Goal: Task Accomplishment & Management: Complete application form

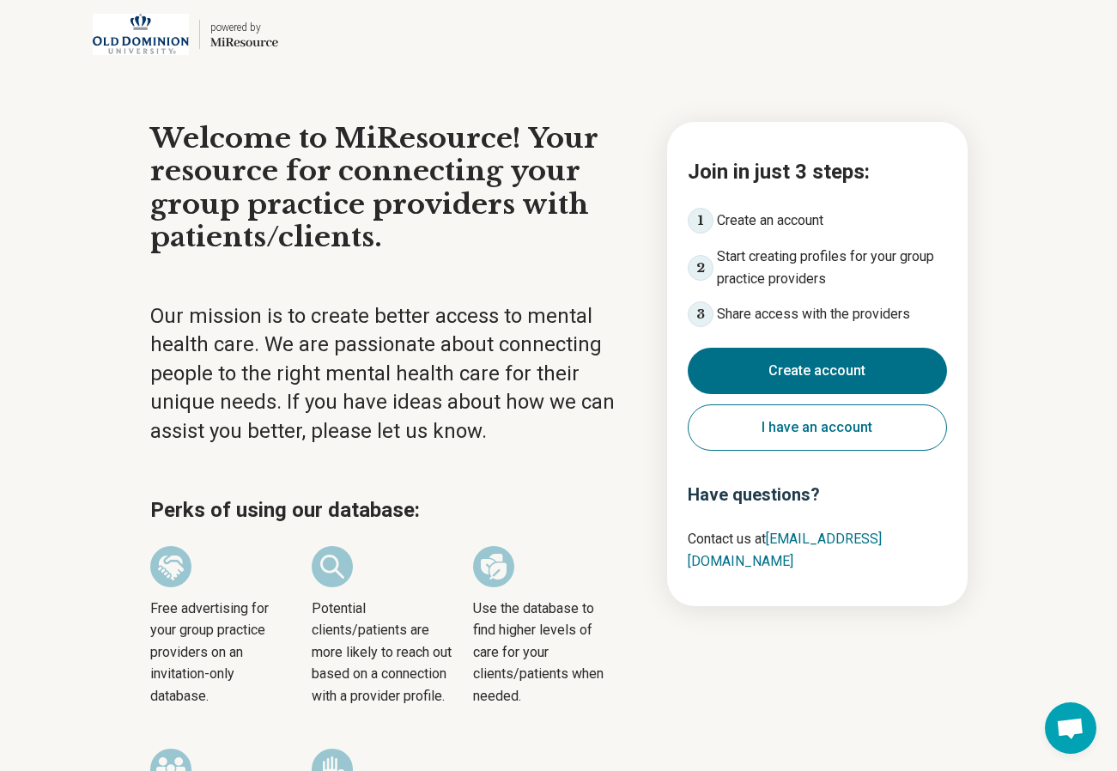
click at [1014, 249] on div "powered by Miresource logo Welcome to MiResource! Your resource for connecting …" at bounding box center [558, 519] width 1117 height 1038
click at [840, 374] on button "Create account" at bounding box center [817, 371] width 259 height 46
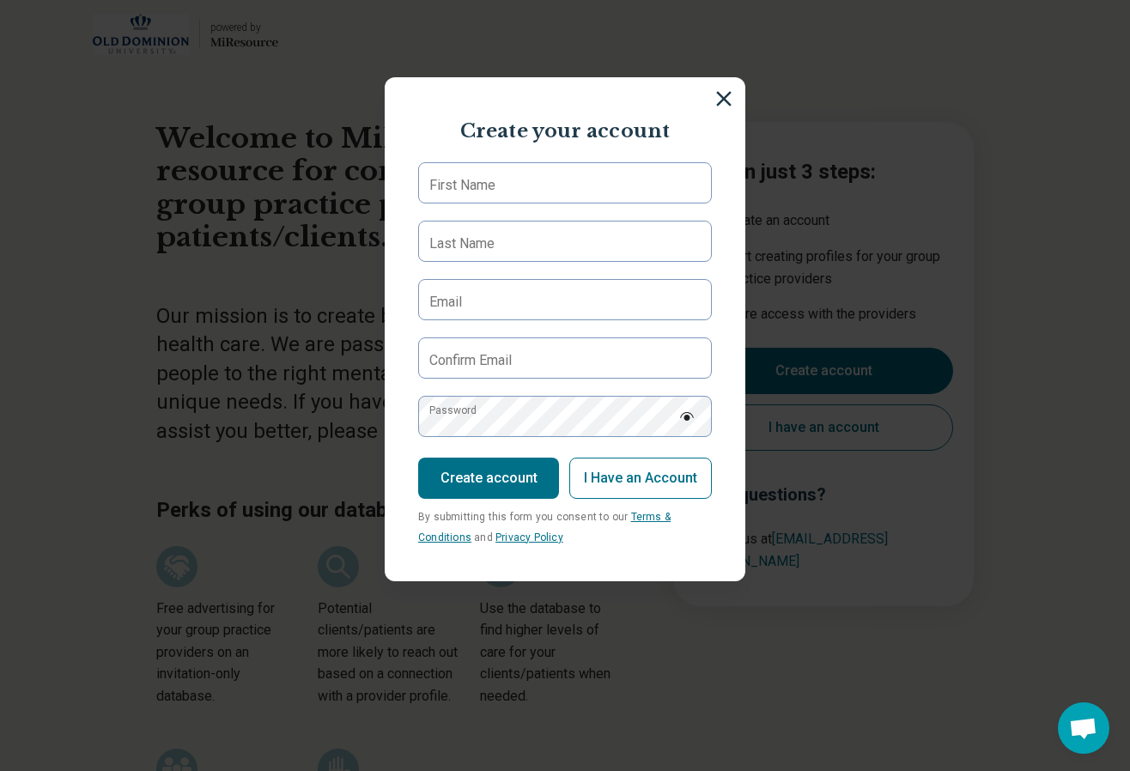
click at [489, 188] on label "First Name" at bounding box center [462, 185] width 66 height 21
click at [489, 188] on input "First Name" at bounding box center [565, 182] width 294 height 41
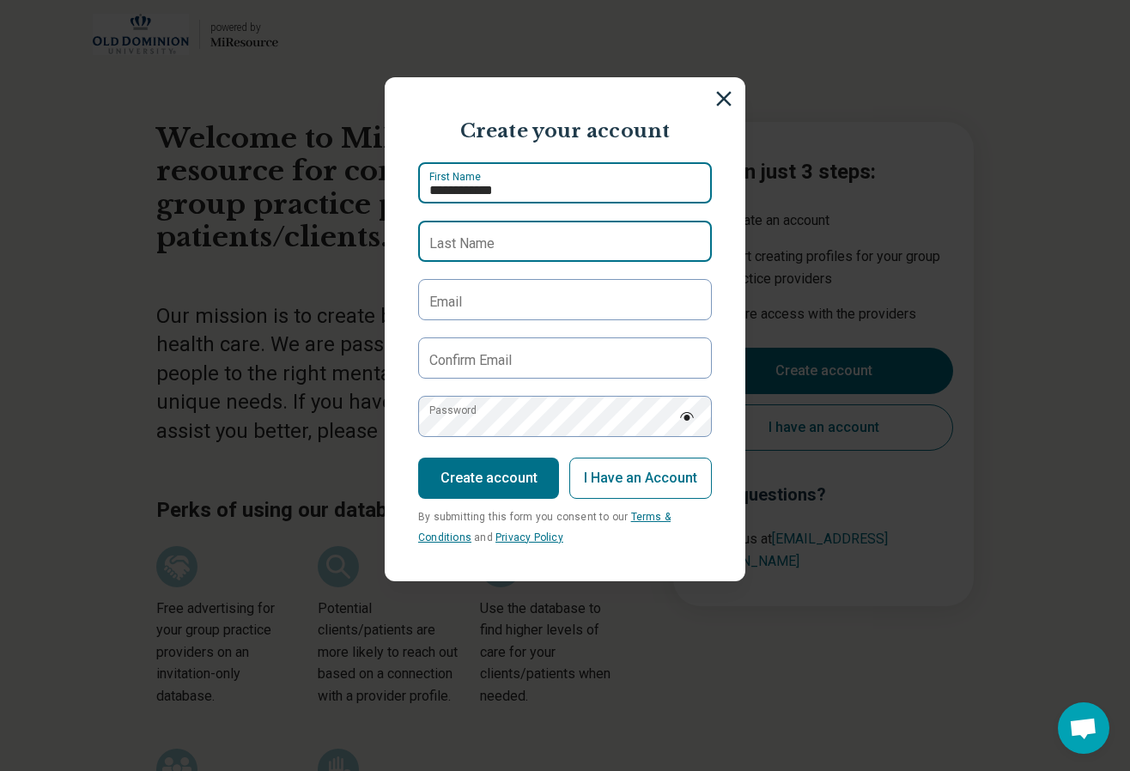
type input "**********"
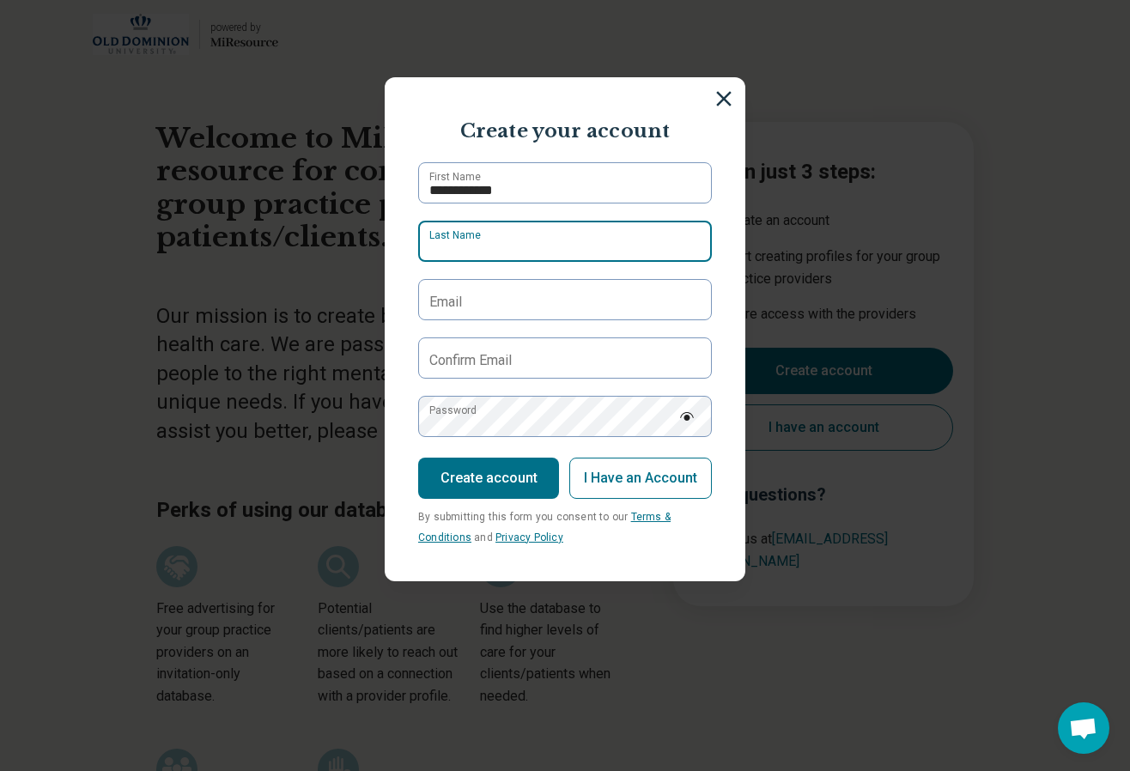
click at [483, 230] on input "Last Name" at bounding box center [565, 241] width 294 height 41
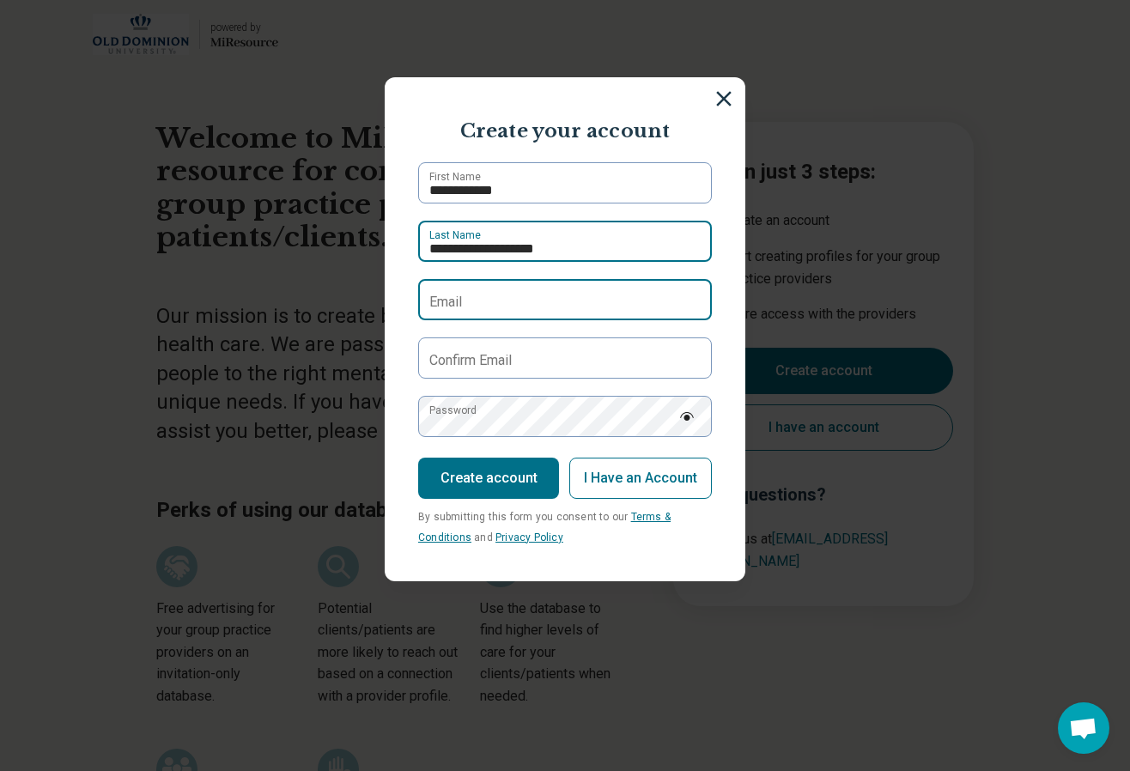
type input "**********"
click at [501, 307] on input "Email" at bounding box center [565, 299] width 294 height 41
type input "**********"
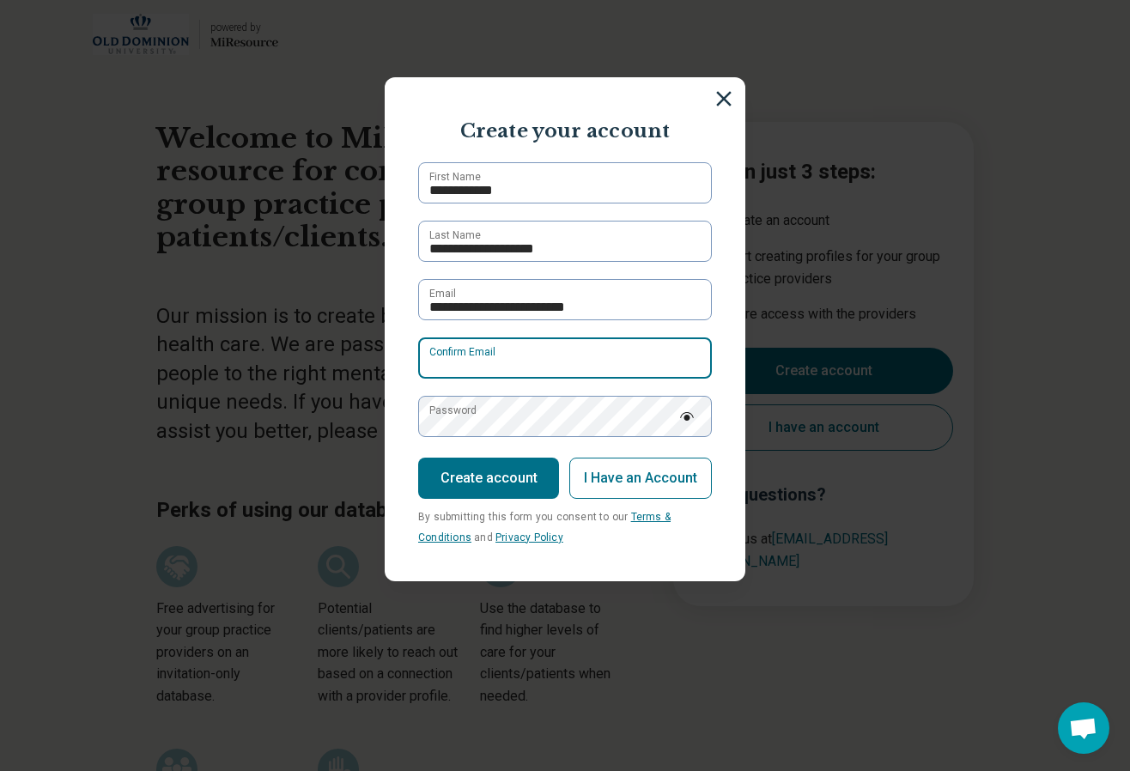
click at [512, 368] on input "Confirm Email" at bounding box center [565, 357] width 294 height 41
type input "**********"
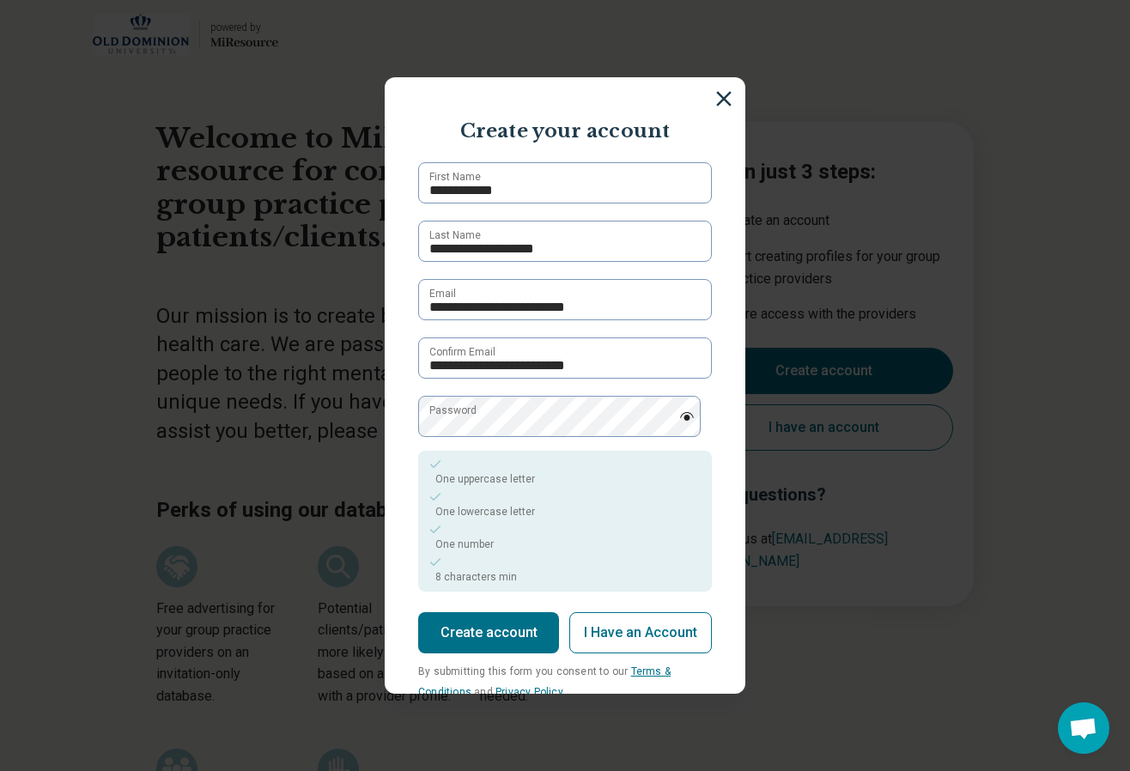
click at [449, 413] on label "Password" at bounding box center [452, 410] width 47 height 15
drag, startPoint x: 449, startPoint y: 413, endPoint x: 434, endPoint y: 417, distance: 15.2
click at [435, 418] on label "Password" at bounding box center [452, 410] width 47 height 15
click at [432, 411] on label "Password" at bounding box center [452, 410] width 47 height 15
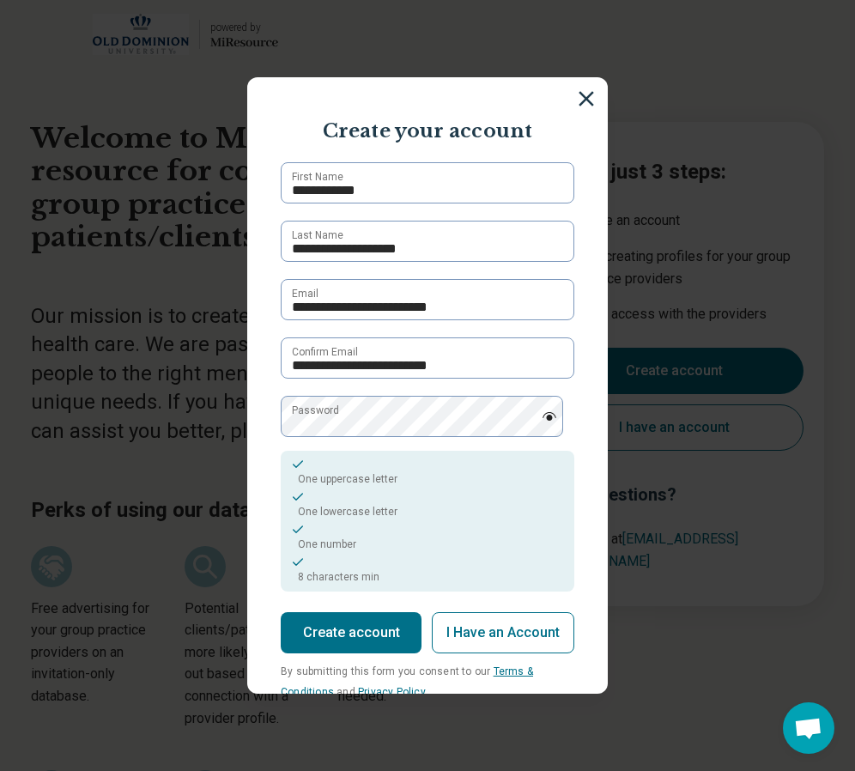
click at [338, 622] on button "Create account" at bounding box center [351, 632] width 141 height 41
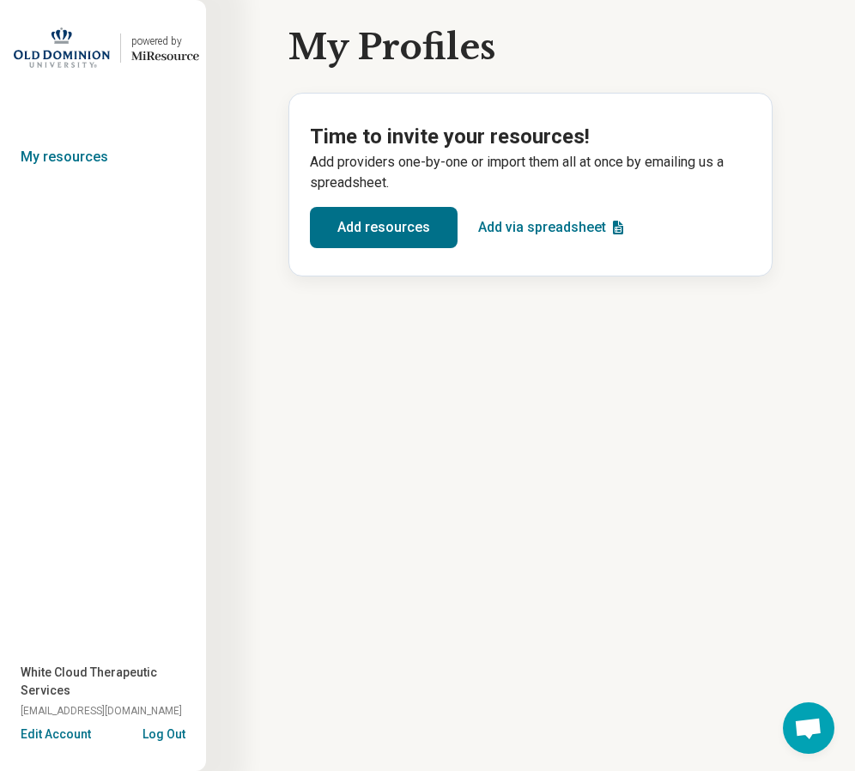
click at [377, 233] on button "Add resources" at bounding box center [384, 227] width 148 height 41
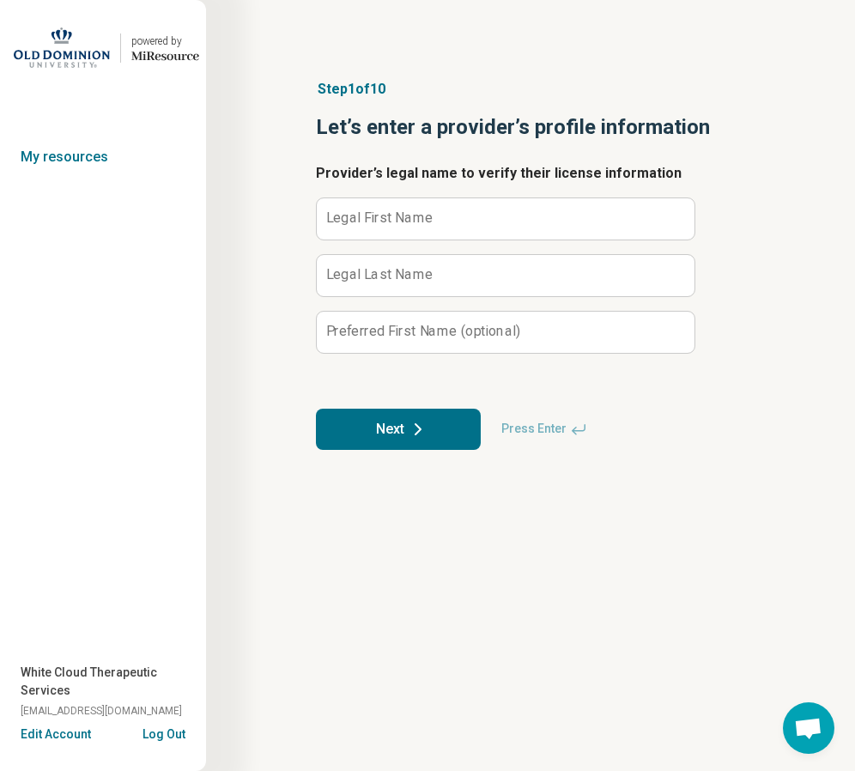
click at [379, 220] on label "Legal First Name" at bounding box center [379, 218] width 107 height 14
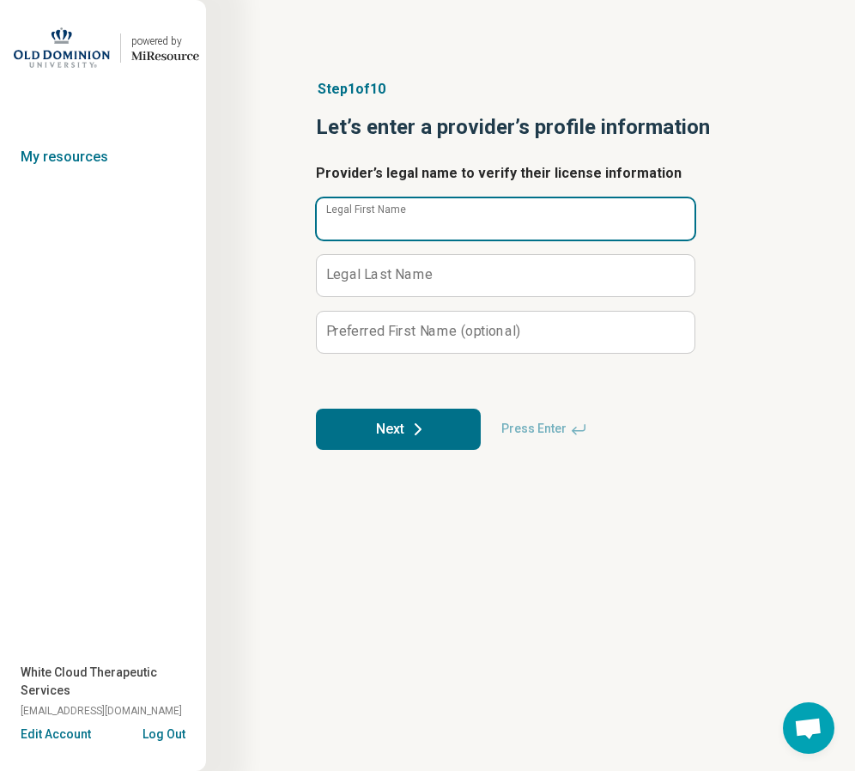
click at [379, 220] on input "Legal First Name" at bounding box center [506, 218] width 378 height 41
type input "*"
type input "*******"
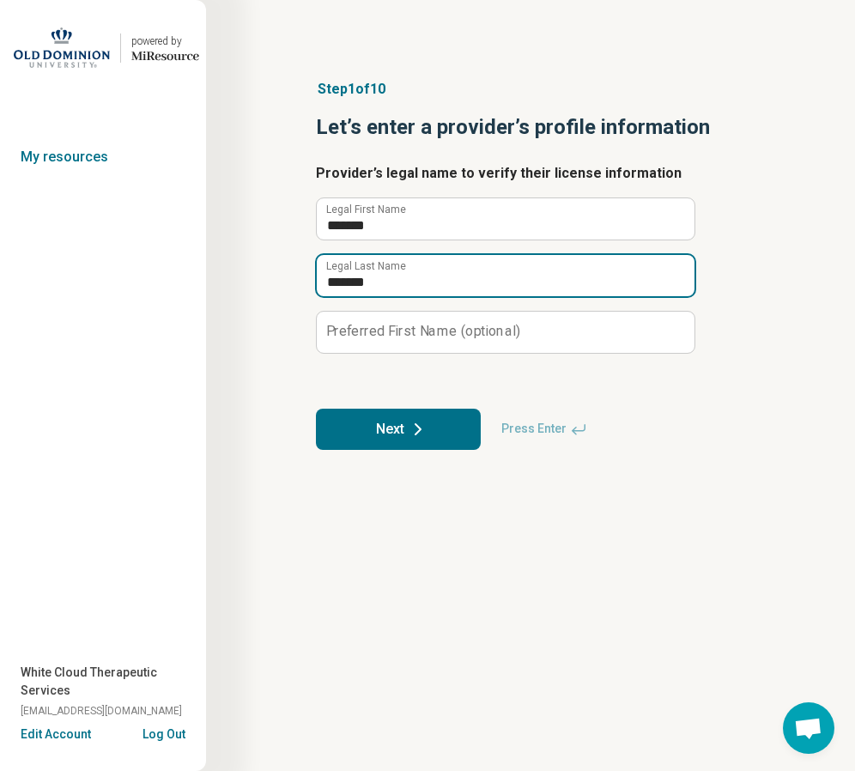
type input "******"
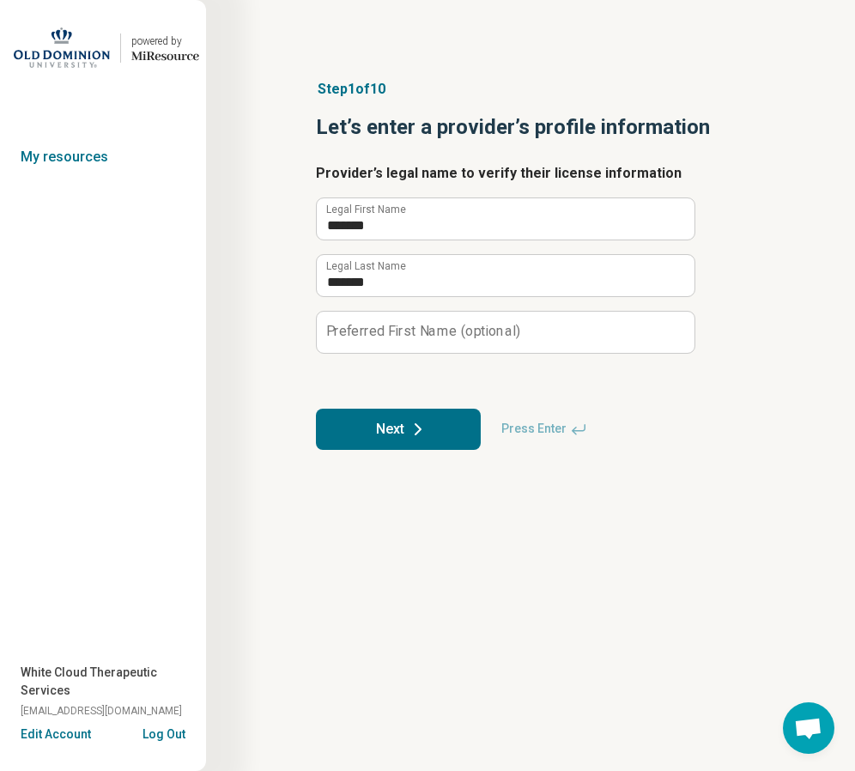
click at [383, 333] on label "Preferred First Name (optional)" at bounding box center [423, 332] width 194 height 14
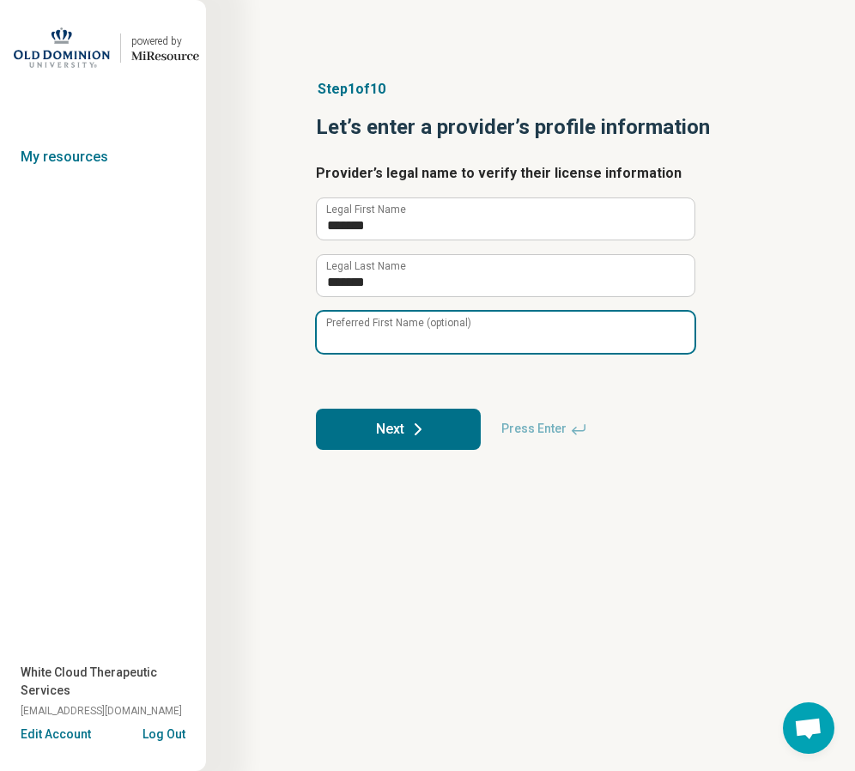
click at [383, 333] on input "Preferred First Name (optional)" at bounding box center [506, 332] width 378 height 41
type input "****"
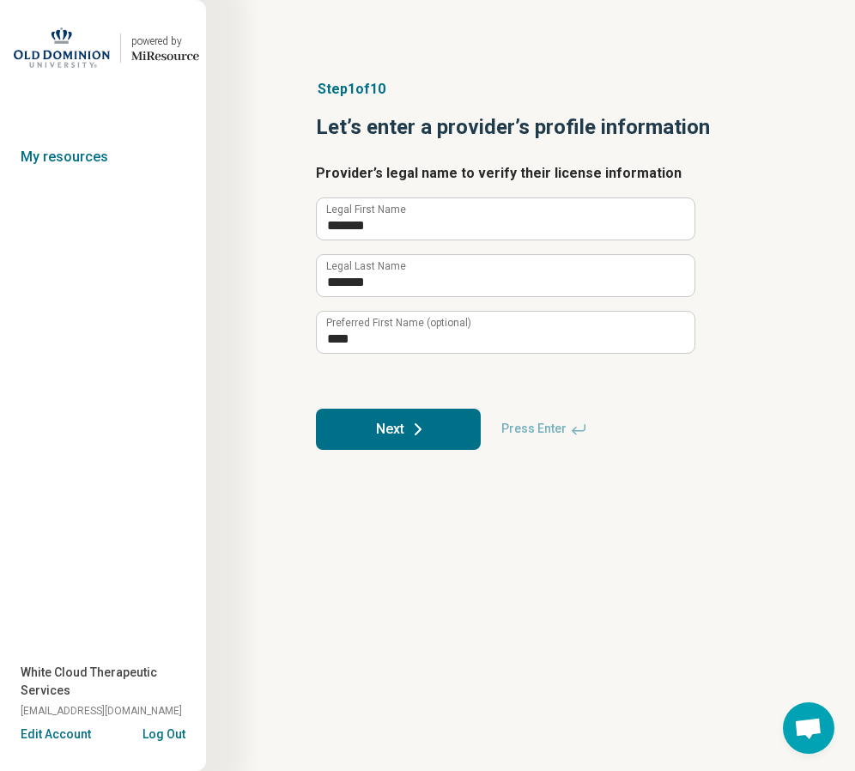
click at [406, 422] on button "Next" at bounding box center [398, 429] width 165 height 41
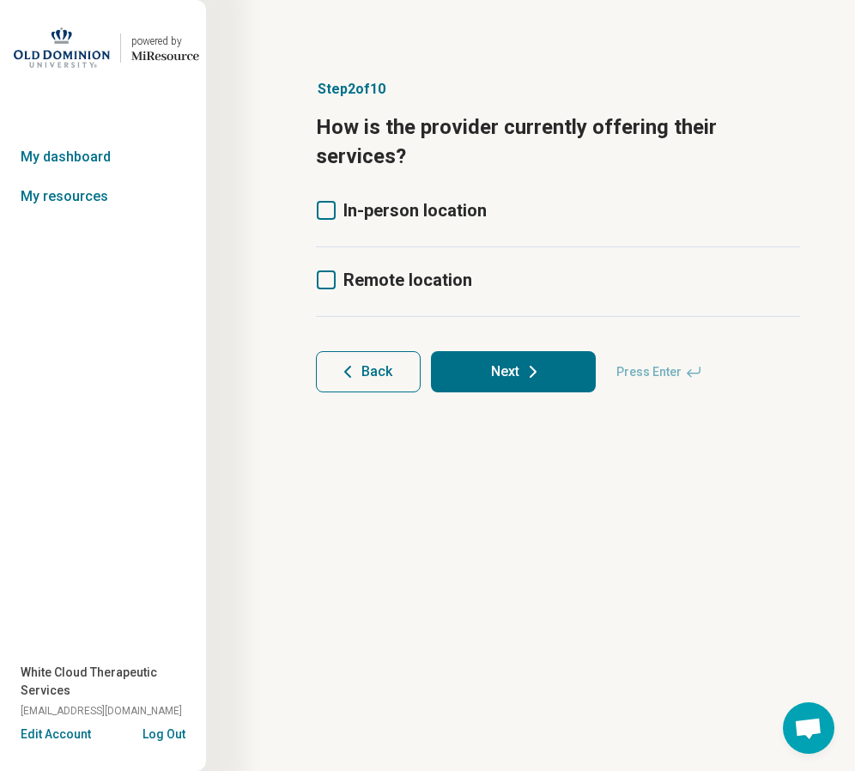
click at [325, 212] on icon at bounding box center [326, 210] width 19 height 19
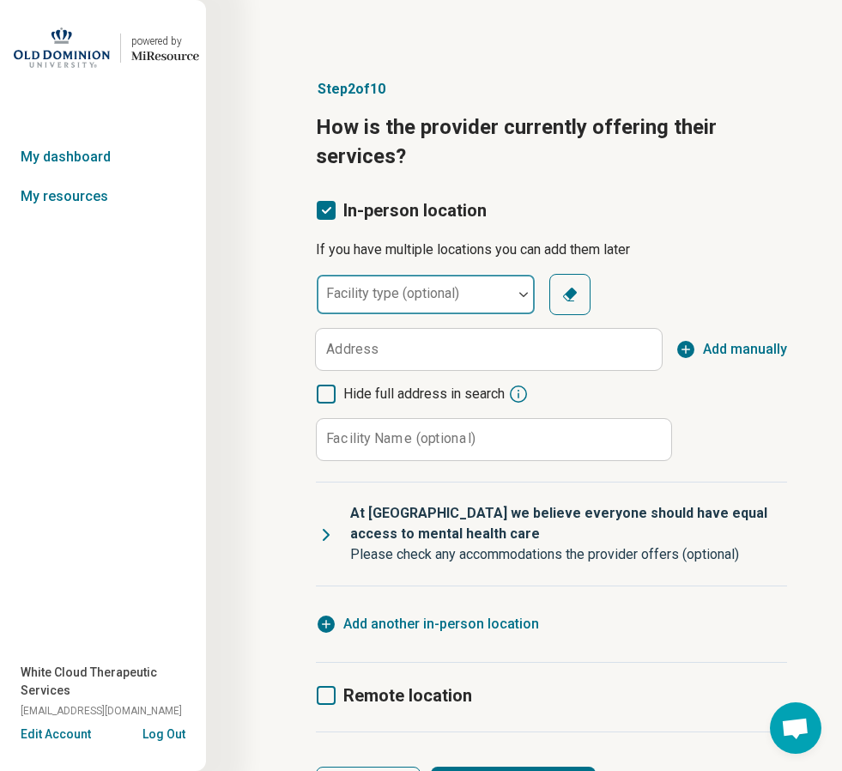
click at [498, 298] on div at bounding box center [415, 301] width 182 height 24
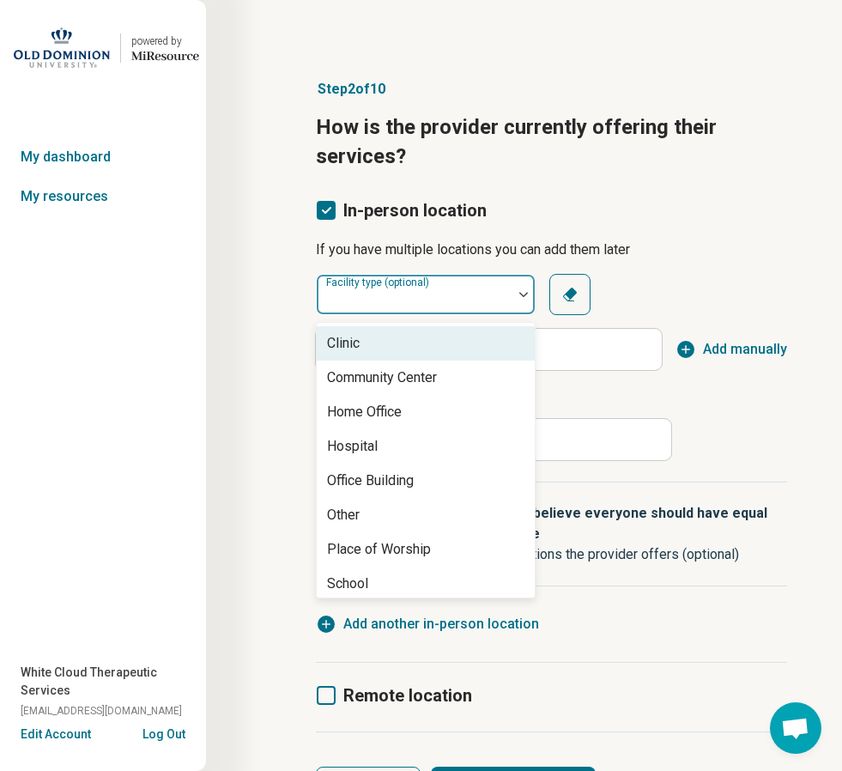
click at [425, 354] on div "Clinic" at bounding box center [426, 343] width 218 height 34
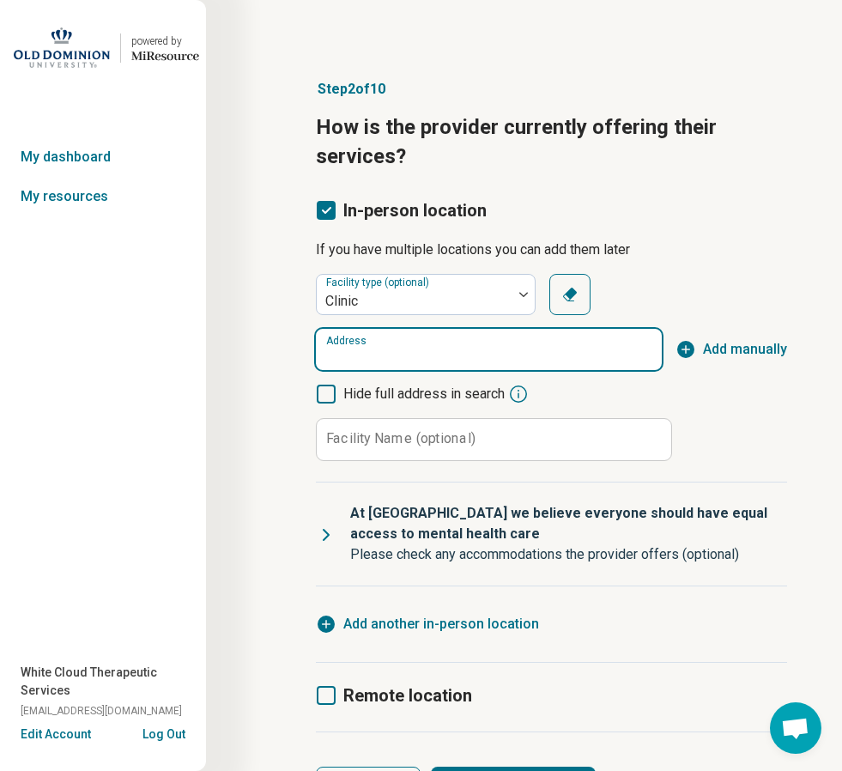
click at [425, 354] on input "Address" at bounding box center [489, 349] width 346 height 41
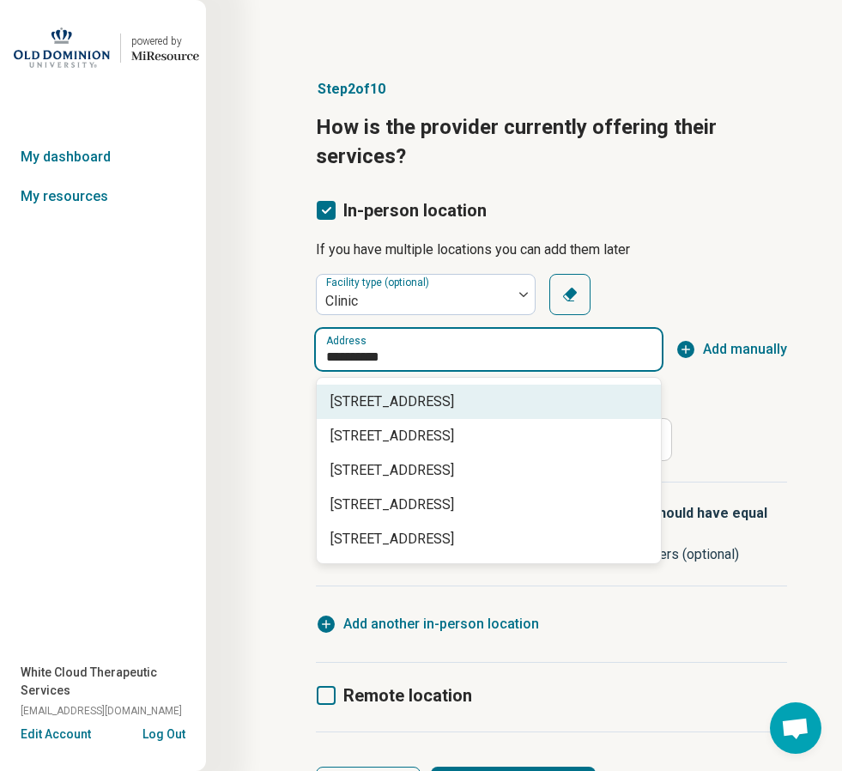
click at [443, 395] on span "[STREET_ADDRESS]" at bounding box center [493, 402] width 324 height 21
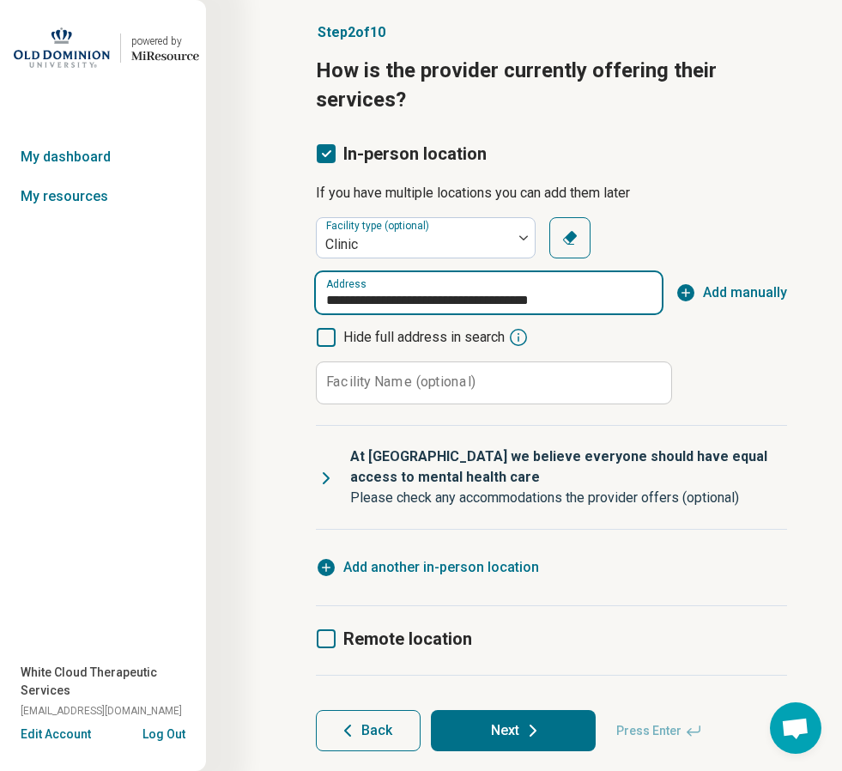
scroll to position [99, 0]
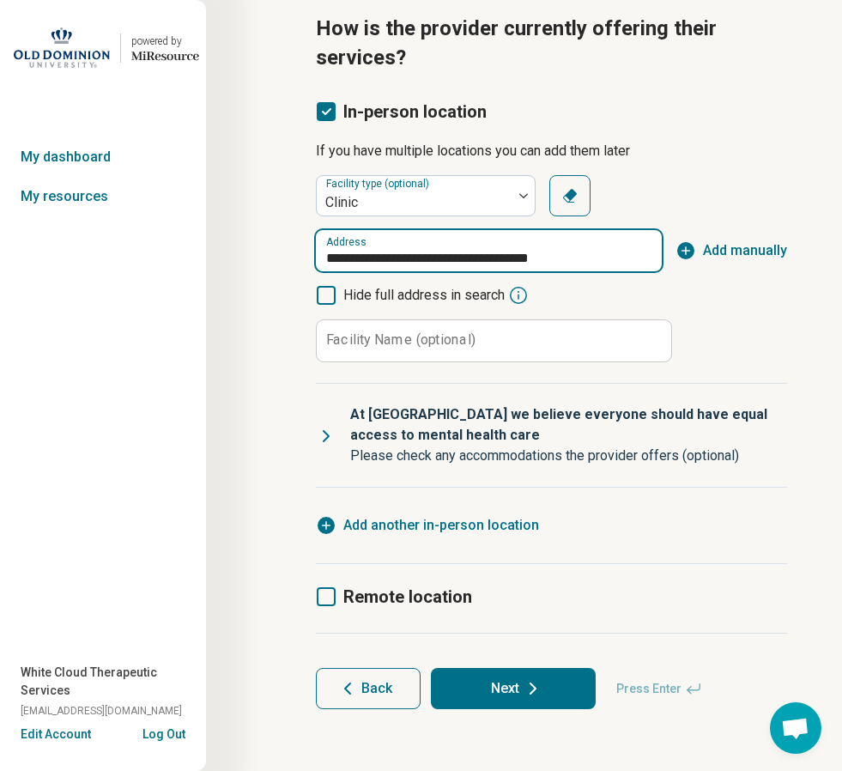
type input "**********"
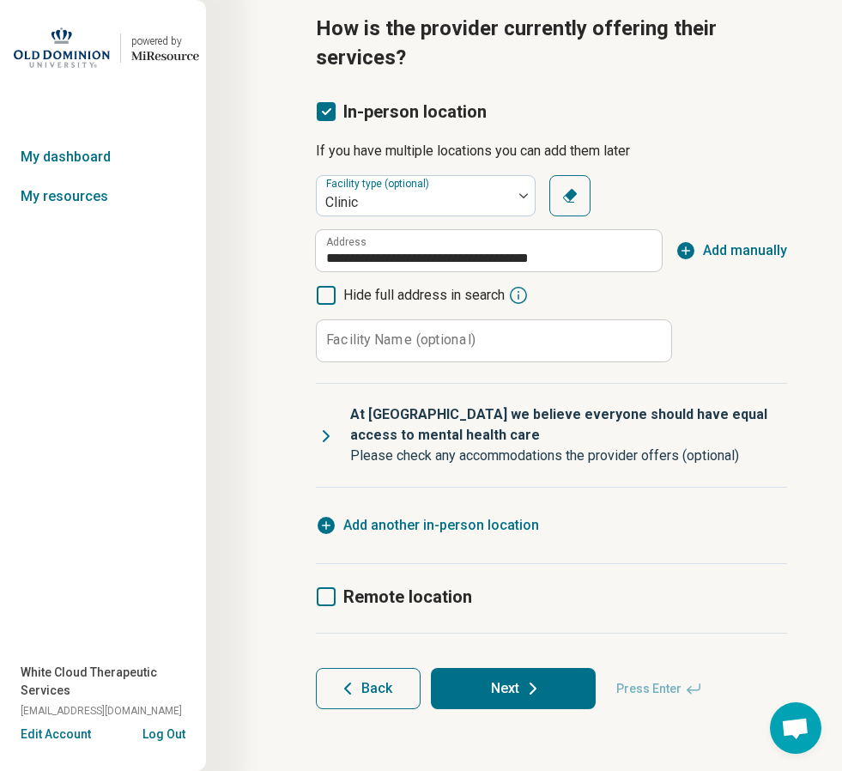
click at [541, 693] on icon at bounding box center [533, 688] width 21 height 21
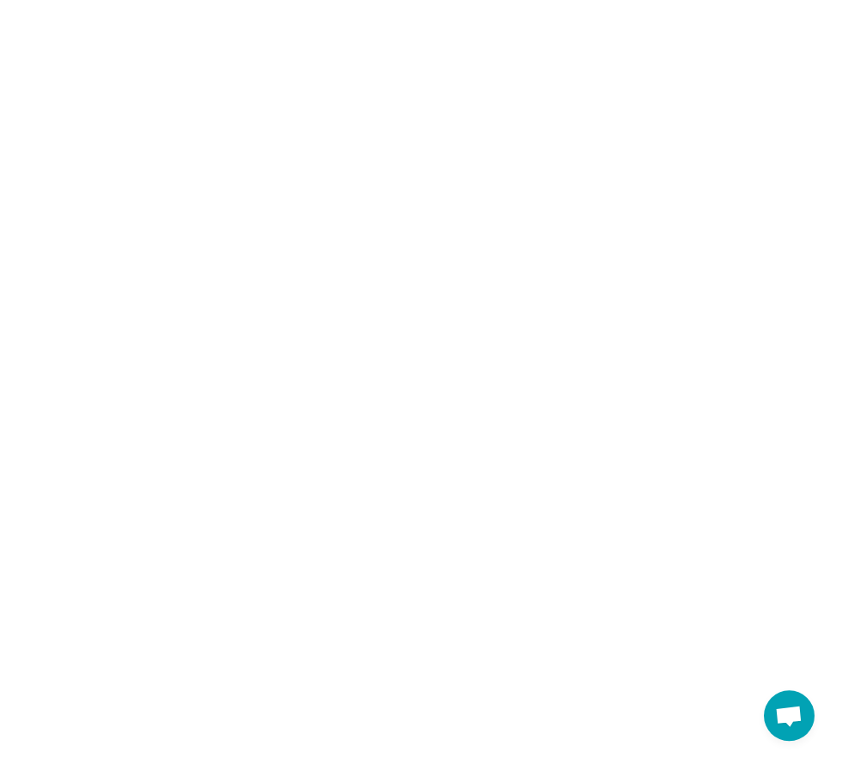
scroll to position [0, 0]
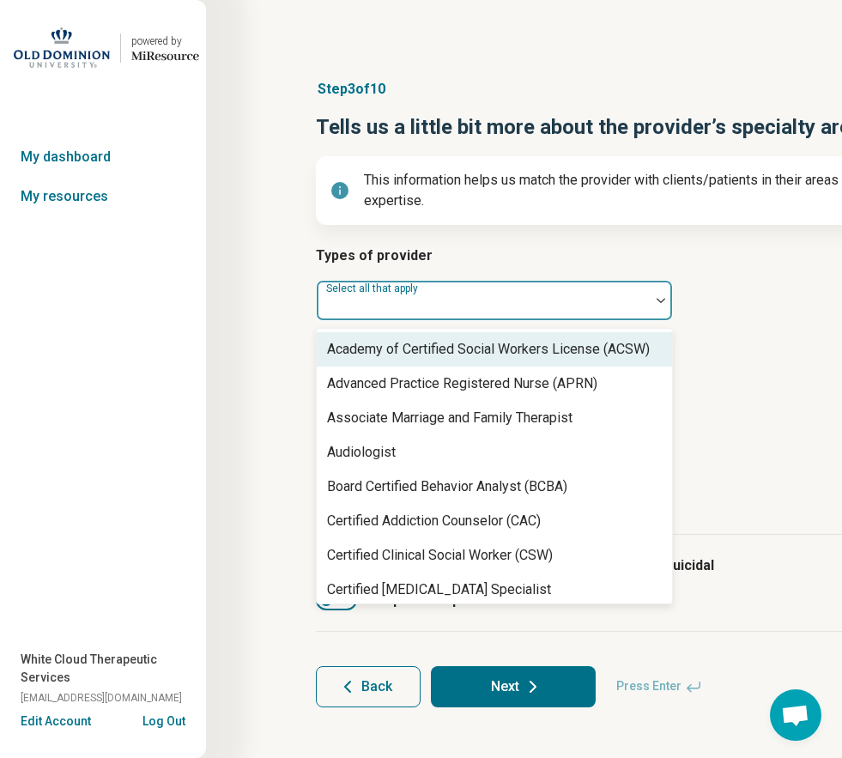
click at [417, 297] on div "Select all that apply" at bounding box center [494, 300] width 357 height 41
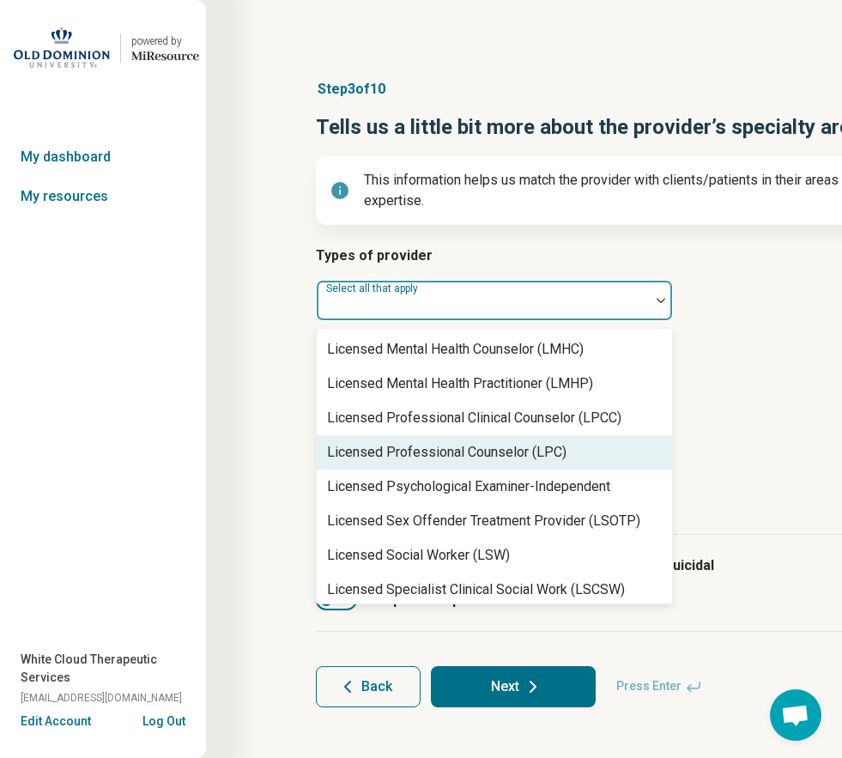
scroll to position [1288, 0]
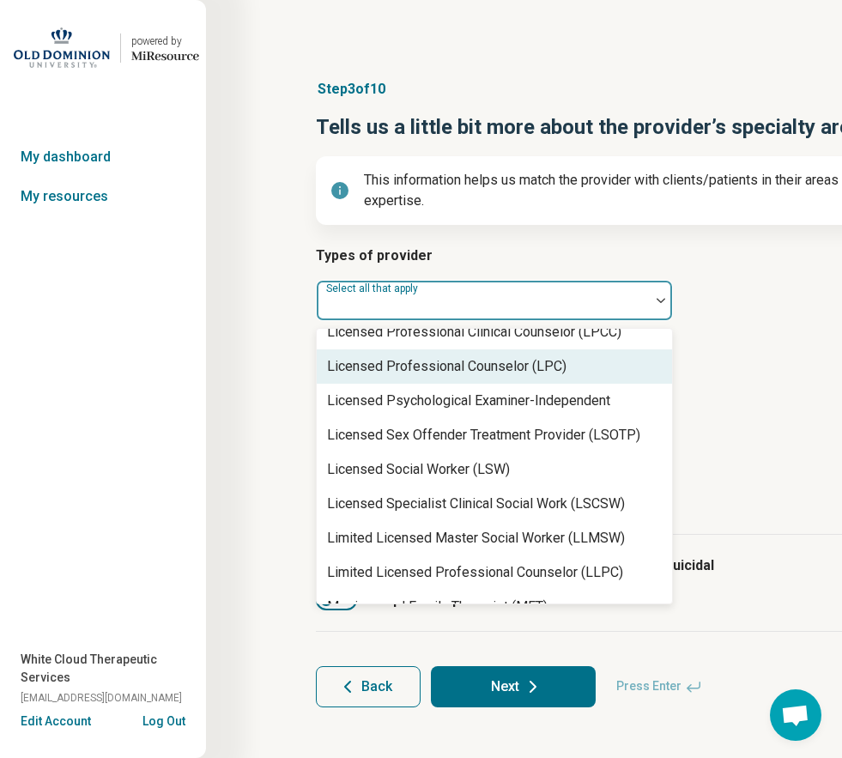
click at [517, 356] on div "Licensed Professional Counselor (LPC)" at bounding box center [447, 366] width 240 height 21
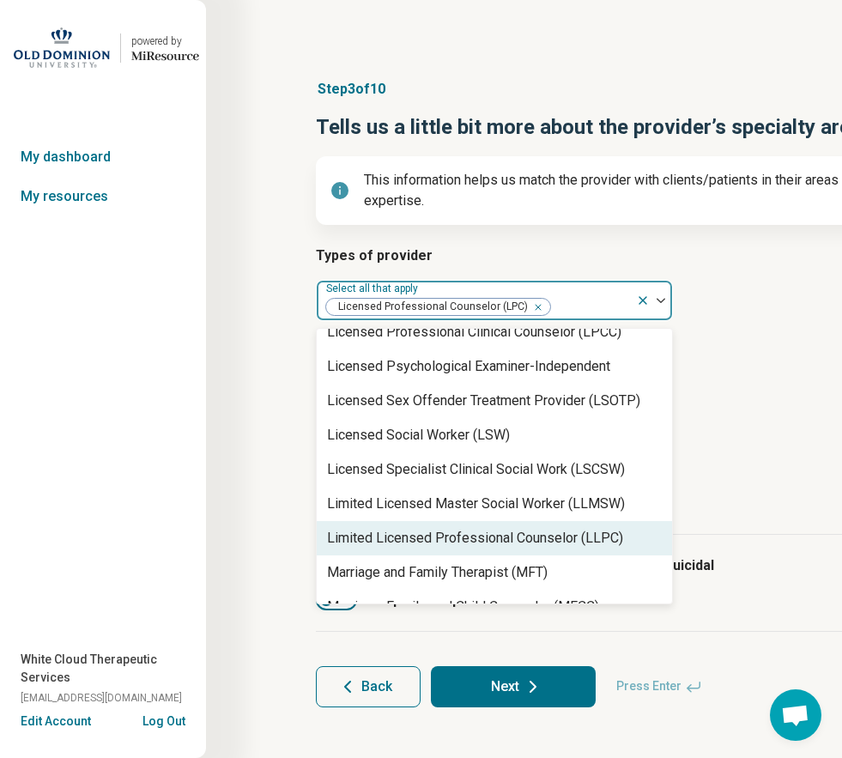
click at [526, 697] on button "Next" at bounding box center [513, 686] width 165 height 41
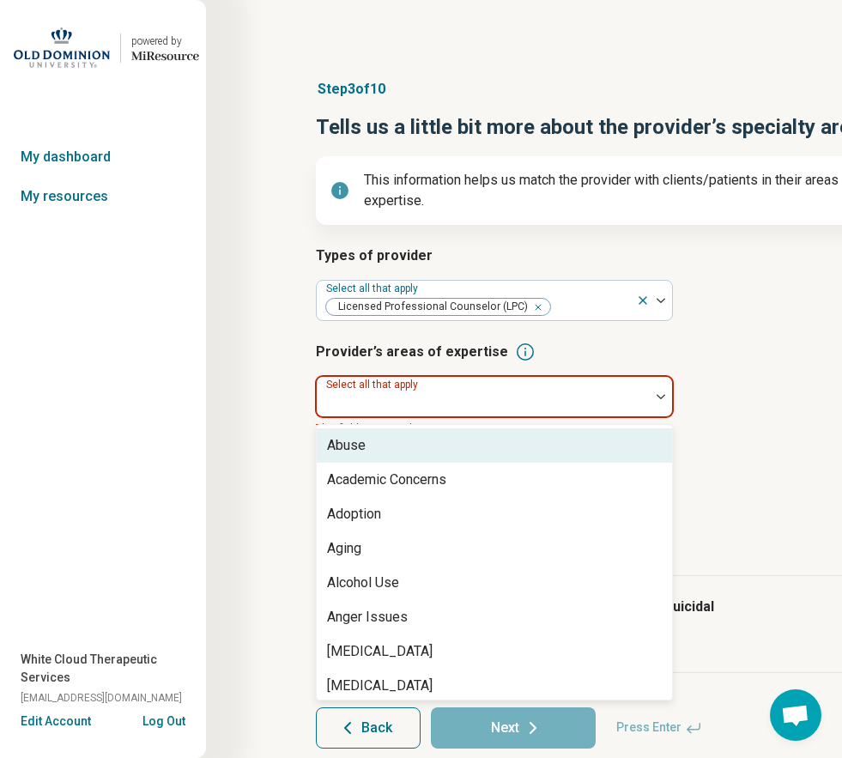
click at [417, 404] on div at bounding box center [483, 404] width 319 height 24
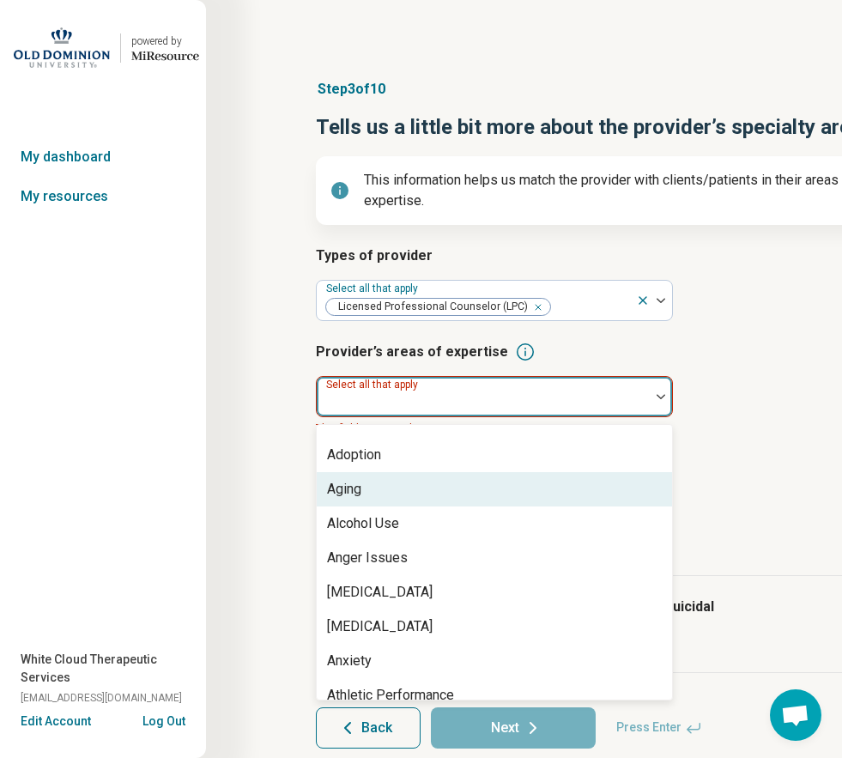
scroll to position [86, 0]
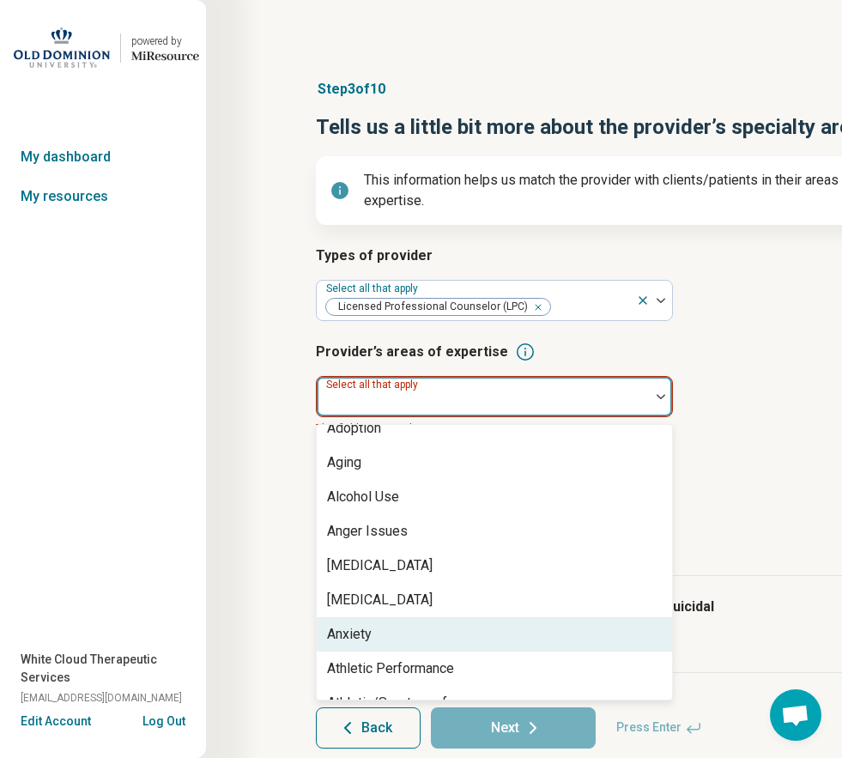
click at [363, 633] on div "Anxiety" at bounding box center [349, 634] width 45 height 21
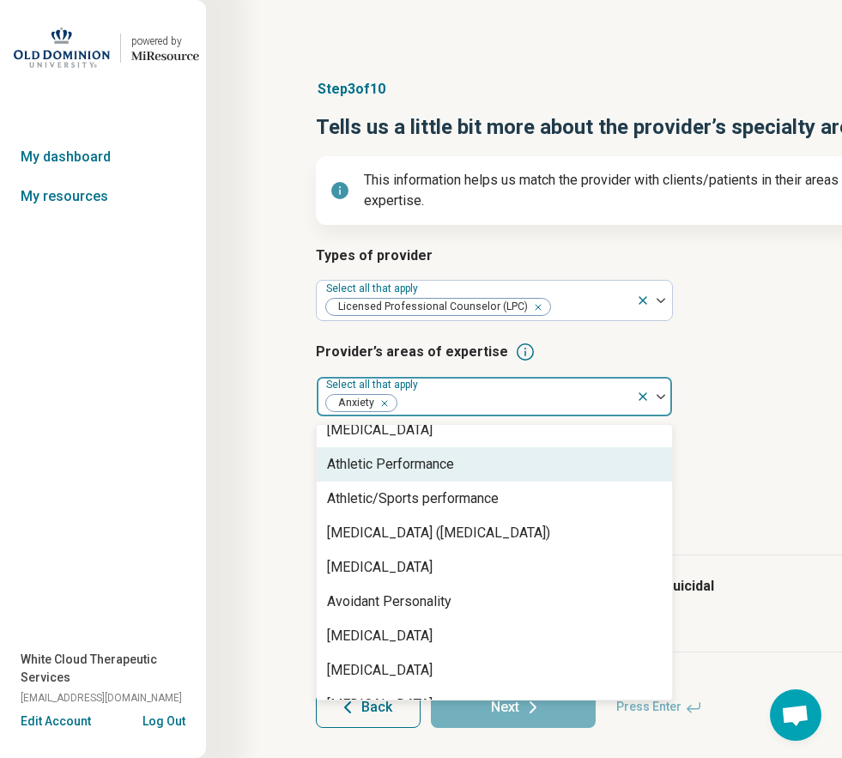
scroll to position [258, 0]
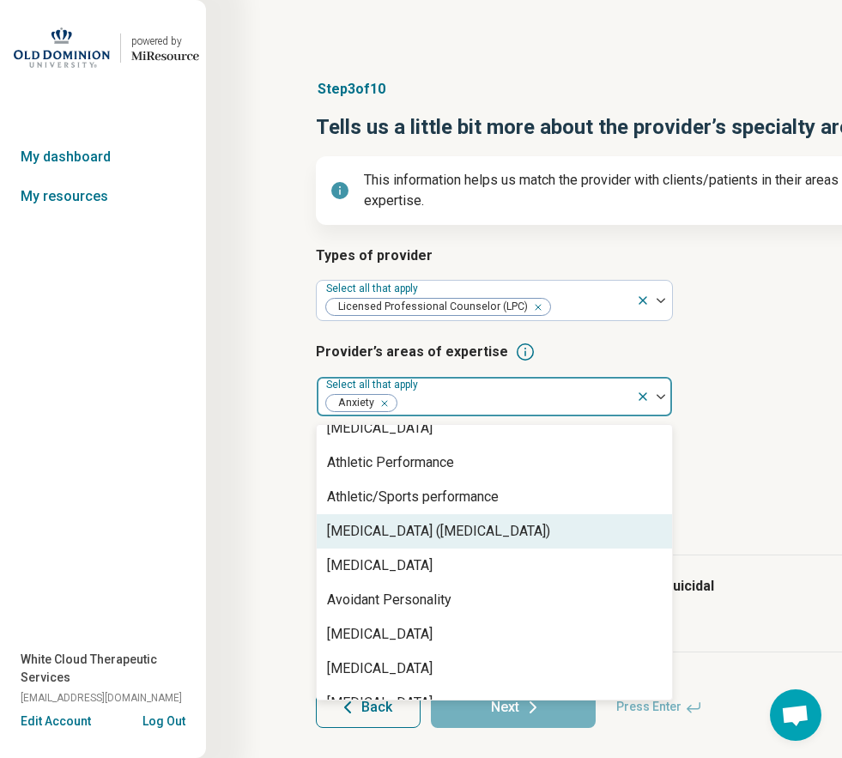
click at [370, 538] on div "[MEDICAL_DATA] ([MEDICAL_DATA])" at bounding box center [438, 531] width 223 height 21
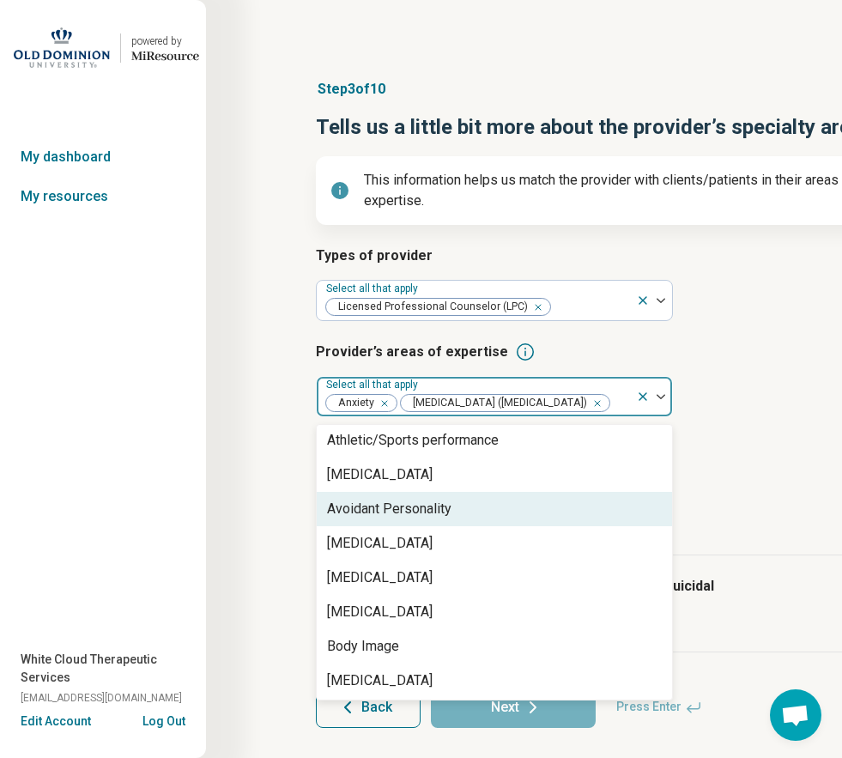
scroll to position [343, 0]
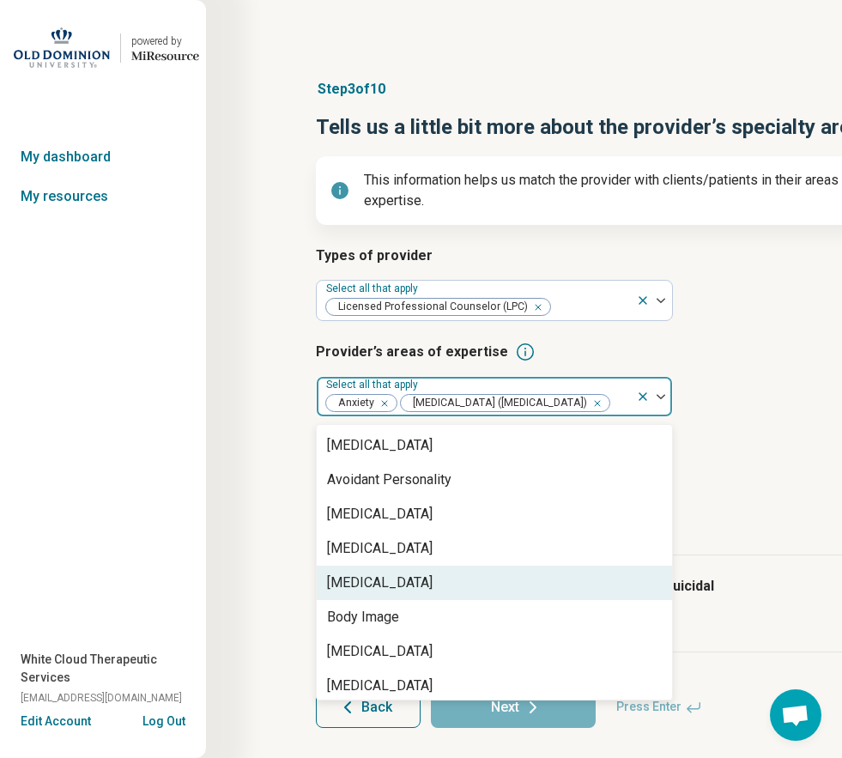
click at [389, 593] on div "[MEDICAL_DATA]" at bounding box center [380, 583] width 106 height 21
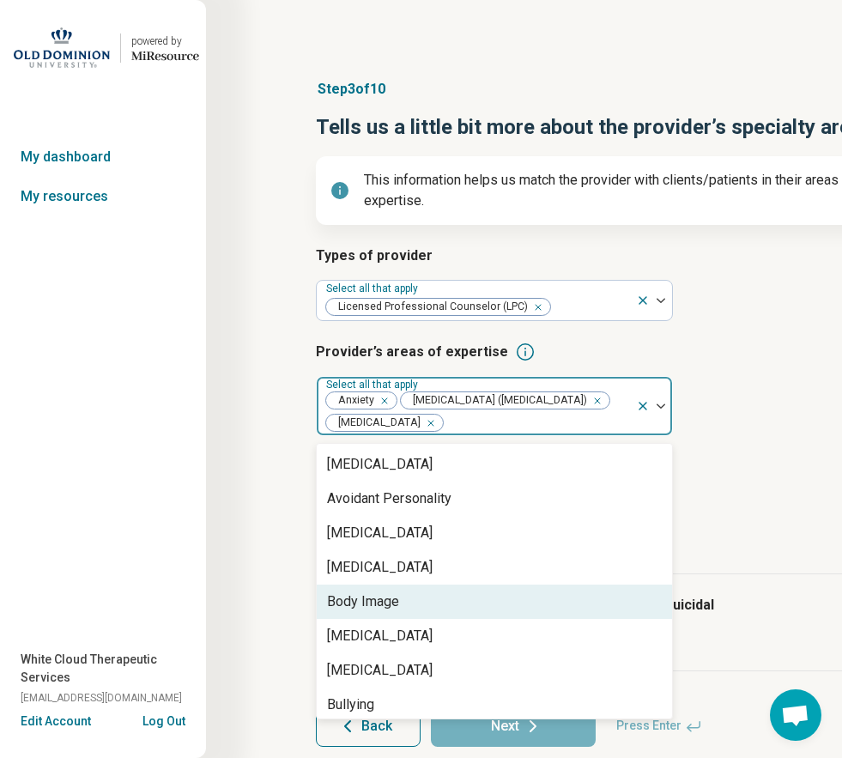
click at [384, 612] on div "Body Image" at bounding box center [363, 602] width 72 height 21
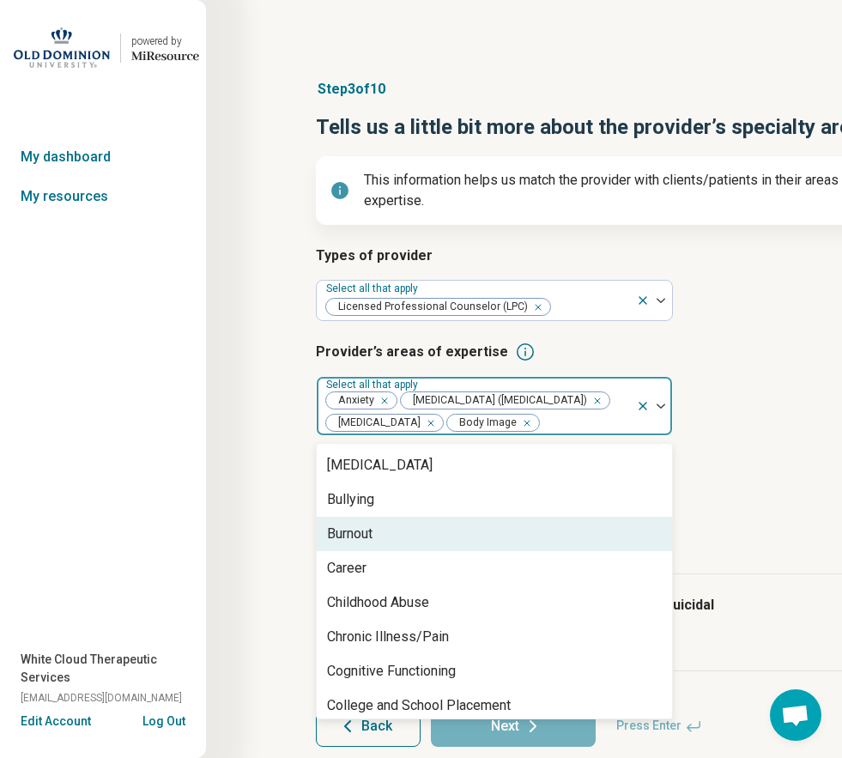
scroll to position [515, 0]
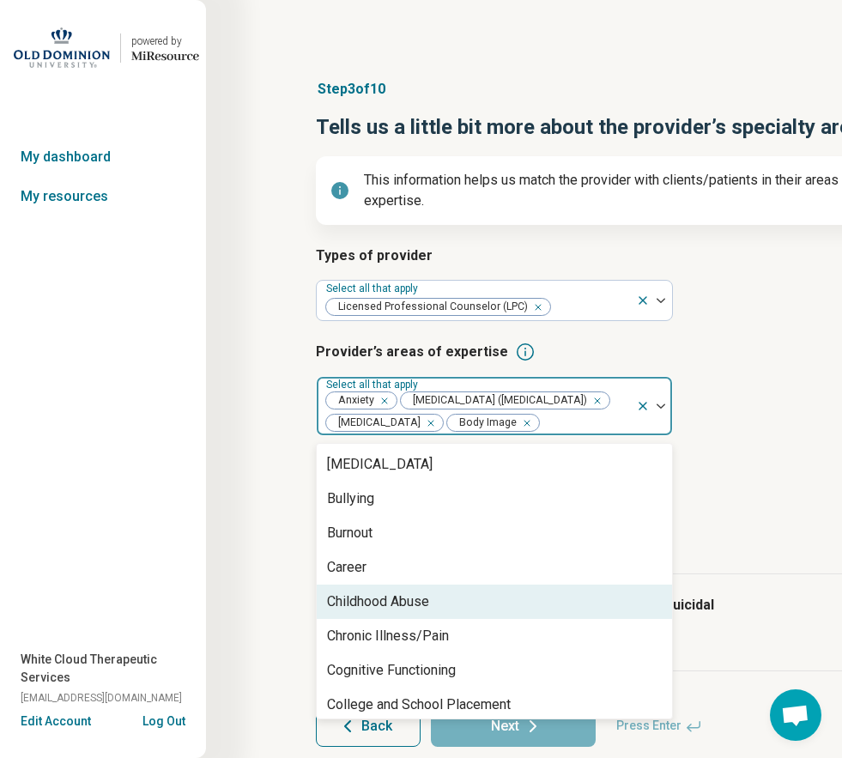
click at [384, 612] on div "Childhood Abuse" at bounding box center [378, 602] width 102 height 21
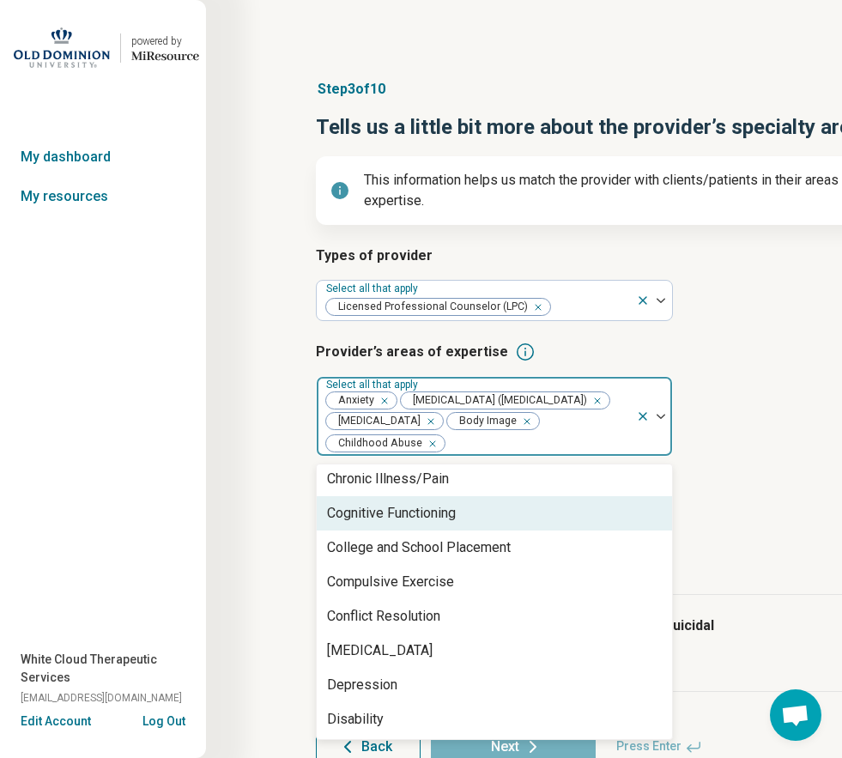
scroll to position [687, 0]
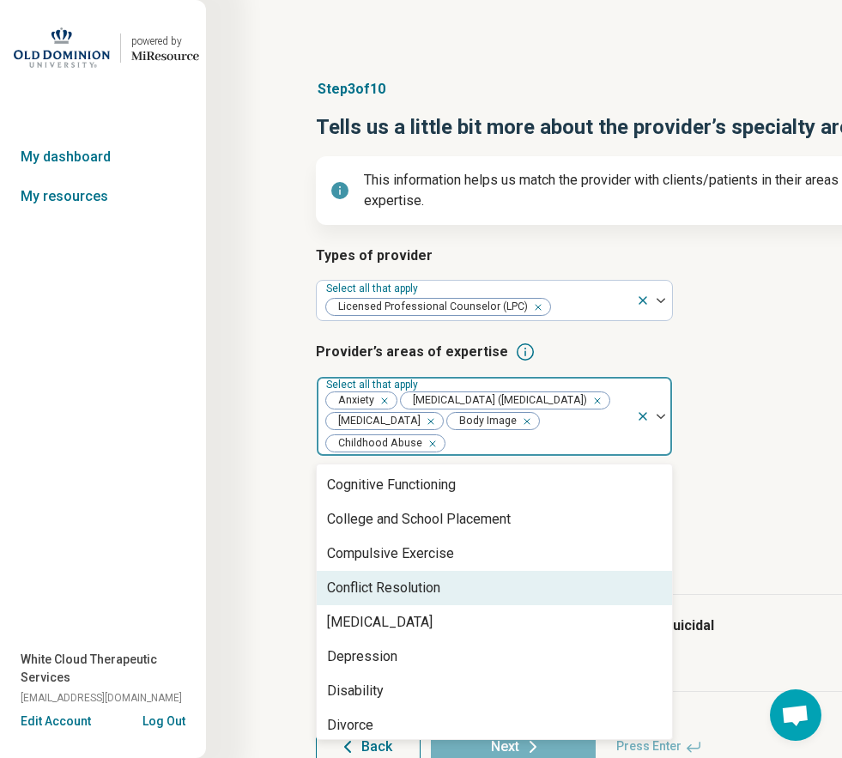
click at [383, 598] on div "Conflict Resolution" at bounding box center [383, 588] width 113 height 21
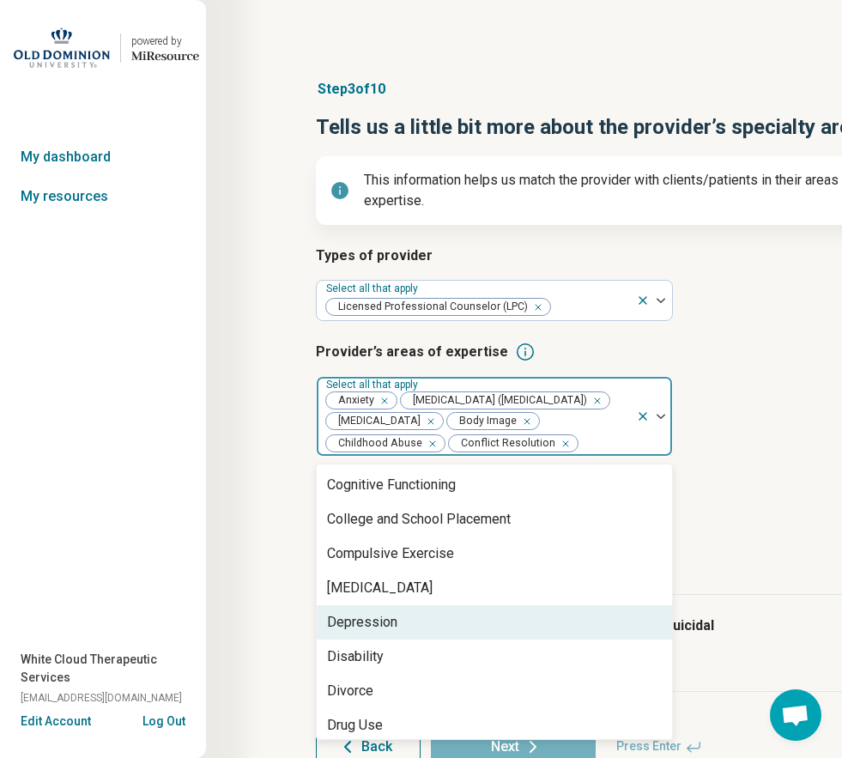
click at [382, 633] on div "Depression" at bounding box center [362, 622] width 70 height 21
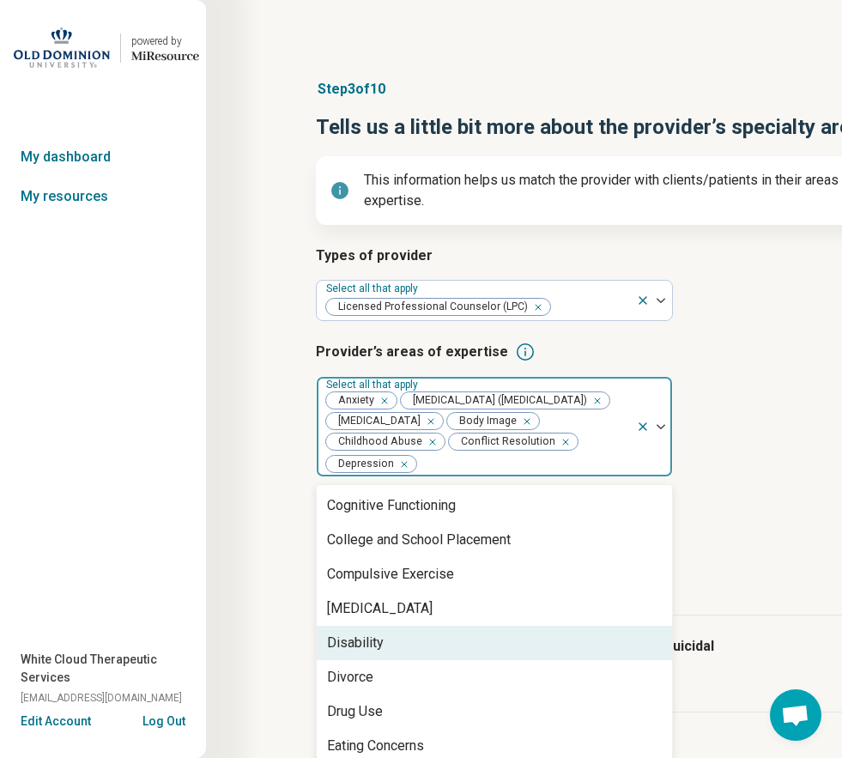
click at [360, 653] on div "Disability" at bounding box center [355, 643] width 57 height 21
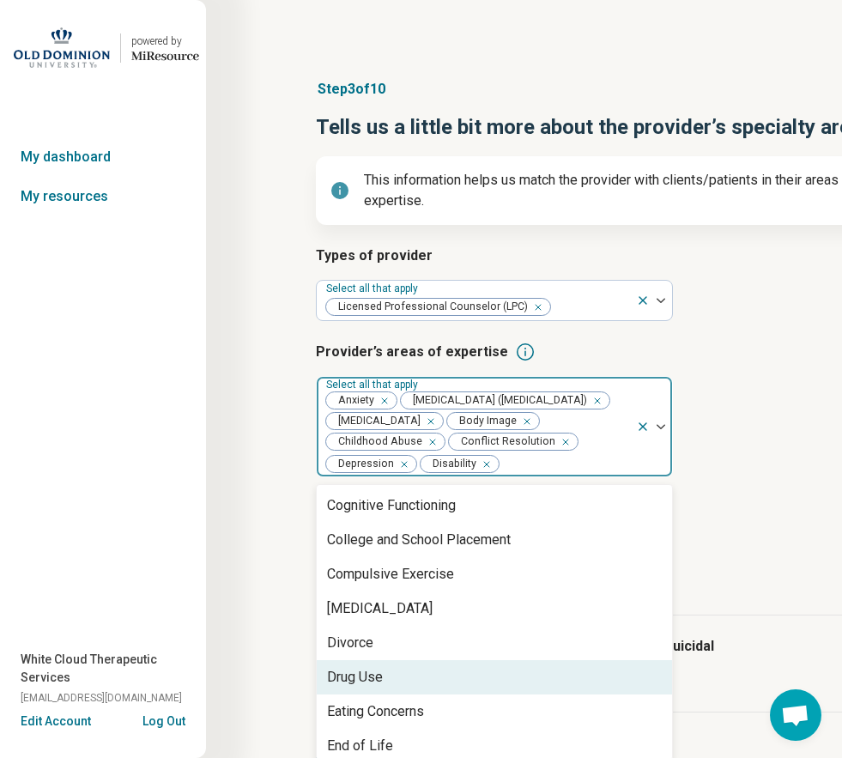
click at [364, 688] on div "Drug Use" at bounding box center [355, 677] width 56 height 21
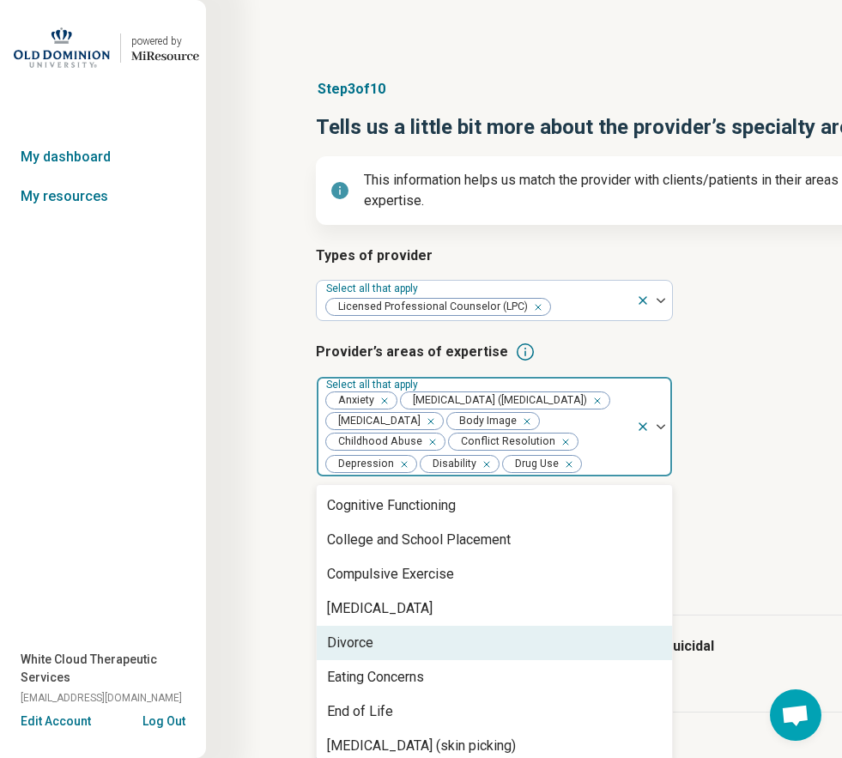
click at [350, 653] on div "Divorce" at bounding box center [350, 643] width 46 height 21
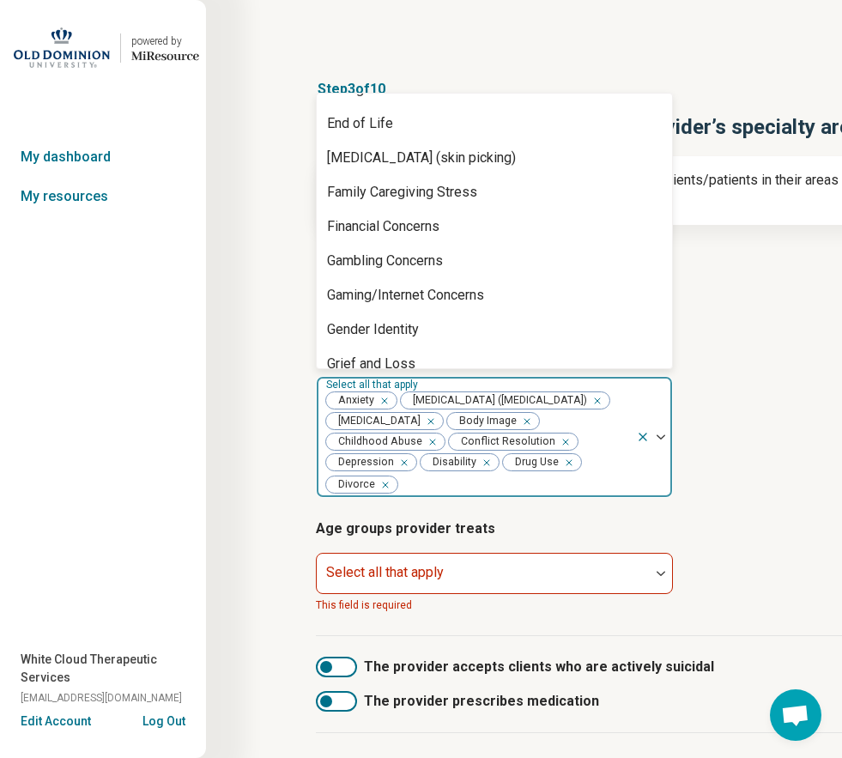
scroll to position [859, 0]
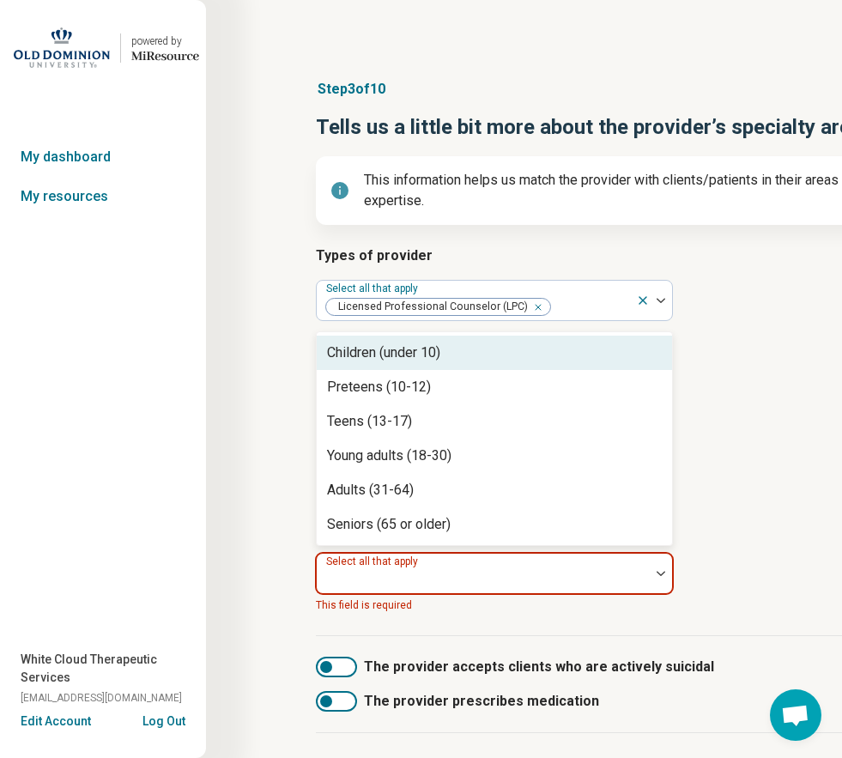
click at [447, 590] on div at bounding box center [483, 580] width 319 height 24
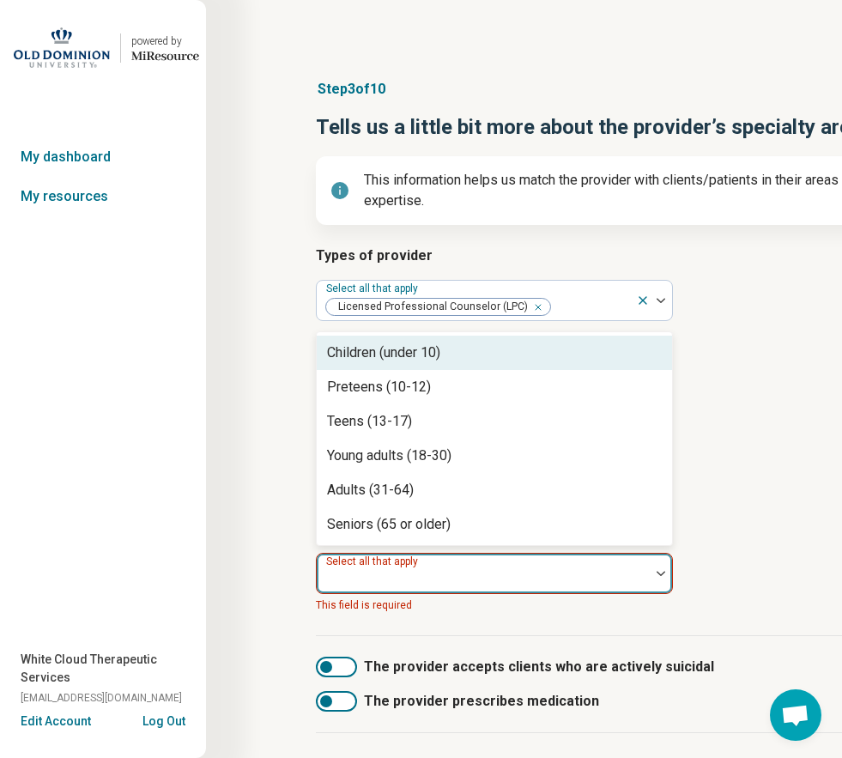
click at [414, 363] on div "Children (under 10)" at bounding box center [383, 353] width 113 height 21
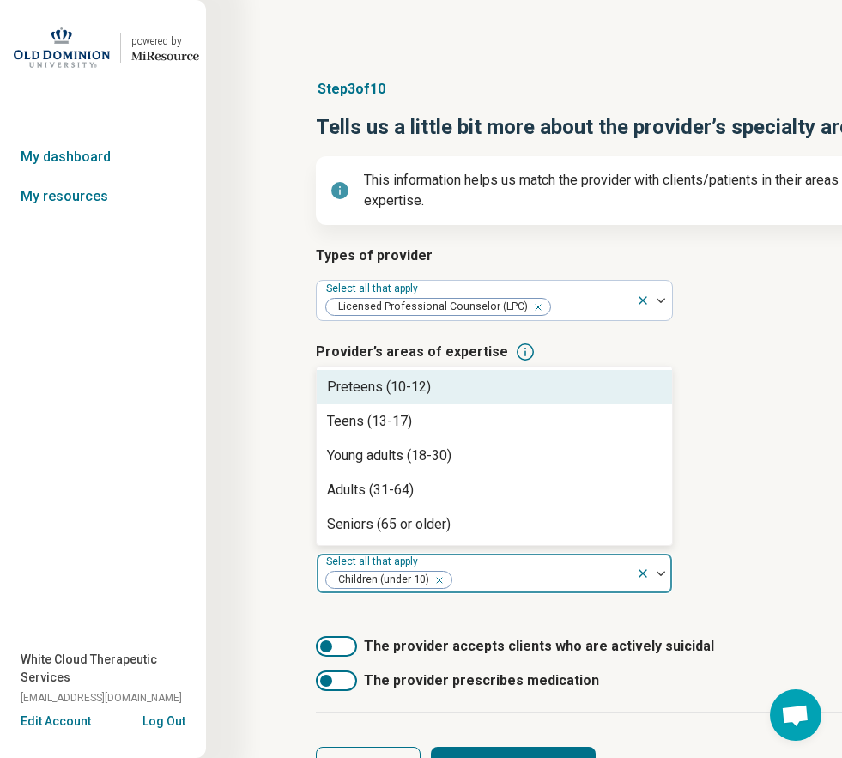
click at [415, 398] on div "Preteens (10-12)" at bounding box center [379, 387] width 104 height 21
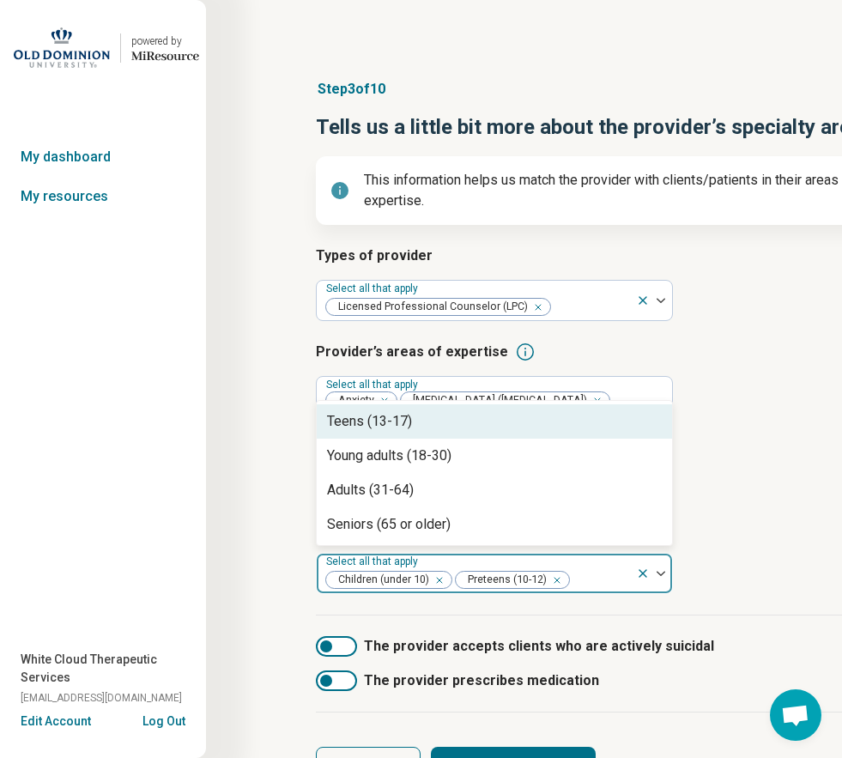
click at [389, 432] on div "Teens (13-17)" at bounding box center [369, 421] width 85 height 21
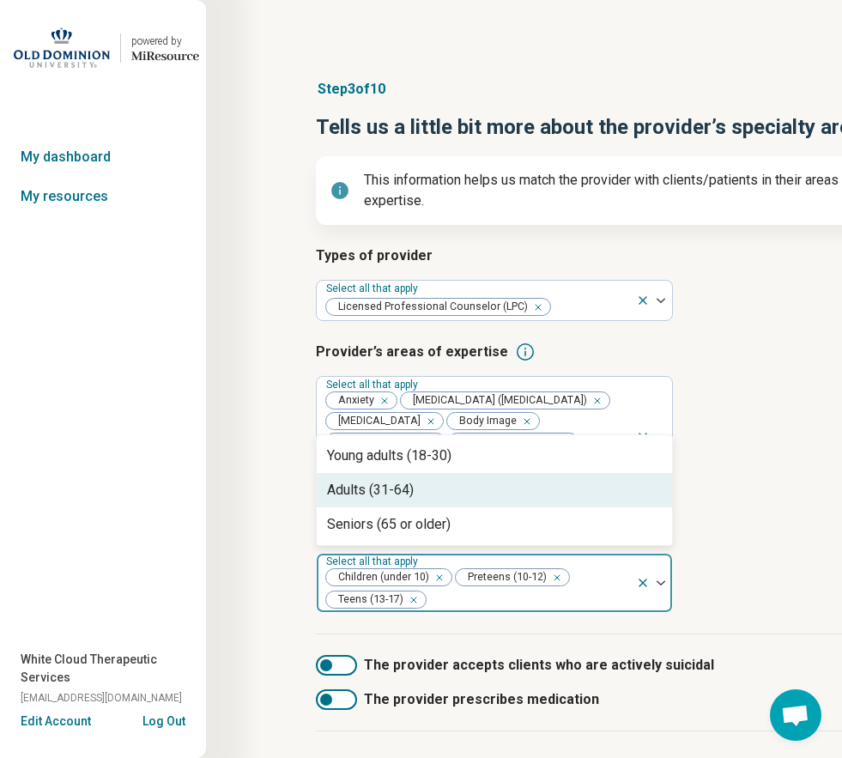
click at [391, 501] on div "Adults (31-64)" at bounding box center [370, 490] width 87 height 21
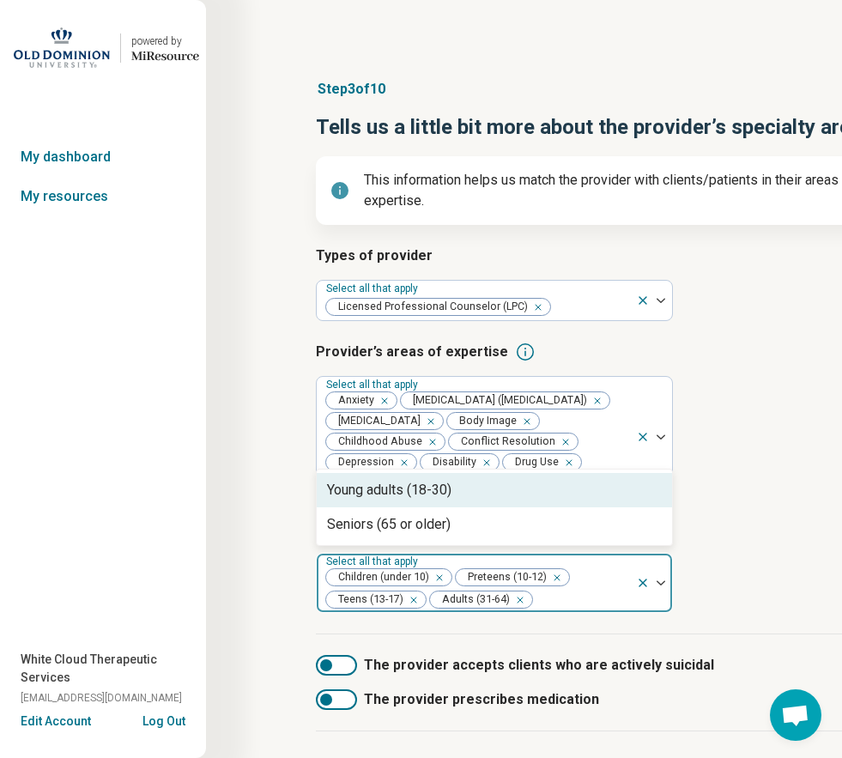
click at [394, 501] on div "Young adults (18-30)" at bounding box center [389, 490] width 125 height 21
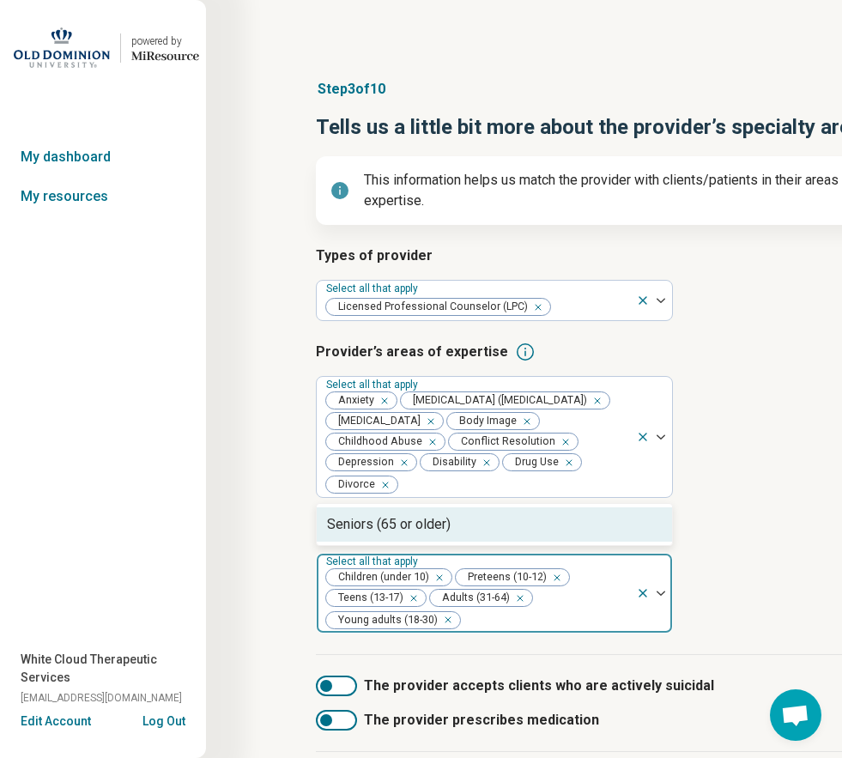
click at [398, 535] on div "Seniors (65 or older)" at bounding box center [389, 524] width 124 height 21
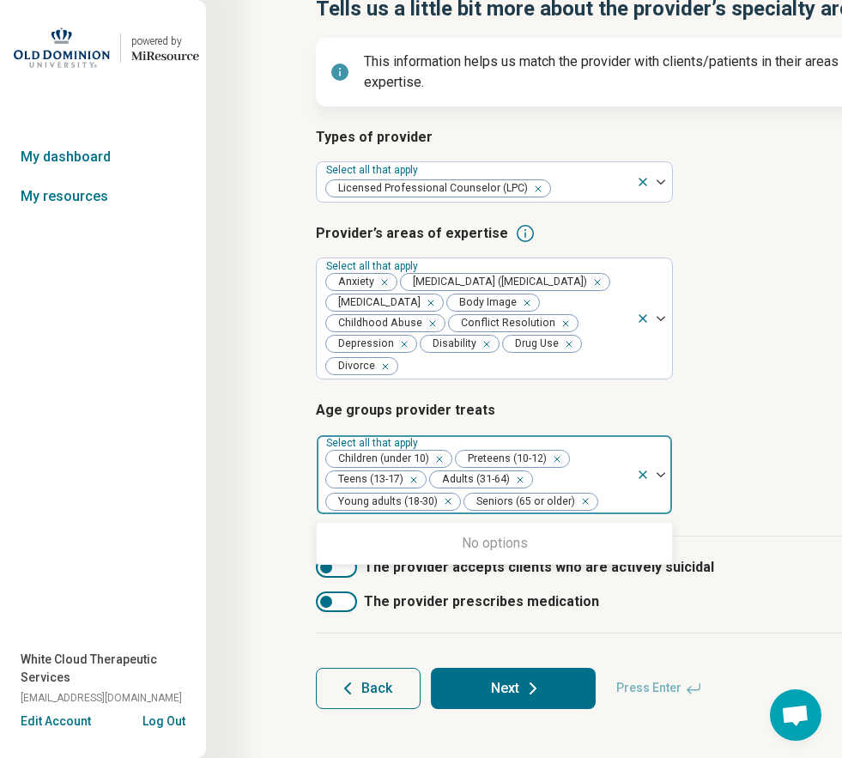
scroll to position [151, 0]
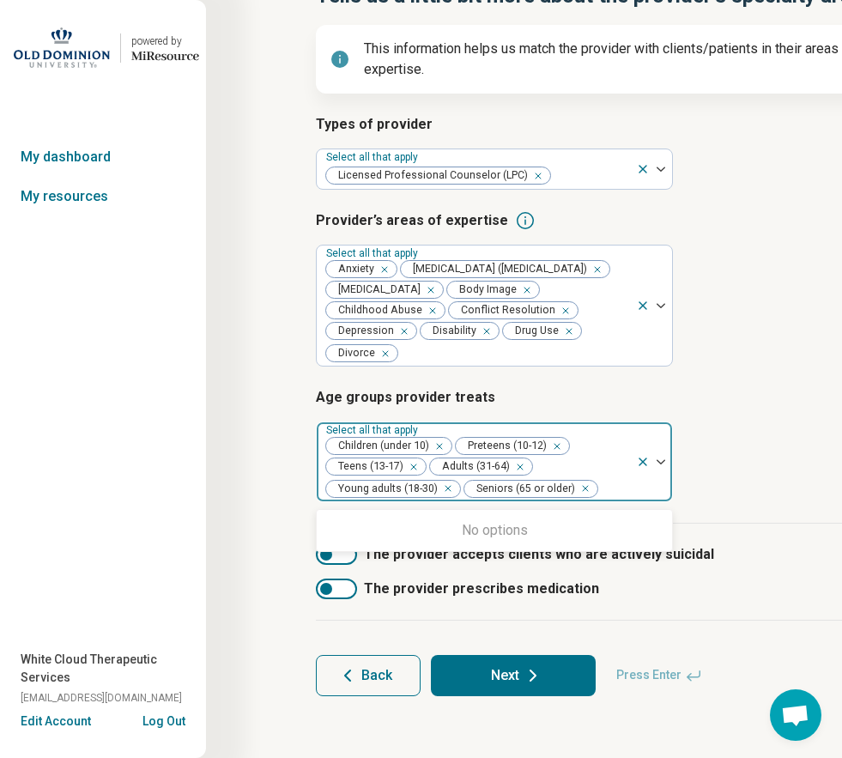
click at [513, 678] on button "Next" at bounding box center [513, 675] width 165 height 41
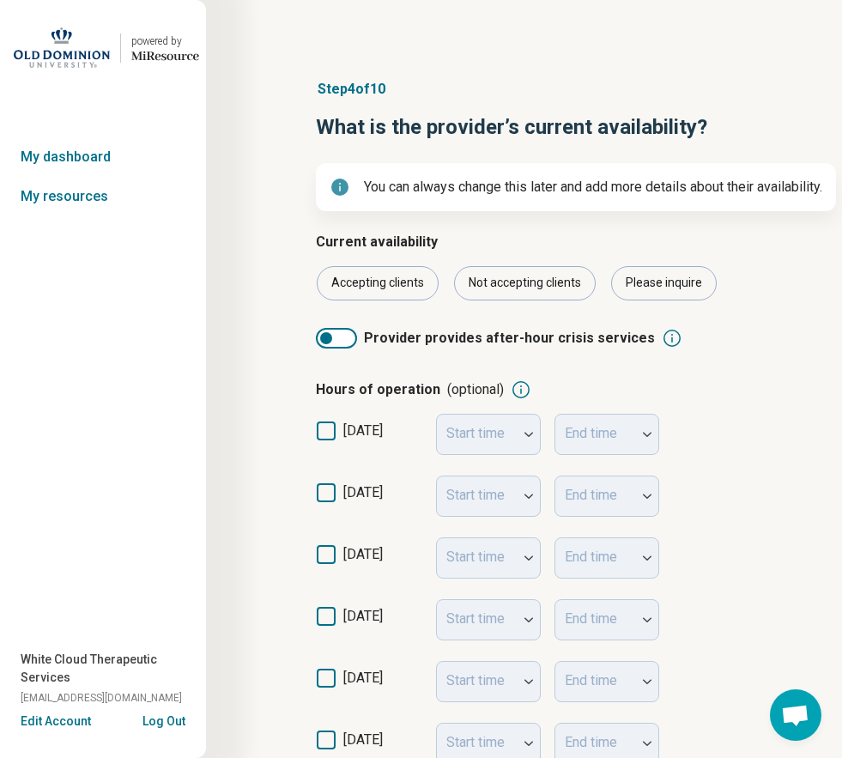
click at [325, 495] on icon at bounding box center [326, 492] width 19 height 19
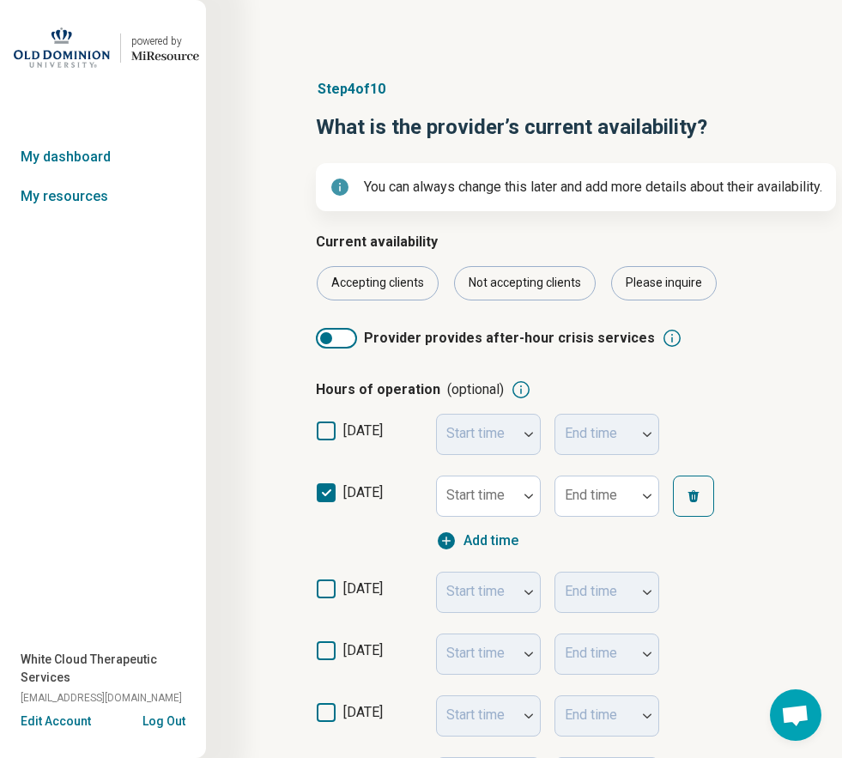
scroll to position [9, 0]
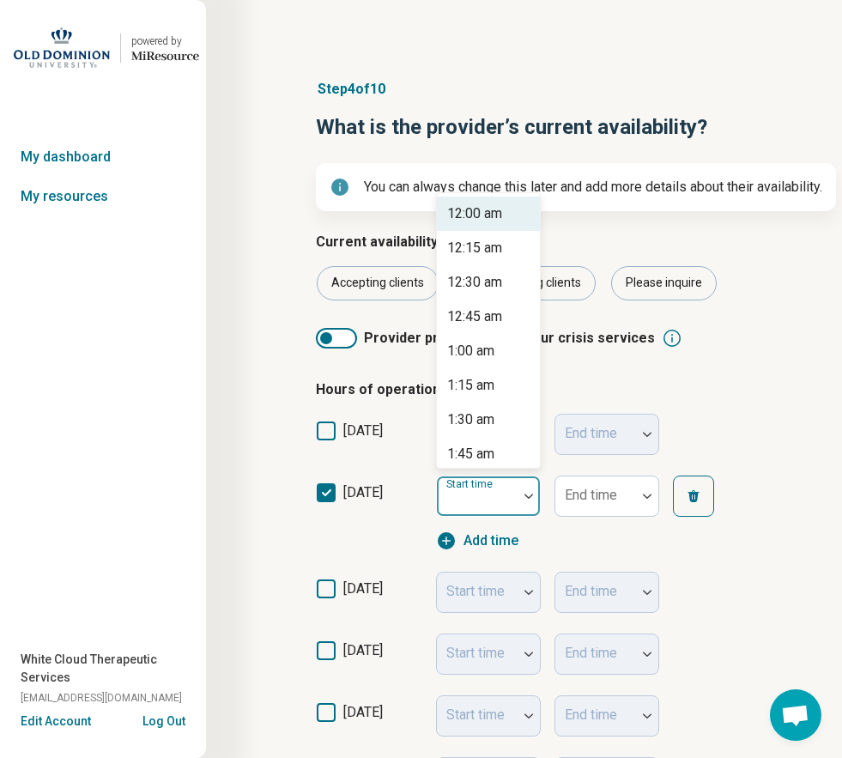
click at [515, 497] on div at bounding box center [477, 496] width 81 height 38
click at [484, 415] on div "9:00 am" at bounding box center [470, 420] width 47 height 21
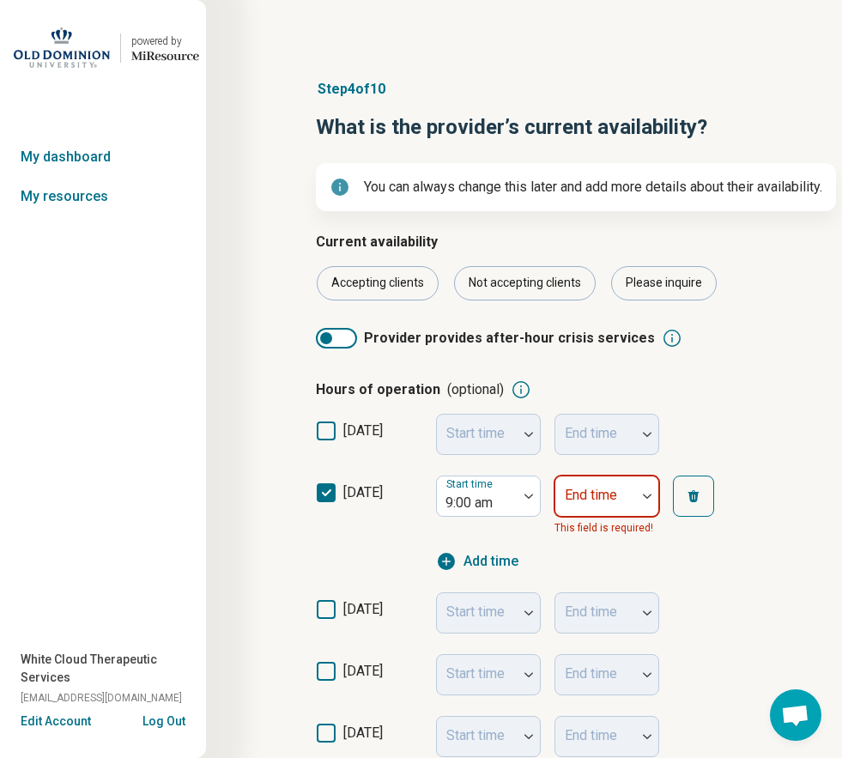
click at [621, 492] on div at bounding box center [595, 503] width 67 height 24
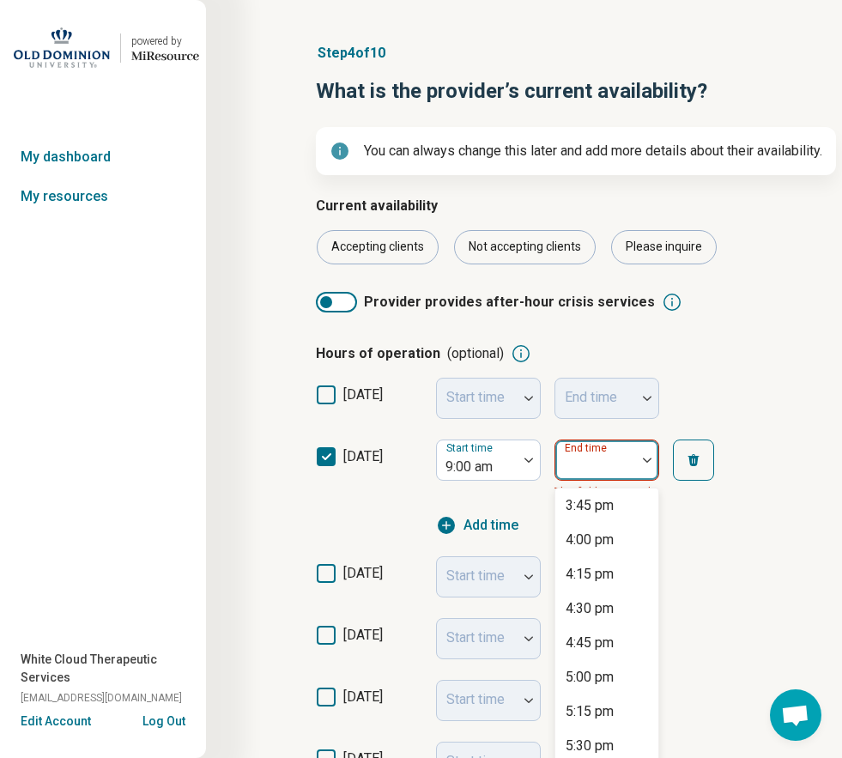
scroll to position [945, 0]
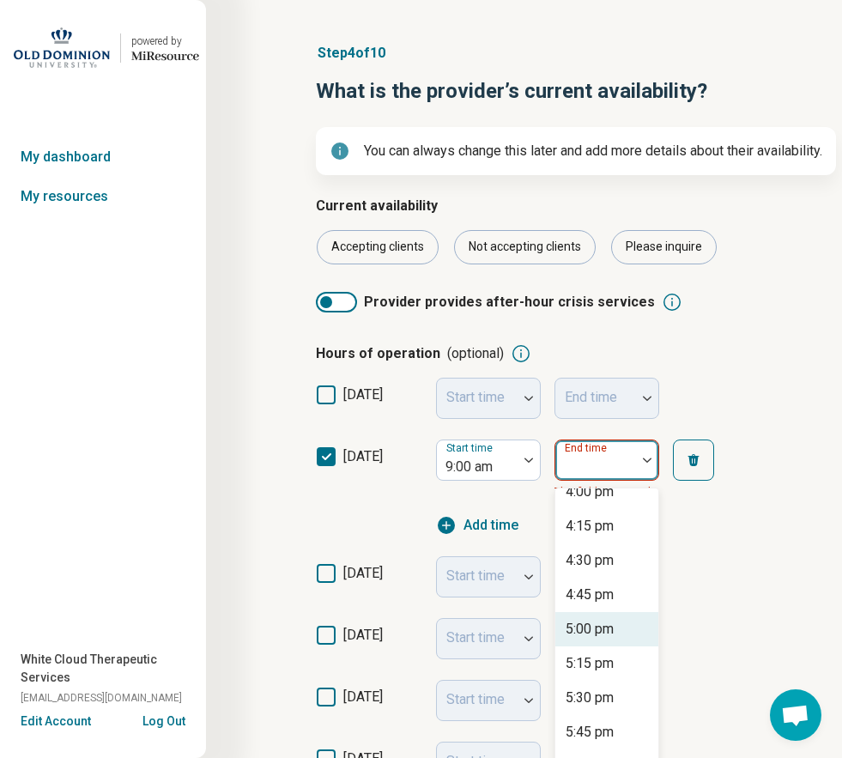
click at [604, 630] on div "5:00 pm" at bounding box center [590, 629] width 48 height 21
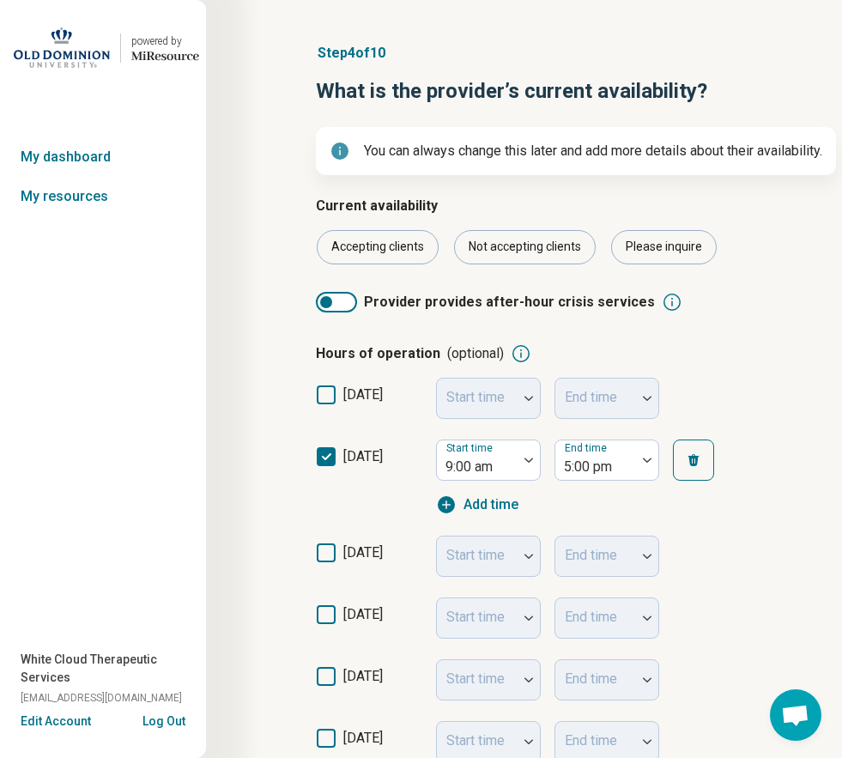
click at [329, 555] on icon at bounding box center [326, 553] width 19 height 19
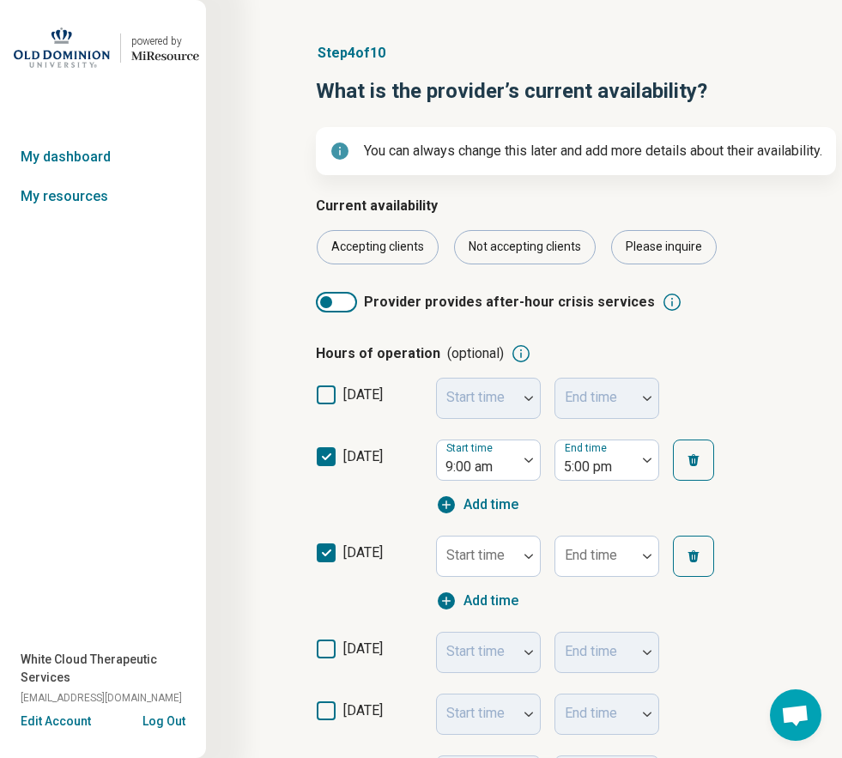
scroll to position [9, 0]
click at [330, 648] on icon at bounding box center [326, 649] width 19 height 19
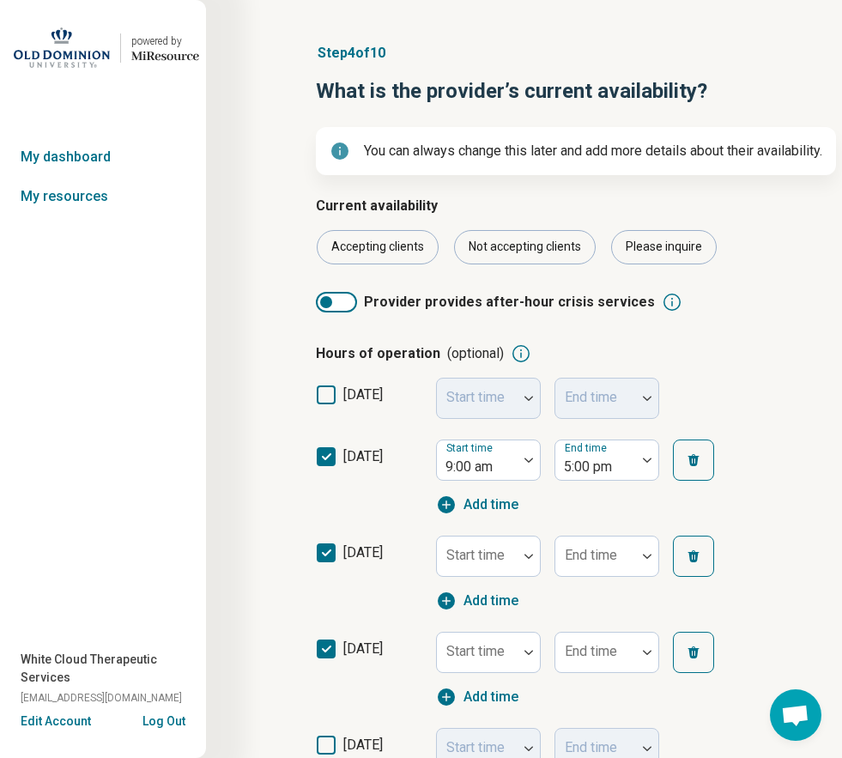
click at [327, 748] on icon at bounding box center [326, 745] width 19 height 19
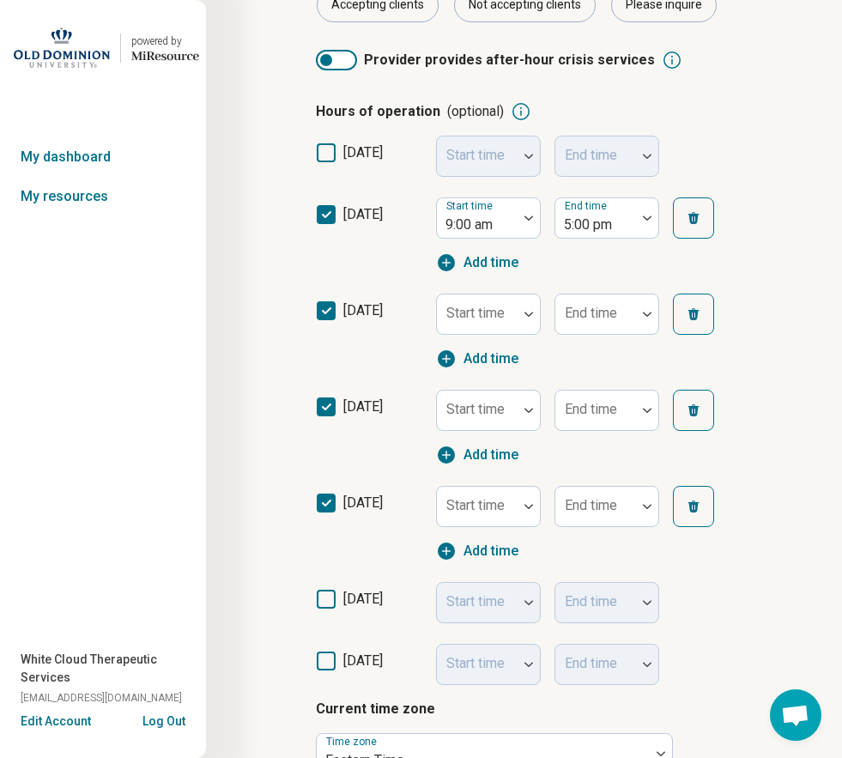
scroll to position [294, 0]
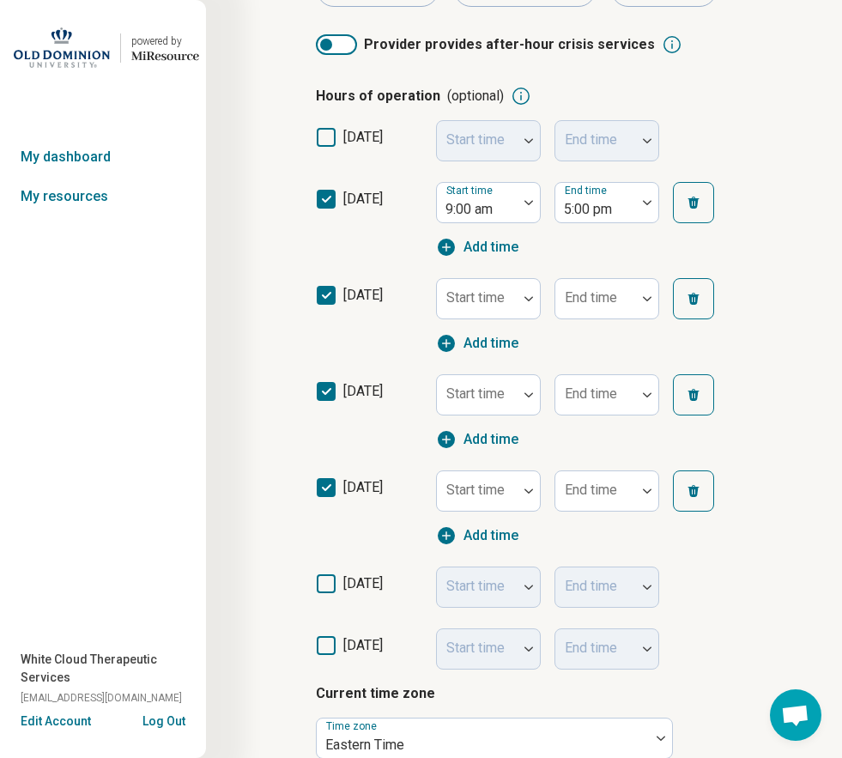
click at [331, 582] on icon at bounding box center [326, 583] width 19 height 19
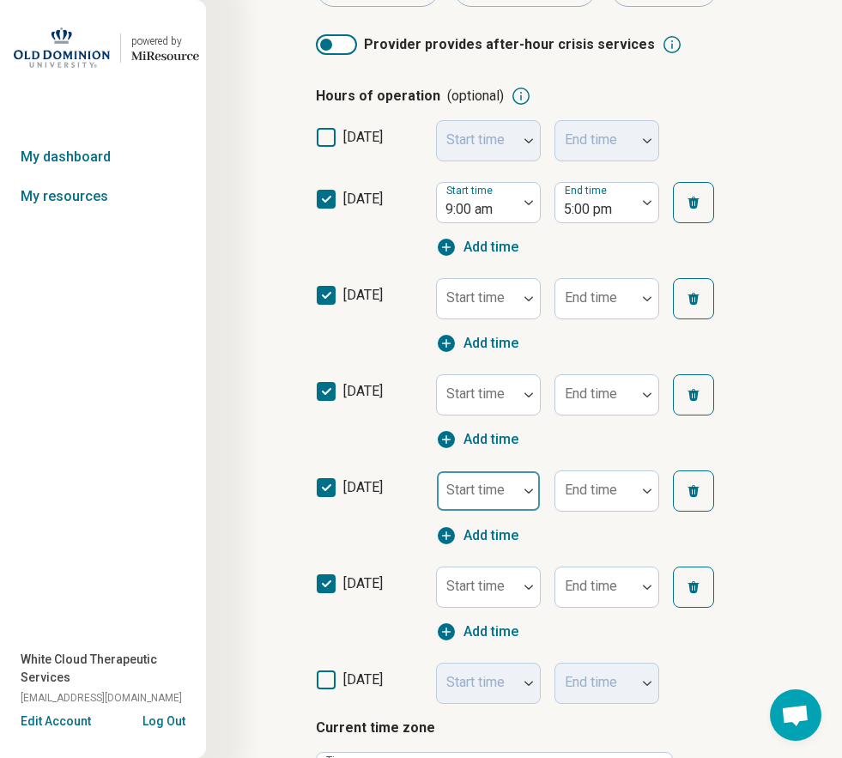
scroll to position [9, 0]
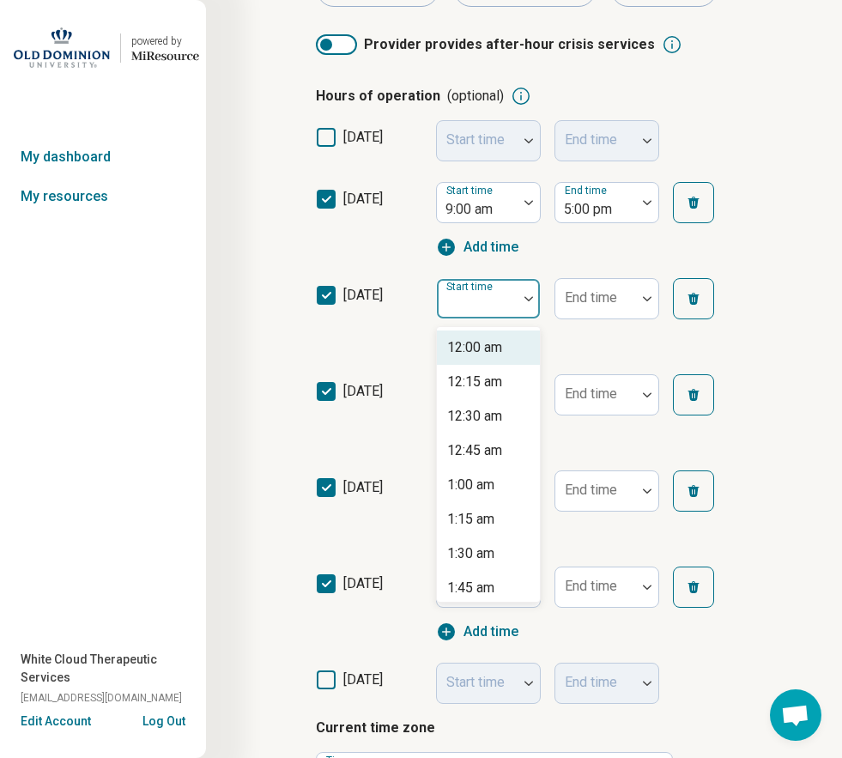
click at [516, 302] on div at bounding box center [477, 299] width 81 height 38
type input "*"
click at [500, 344] on div "9:00 am" at bounding box center [488, 348] width 103 height 34
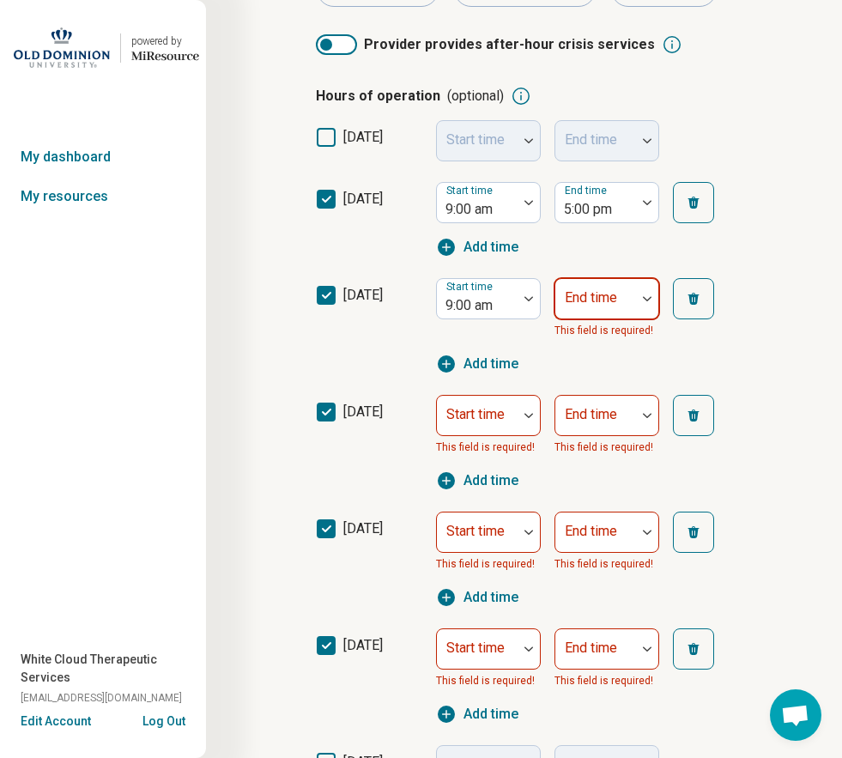
click at [580, 304] on div "End time" at bounding box center [607, 298] width 105 height 41
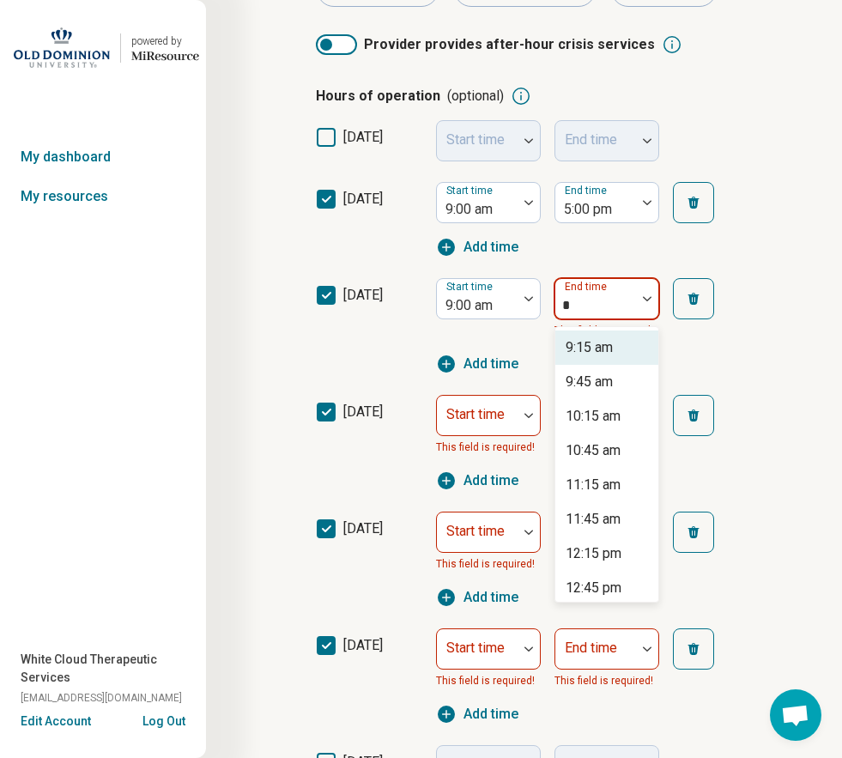
type input "*"
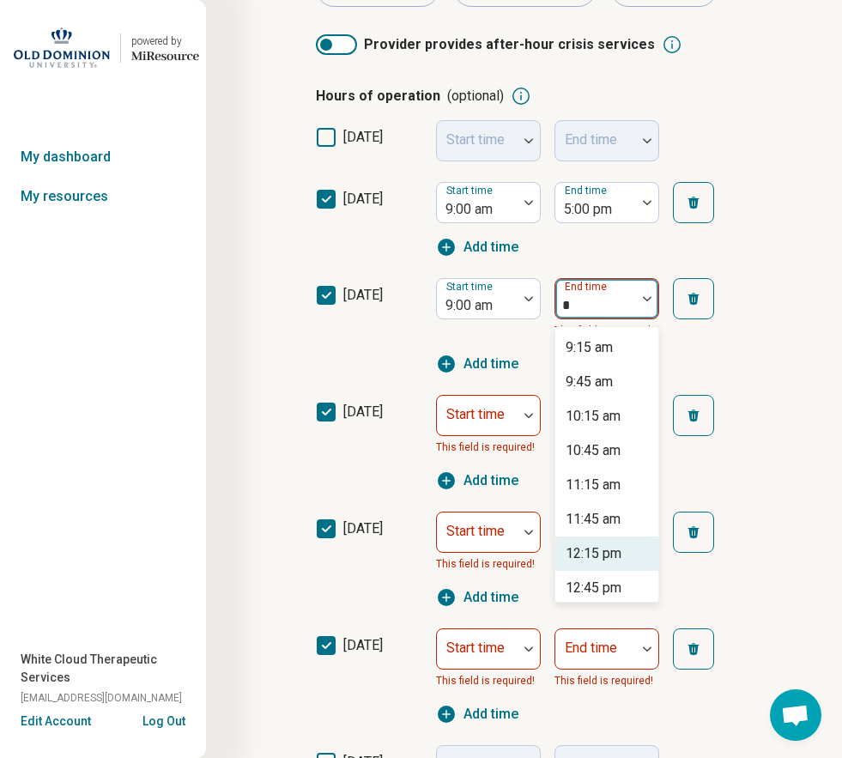
scroll to position [429, 0]
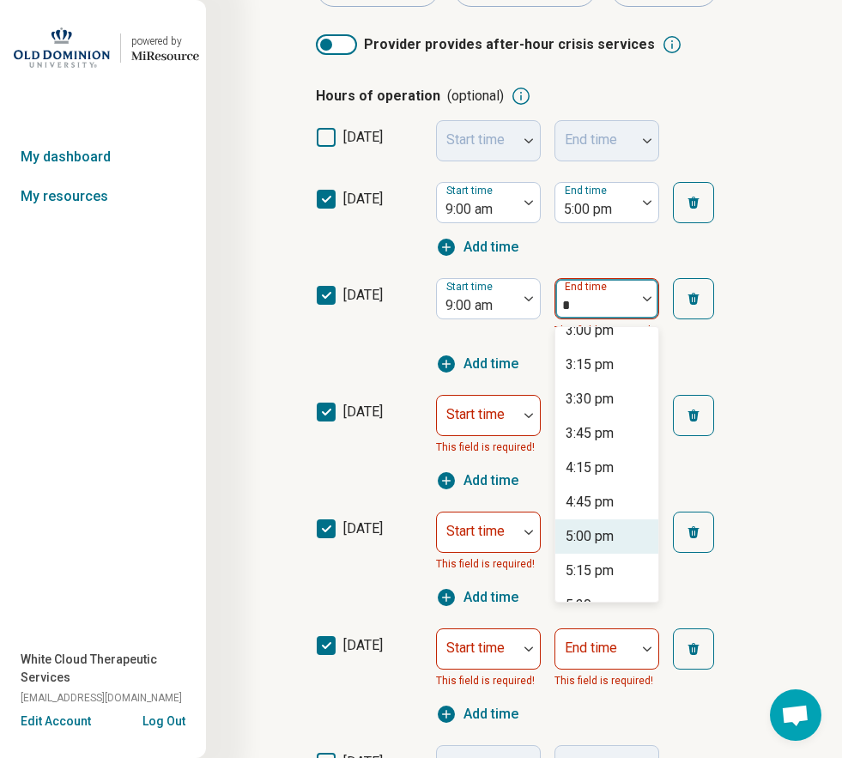
click at [592, 539] on div "5:00 pm" at bounding box center [590, 536] width 48 height 21
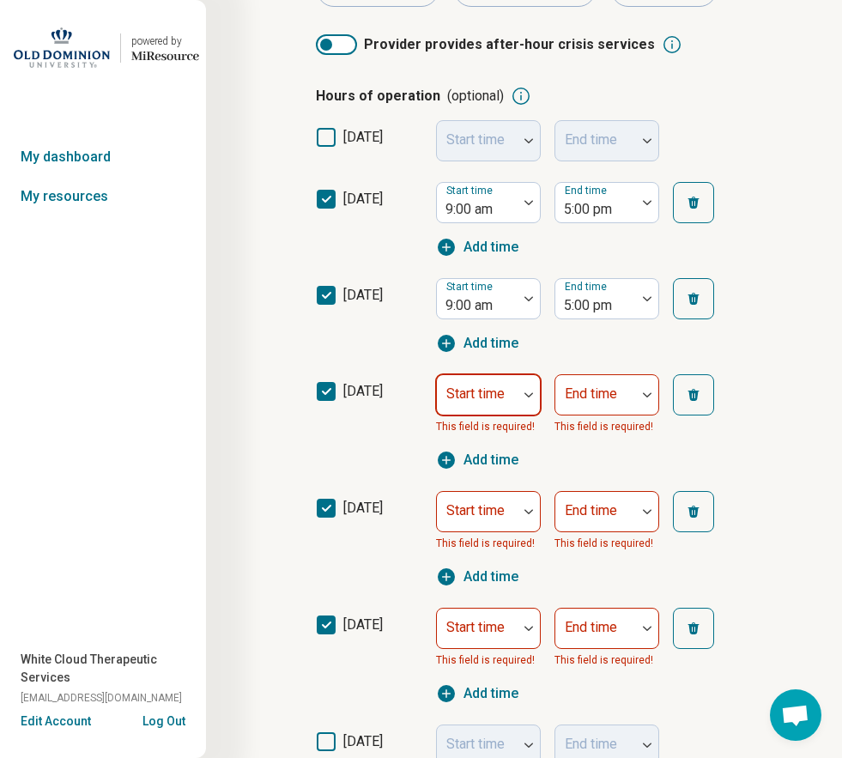
click at [483, 396] on div "Start time" at bounding box center [488, 394] width 105 height 41
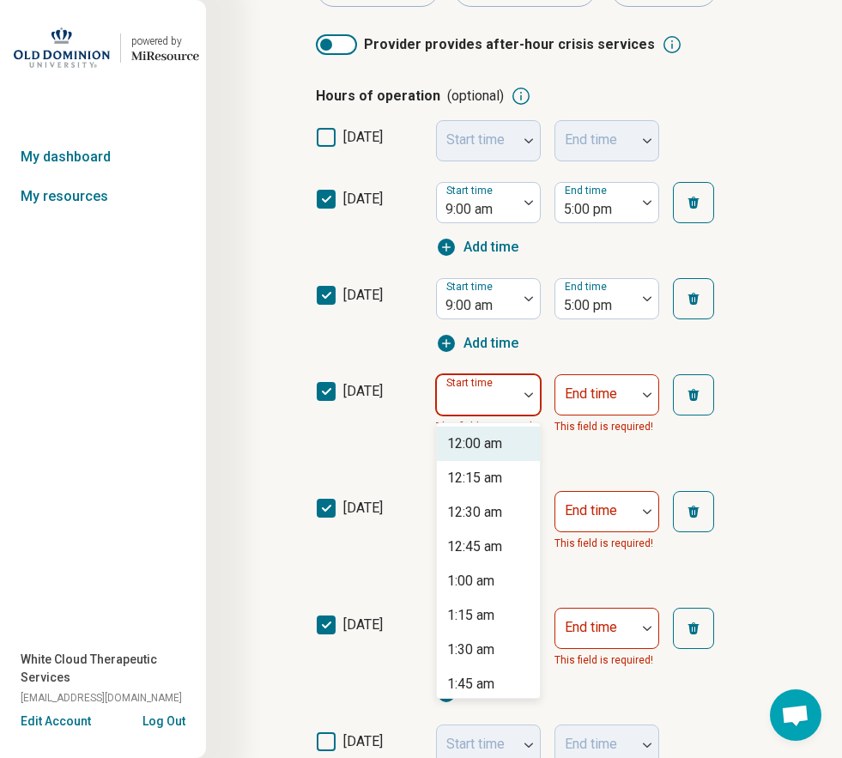
type input "*"
click at [487, 453] on div "9:00 am" at bounding box center [470, 444] width 47 height 21
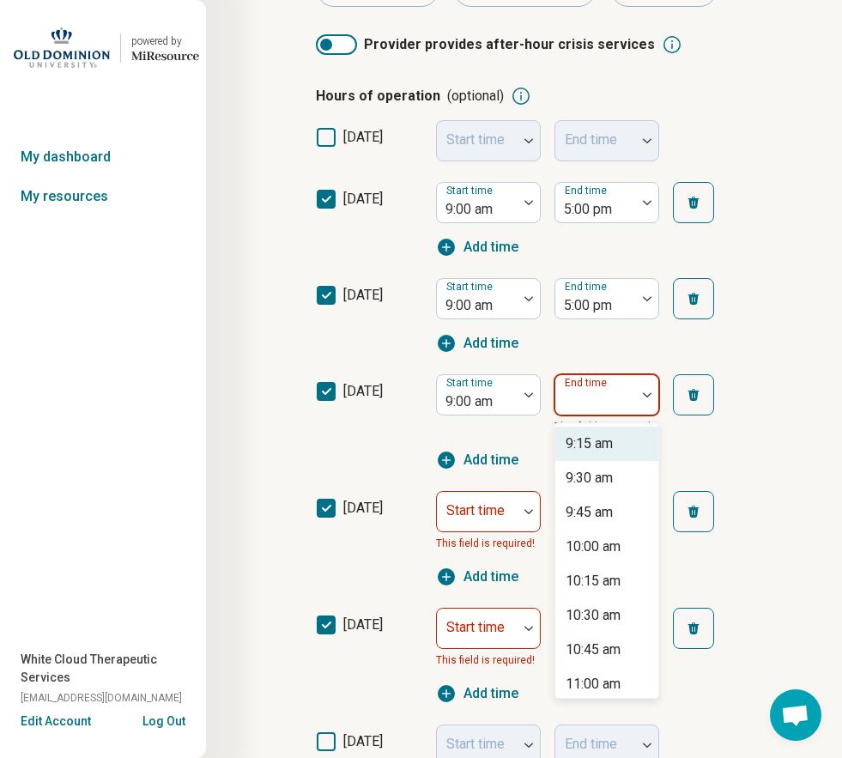
click at [619, 404] on div at bounding box center [595, 402] width 67 height 24
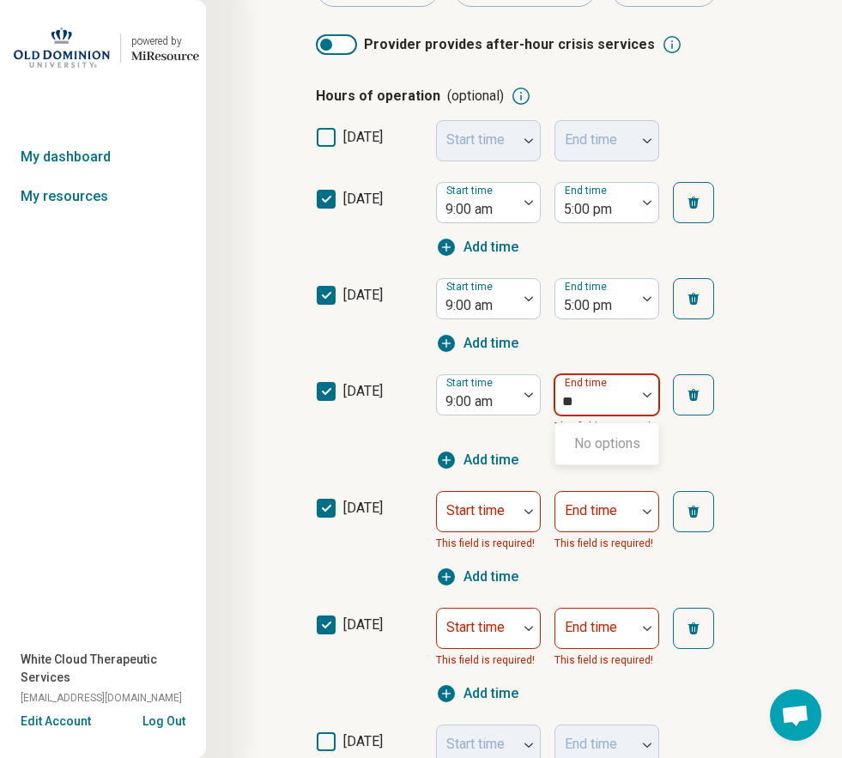
type input "*"
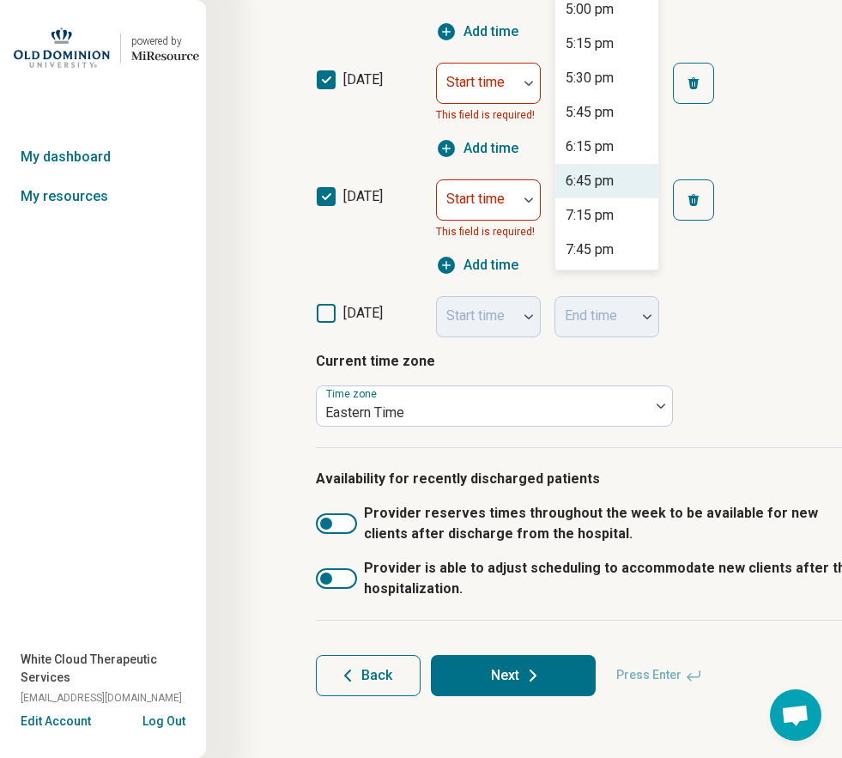
scroll to position [601, 0]
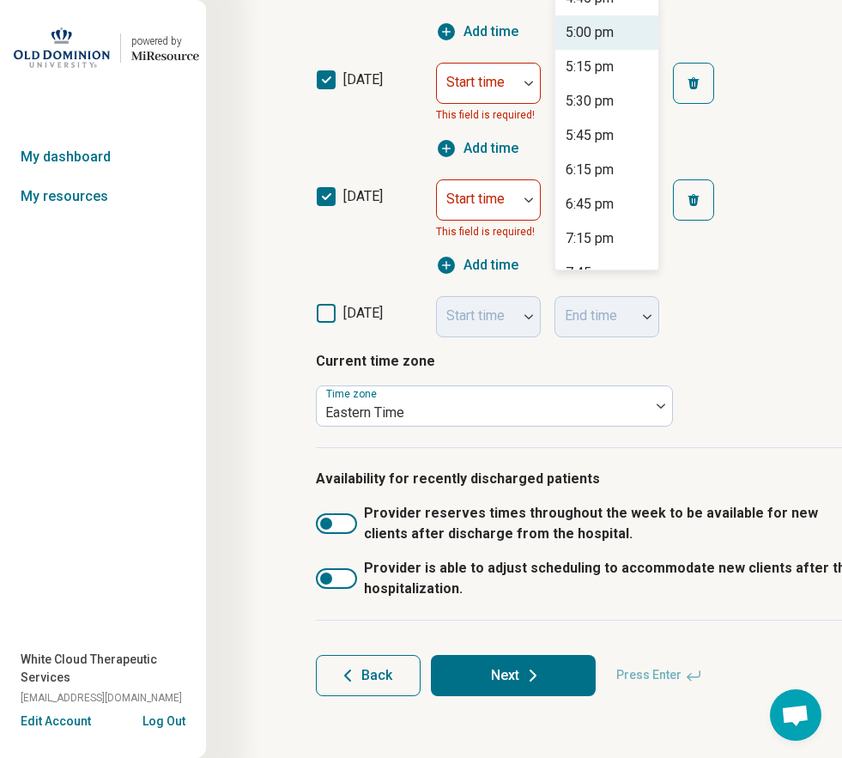
click at [584, 36] on div "5:00 pm" at bounding box center [590, 32] width 48 height 21
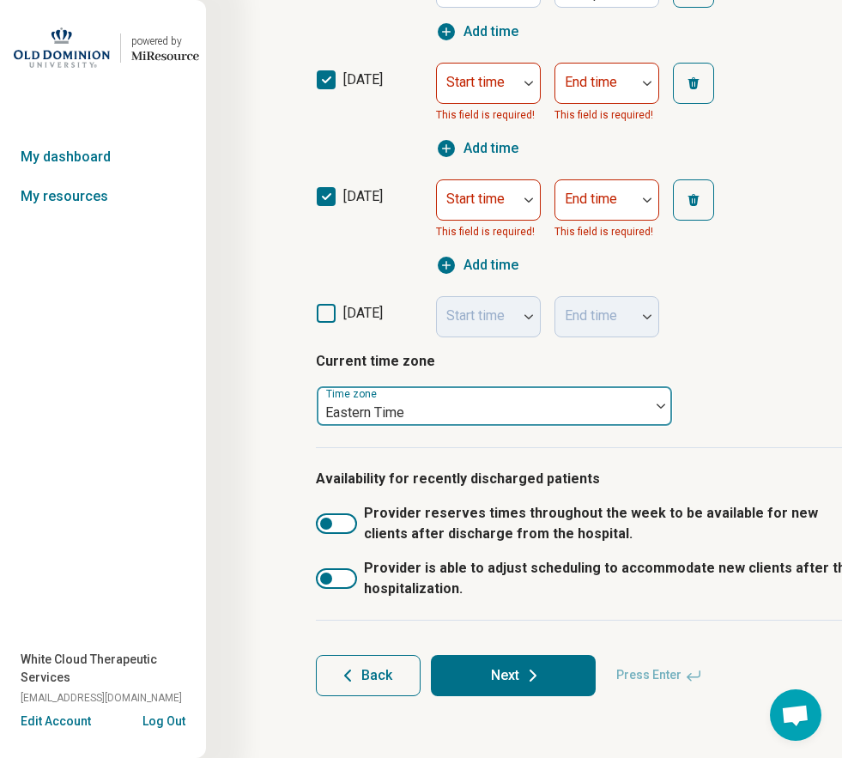
scroll to position [702, 0]
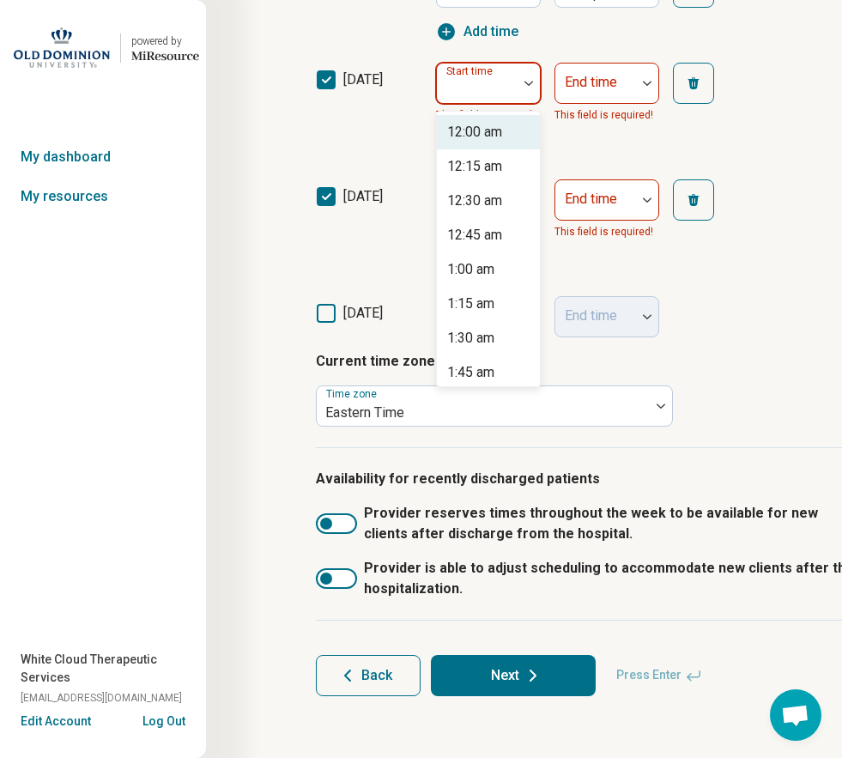
click at [488, 84] on div "Start time" at bounding box center [488, 83] width 105 height 41
type input "*"
click at [482, 130] on div "9:00 am" at bounding box center [470, 132] width 47 height 21
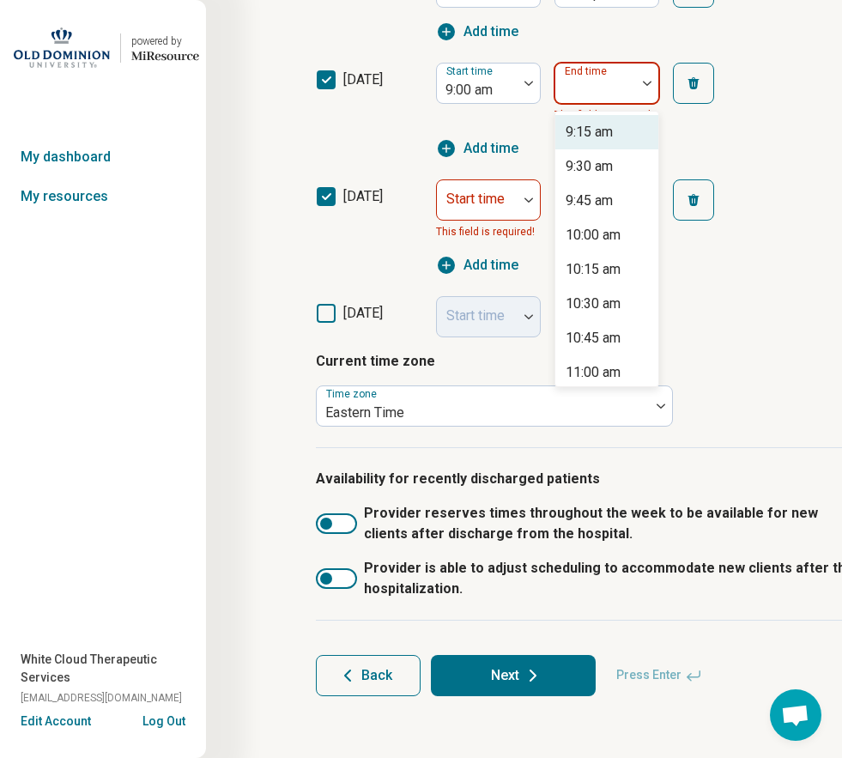
click at [634, 88] on div at bounding box center [596, 83] width 81 height 38
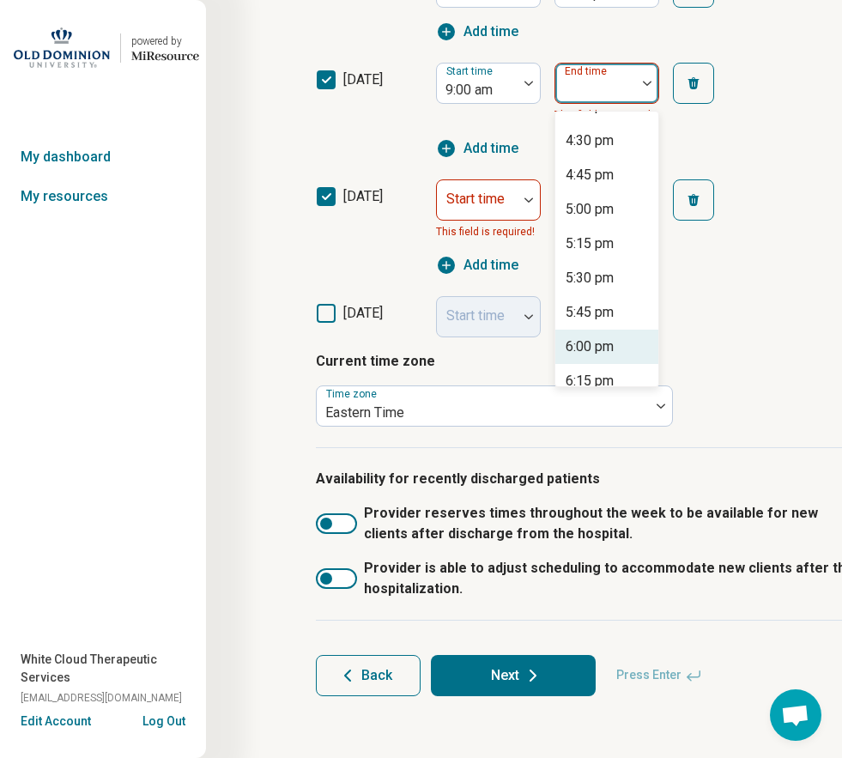
scroll to position [986, 0]
click at [592, 210] on div "5:00 pm" at bounding box center [590, 211] width 48 height 21
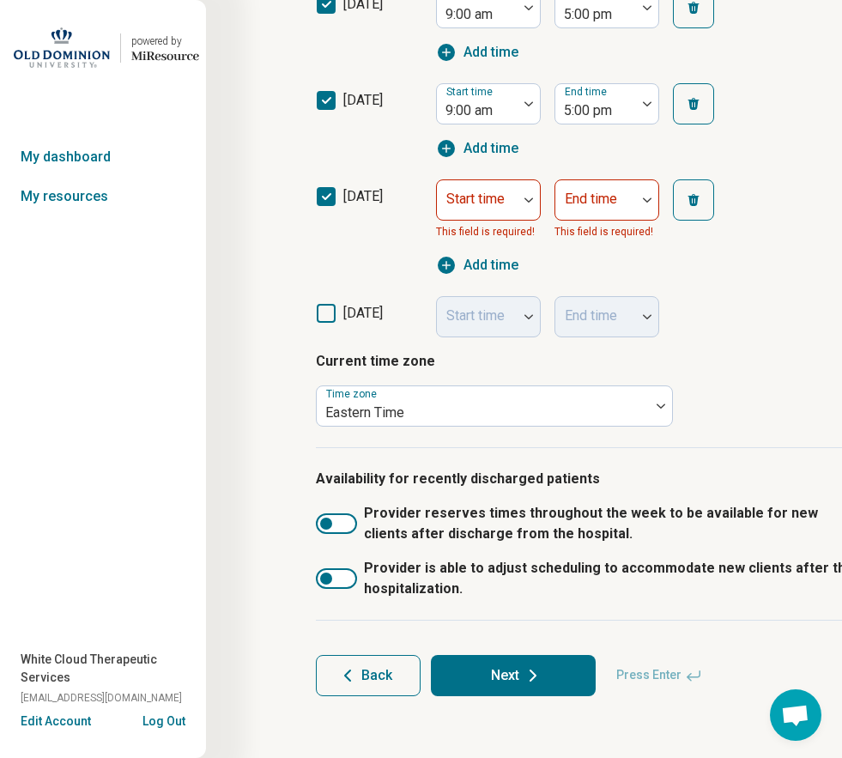
scroll to position [681, 0]
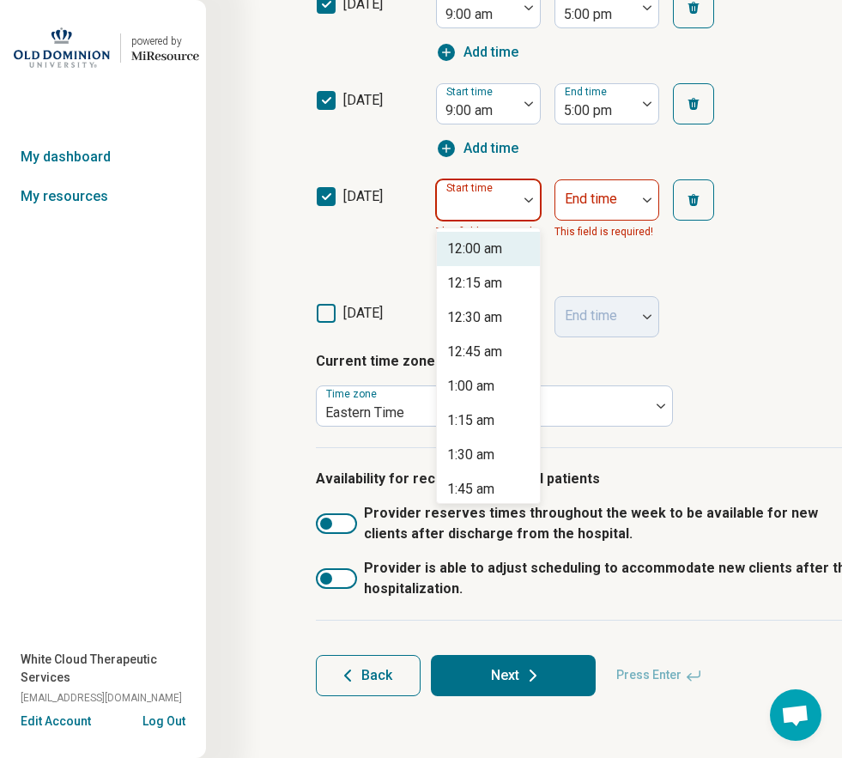
click at [486, 200] on div "Start time" at bounding box center [488, 199] width 105 height 41
type input "*"
click at [474, 256] on div "9:00 am" at bounding box center [470, 249] width 47 height 21
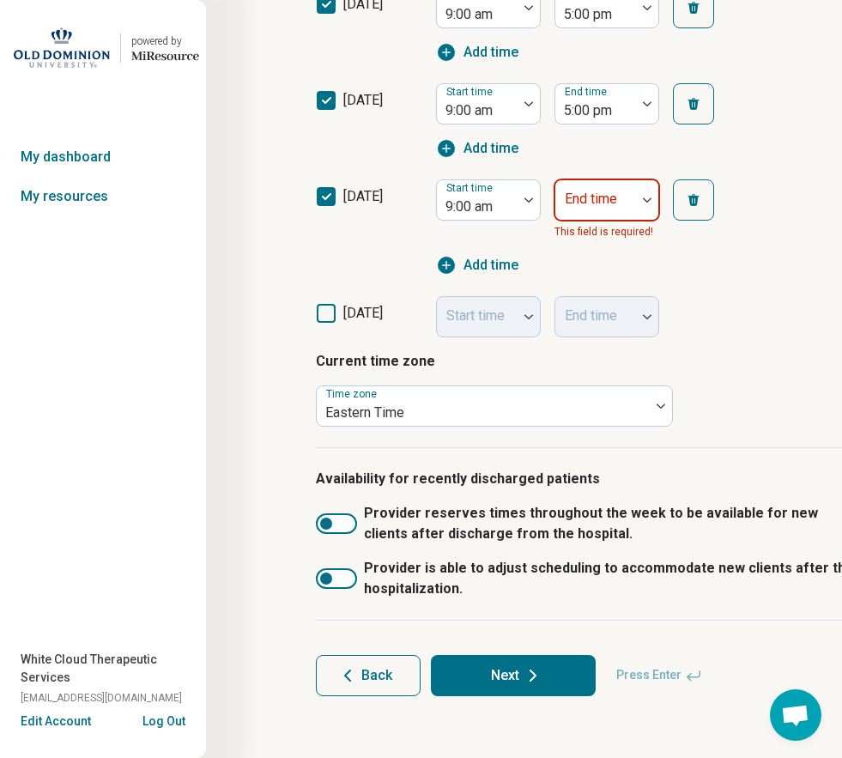
click at [600, 194] on div "End time" at bounding box center [607, 199] width 105 height 41
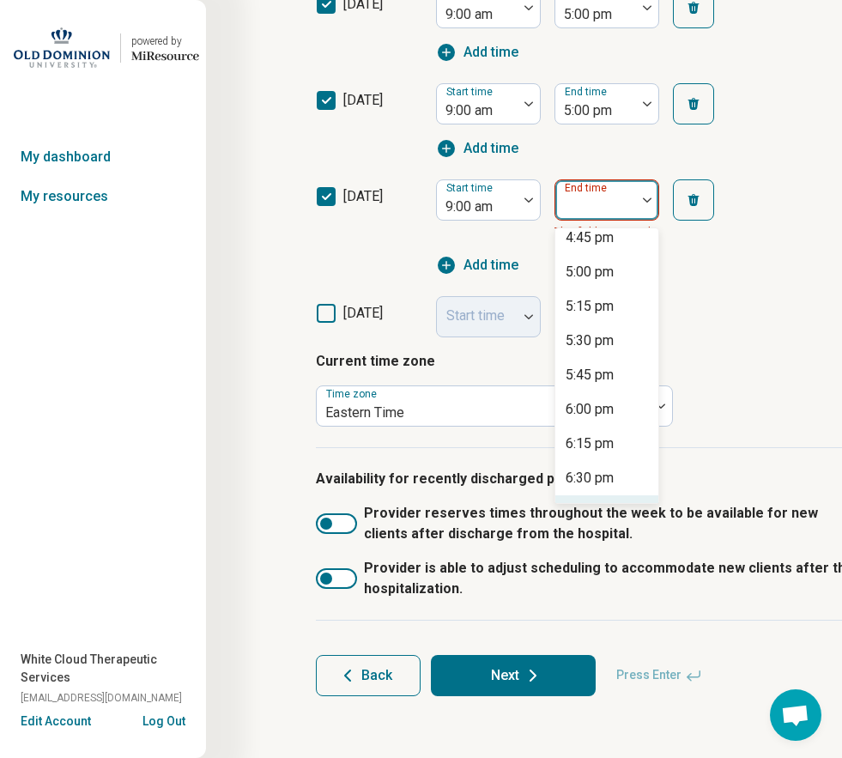
scroll to position [1030, 0]
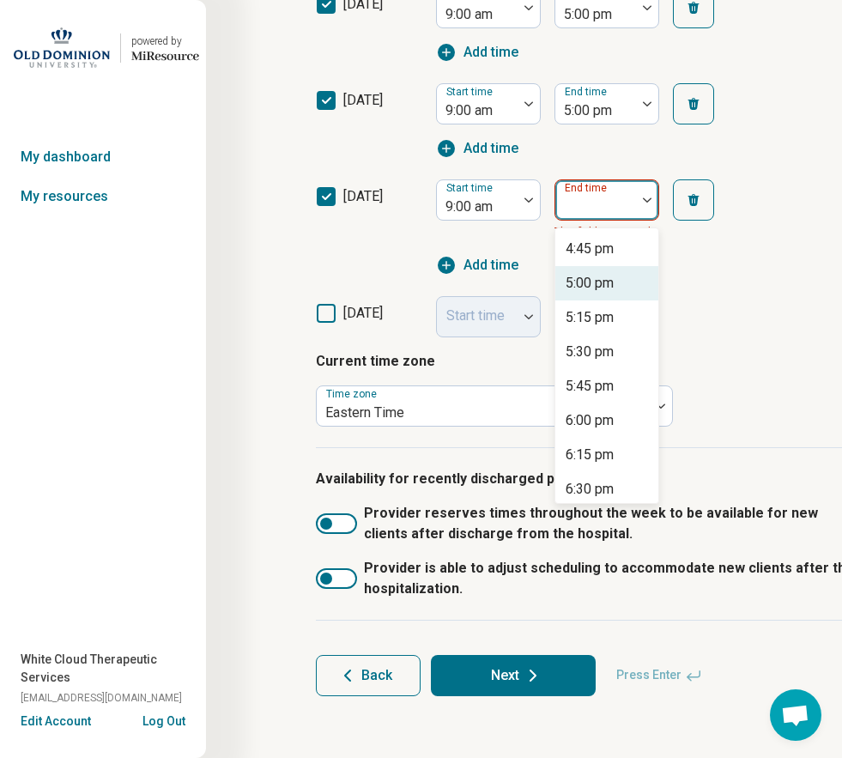
click at [600, 283] on div "5:00 pm" at bounding box center [590, 283] width 48 height 21
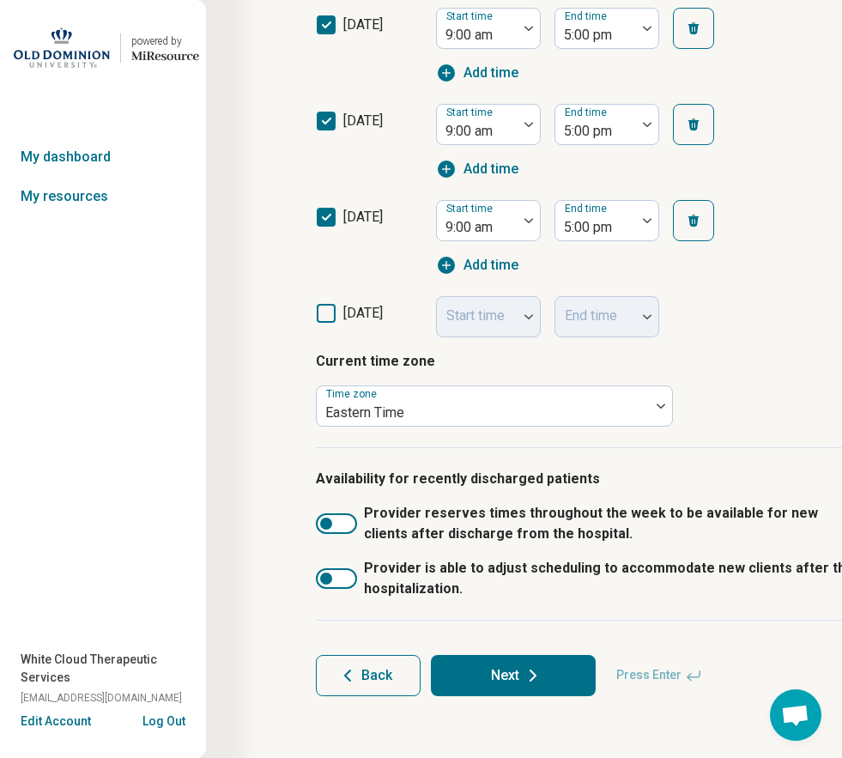
scroll to position [660, 0]
click at [523, 672] on icon at bounding box center [533, 675] width 21 height 21
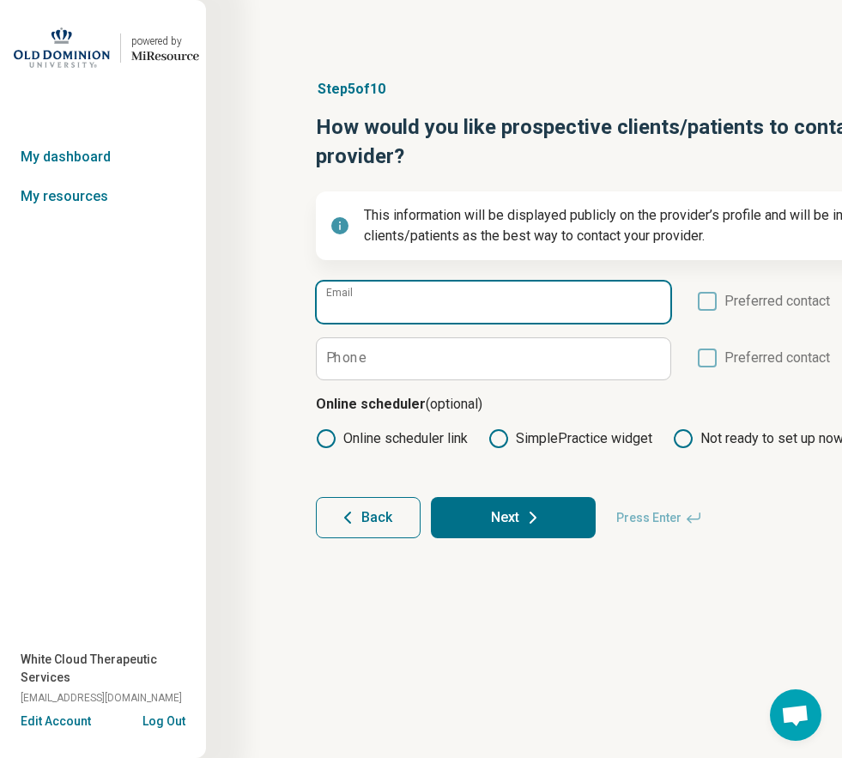
click at [362, 303] on input "Email" at bounding box center [494, 302] width 354 height 41
type input "**********"
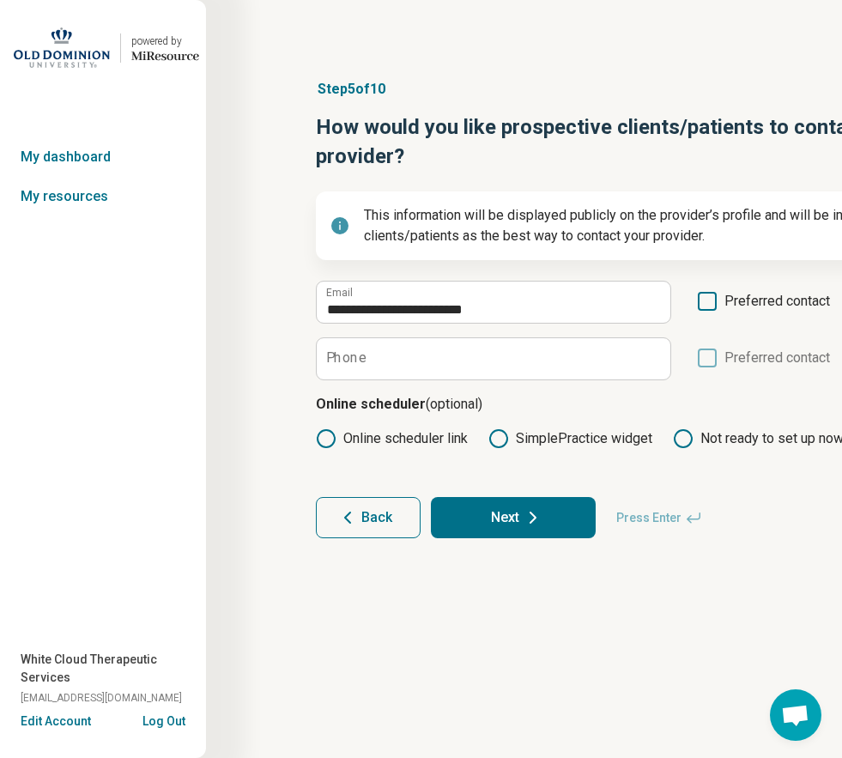
click at [714, 305] on icon at bounding box center [707, 301] width 19 height 19
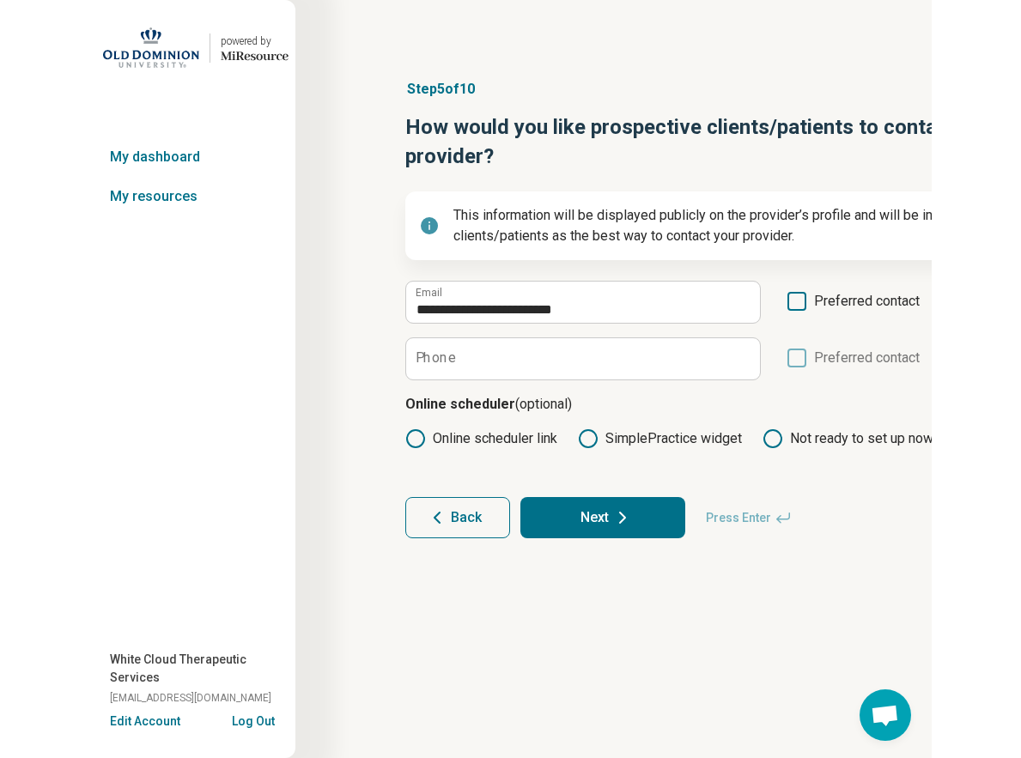
scroll to position [9, 0]
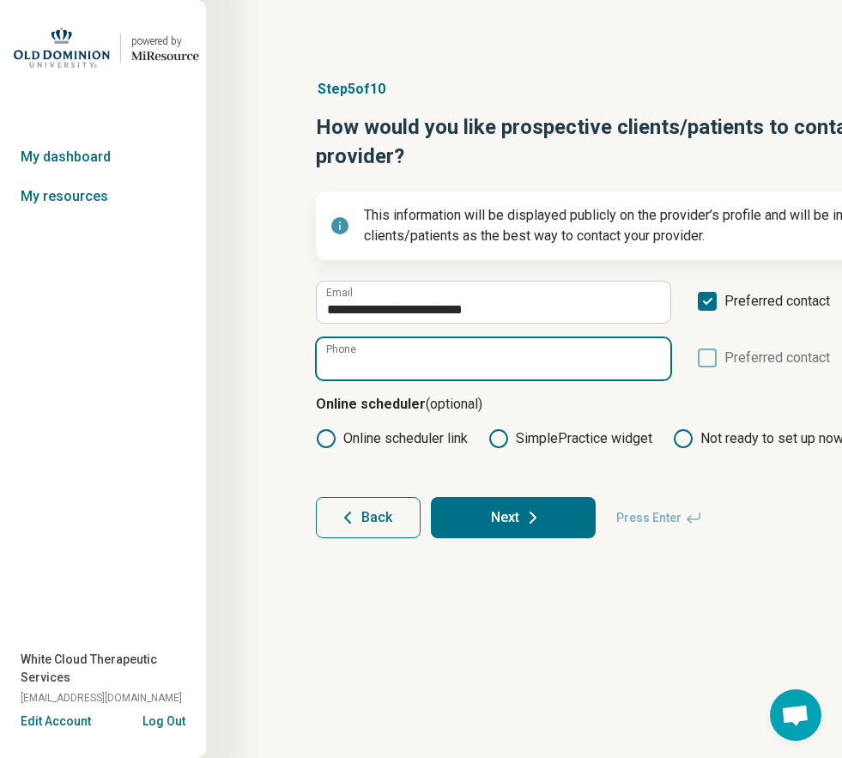
click at [447, 366] on input "Phone" at bounding box center [494, 358] width 354 height 41
type input "**********"
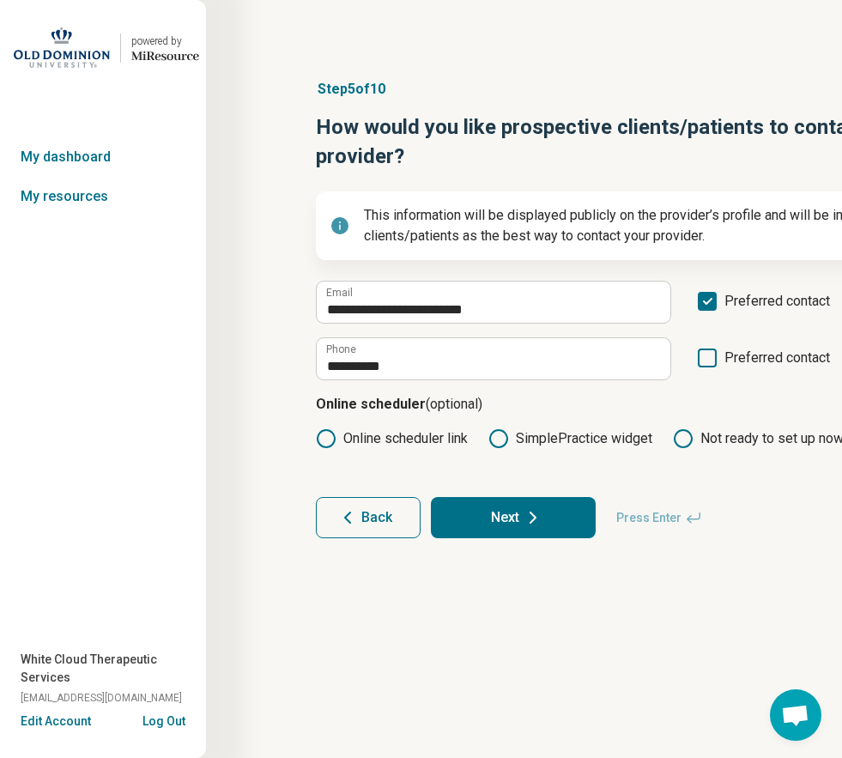
click at [506, 520] on button "Next" at bounding box center [513, 517] width 165 height 41
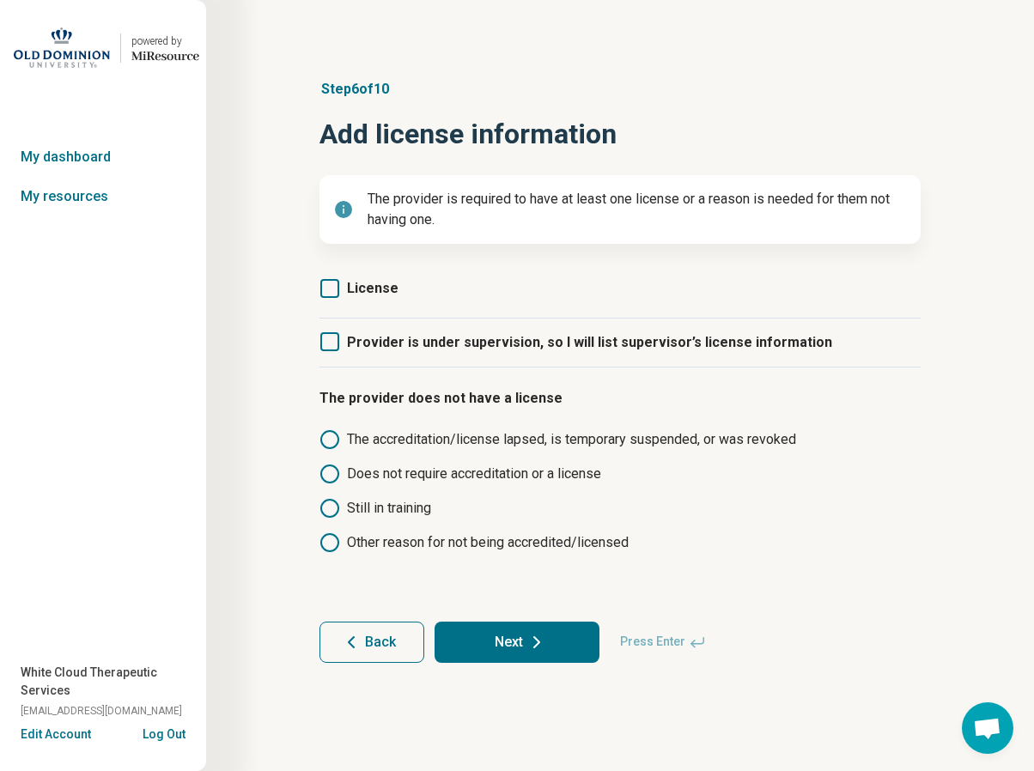
click at [343, 280] on label "License" at bounding box center [358, 288] width 79 height 21
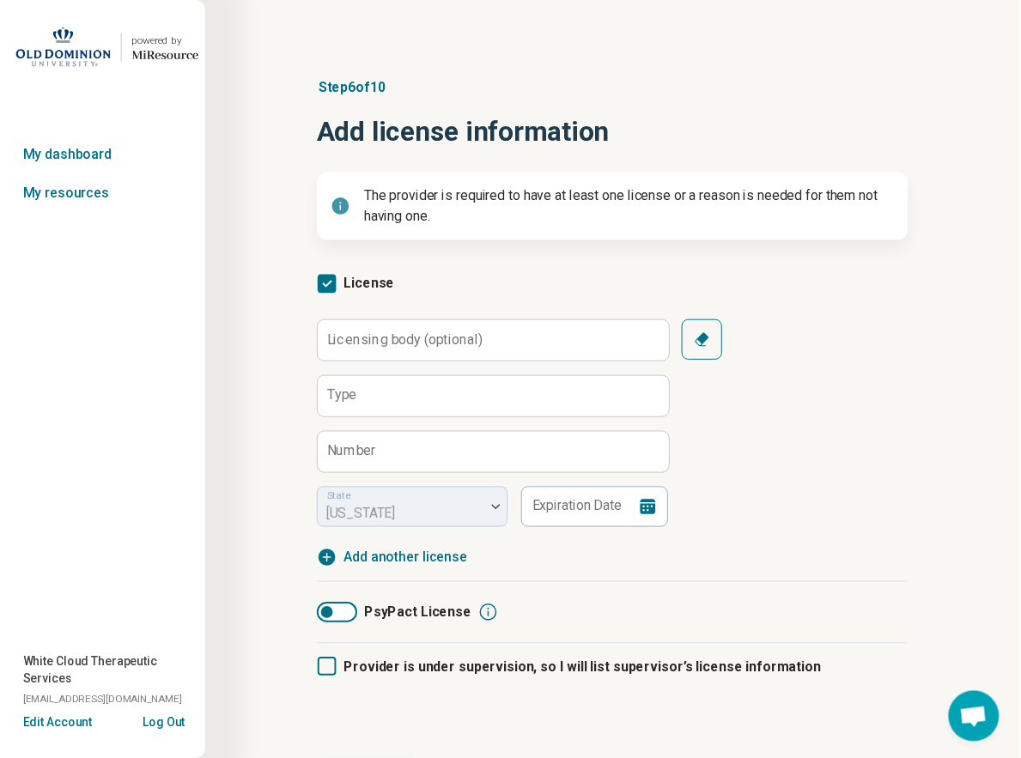
scroll to position [9, 0]
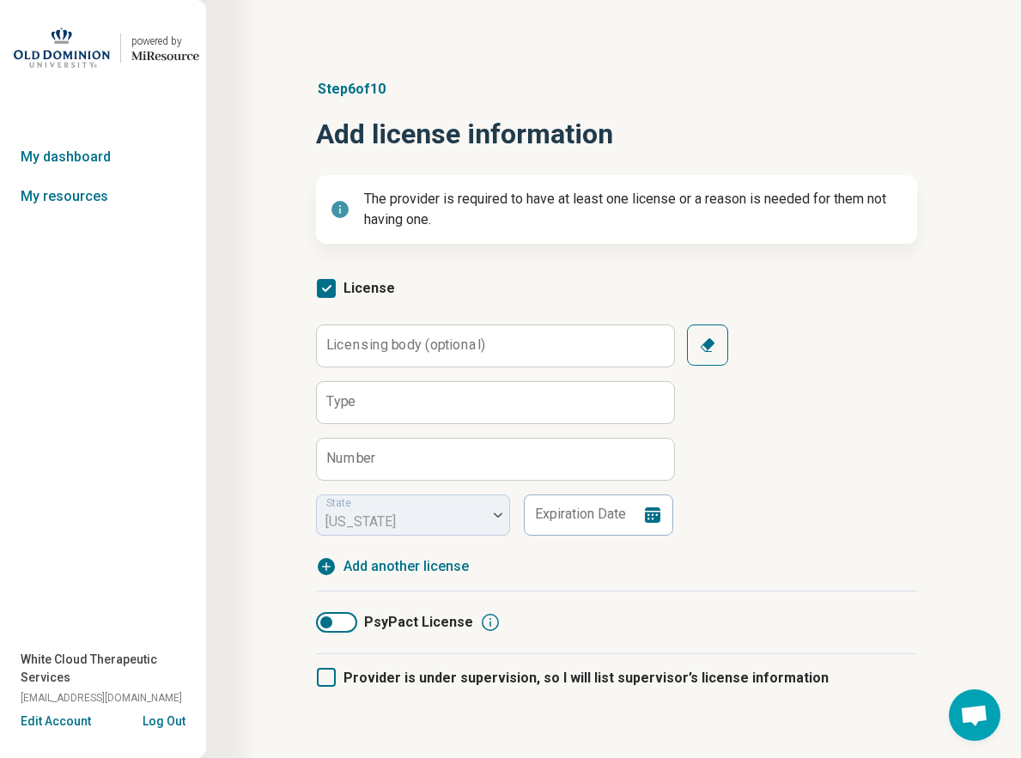
click at [399, 349] on label "Licensing body (optional)" at bounding box center [405, 345] width 159 height 14
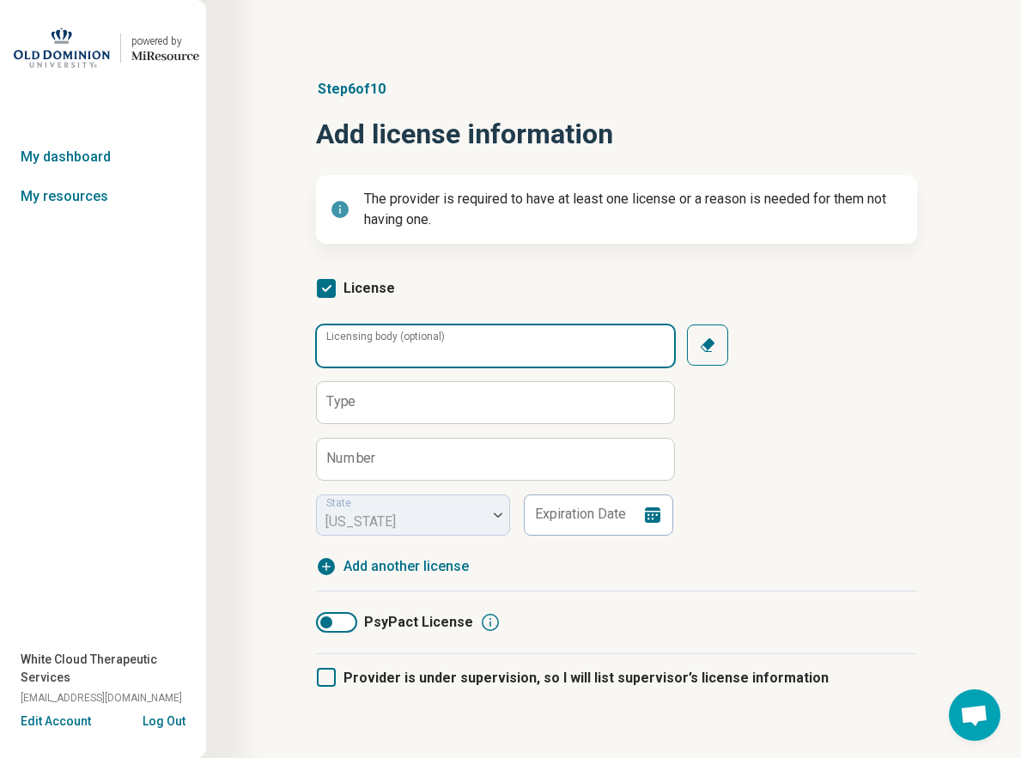
click at [399, 349] on input "Licensing body (optional)" at bounding box center [495, 345] width 357 height 41
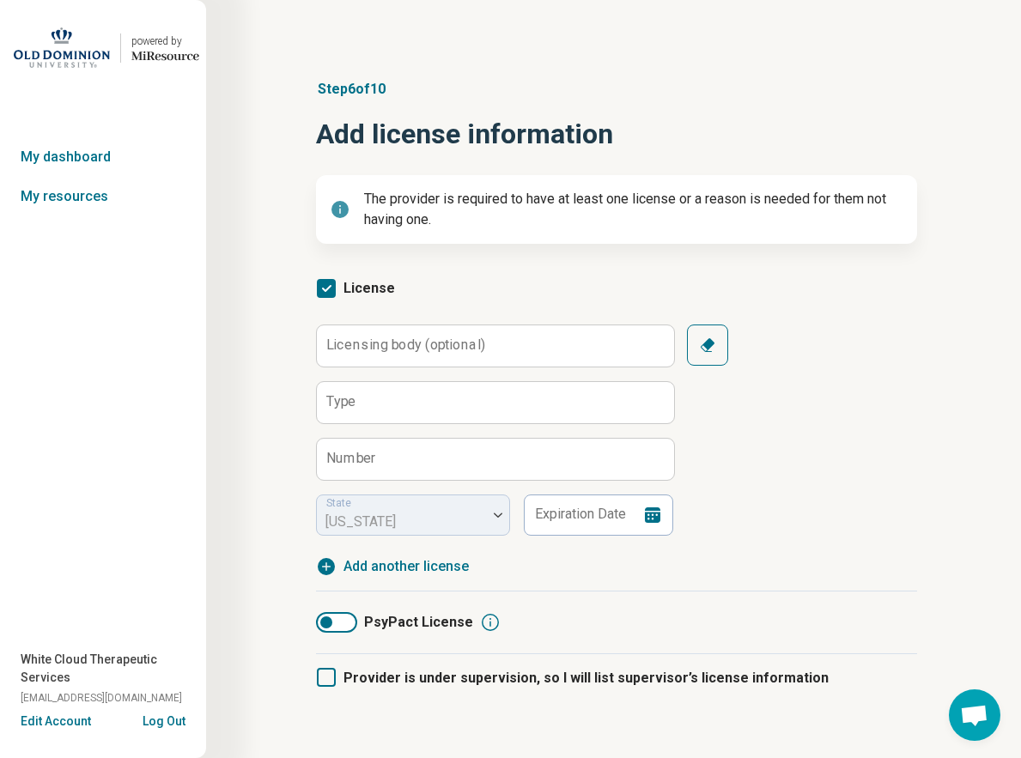
click at [702, 344] on icon "button" at bounding box center [707, 345] width 17 height 17
click at [370, 345] on label "Licensing body (optional)" at bounding box center [405, 345] width 159 height 14
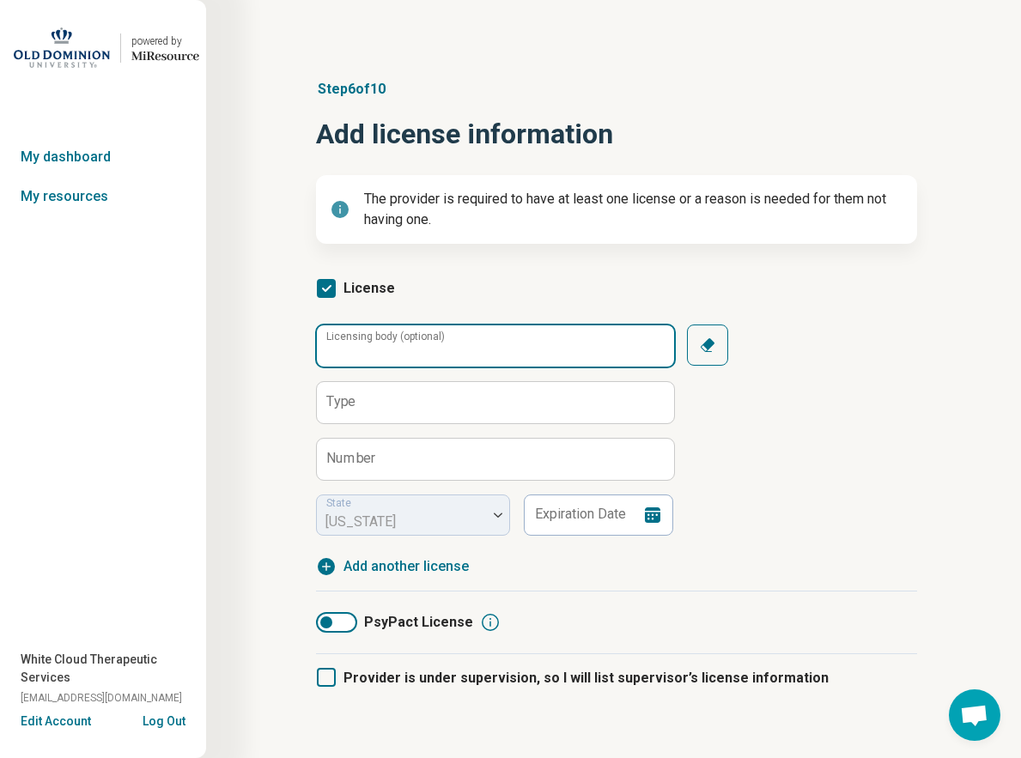
click at [370, 345] on input "Licensing body (optional)" at bounding box center [495, 345] width 357 height 41
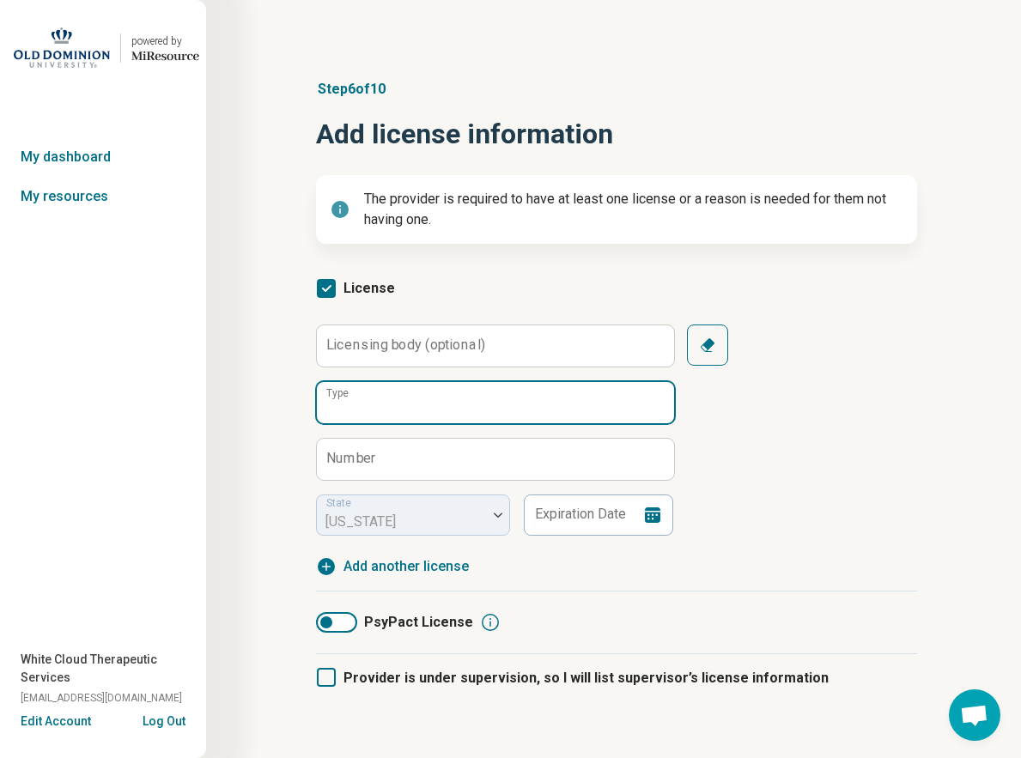
click at [459, 394] on input "Type" at bounding box center [495, 402] width 357 height 41
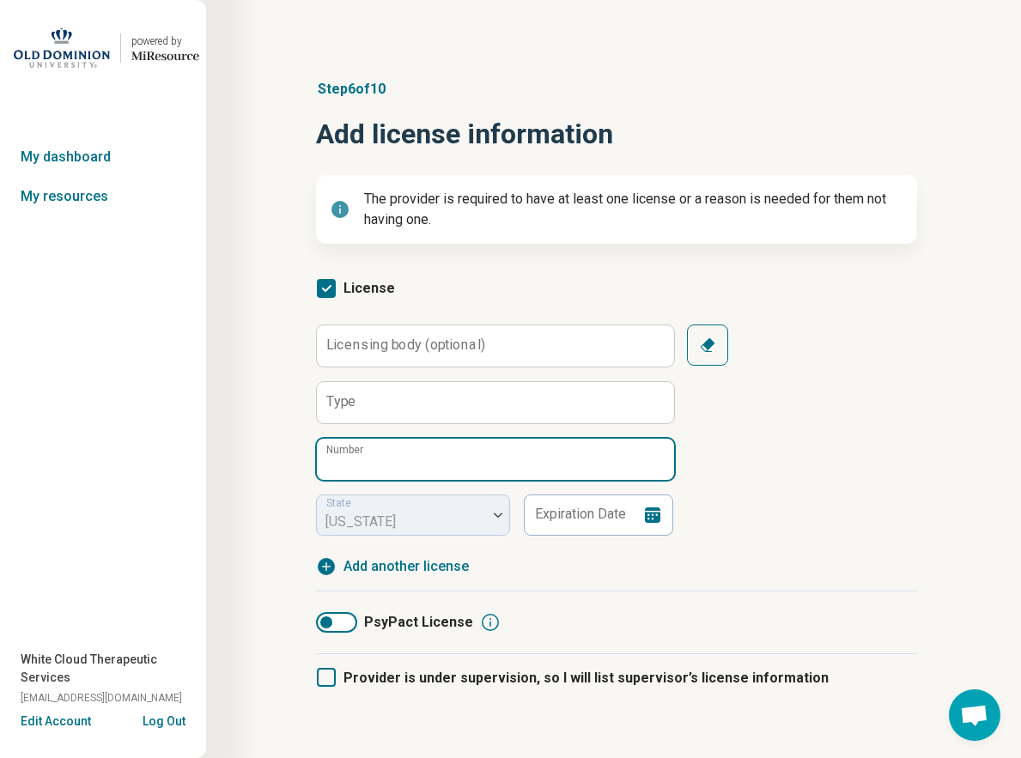
click at [441, 459] on input "Number" at bounding box center [495, 459] width 357 height 41
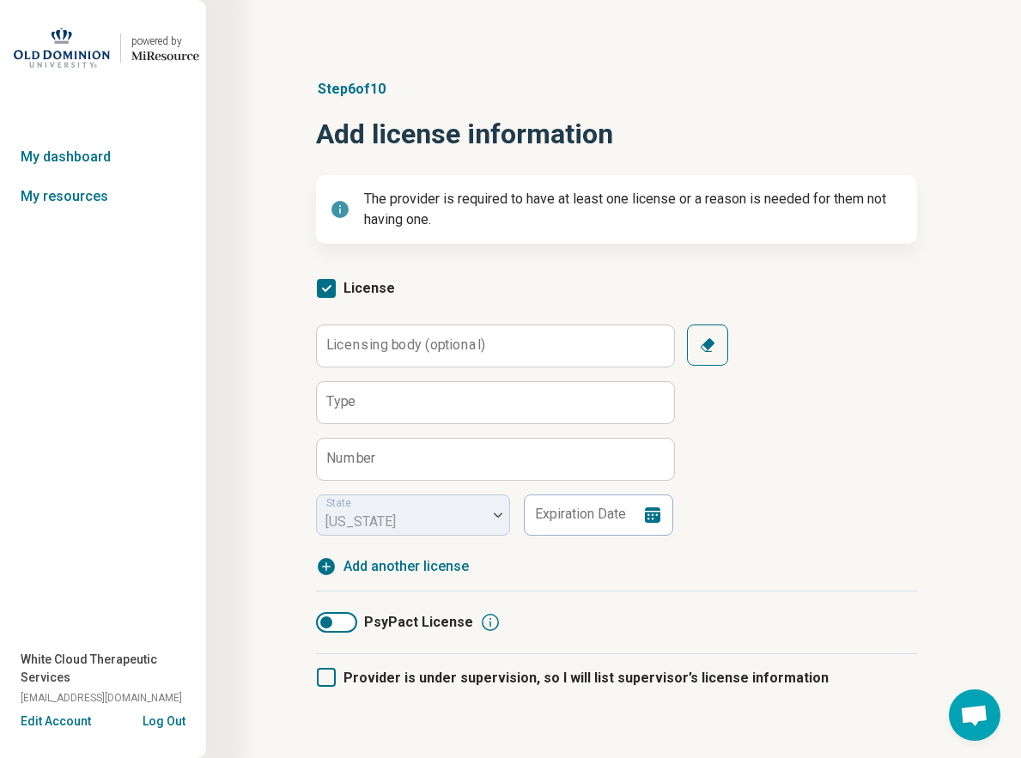
click at [358, 452] on label "Number" at bounding box center [351, 459] width 50 height 14
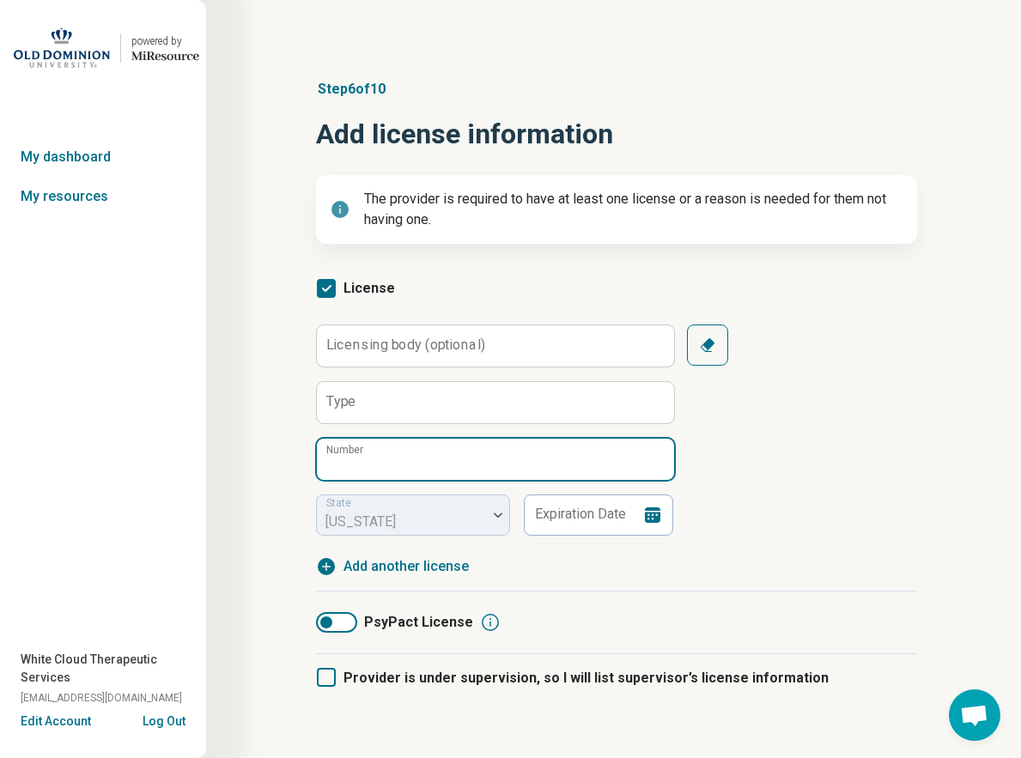
click at [358, 451] on input "Number" at bounding box center [495, 459] width 357 height 41
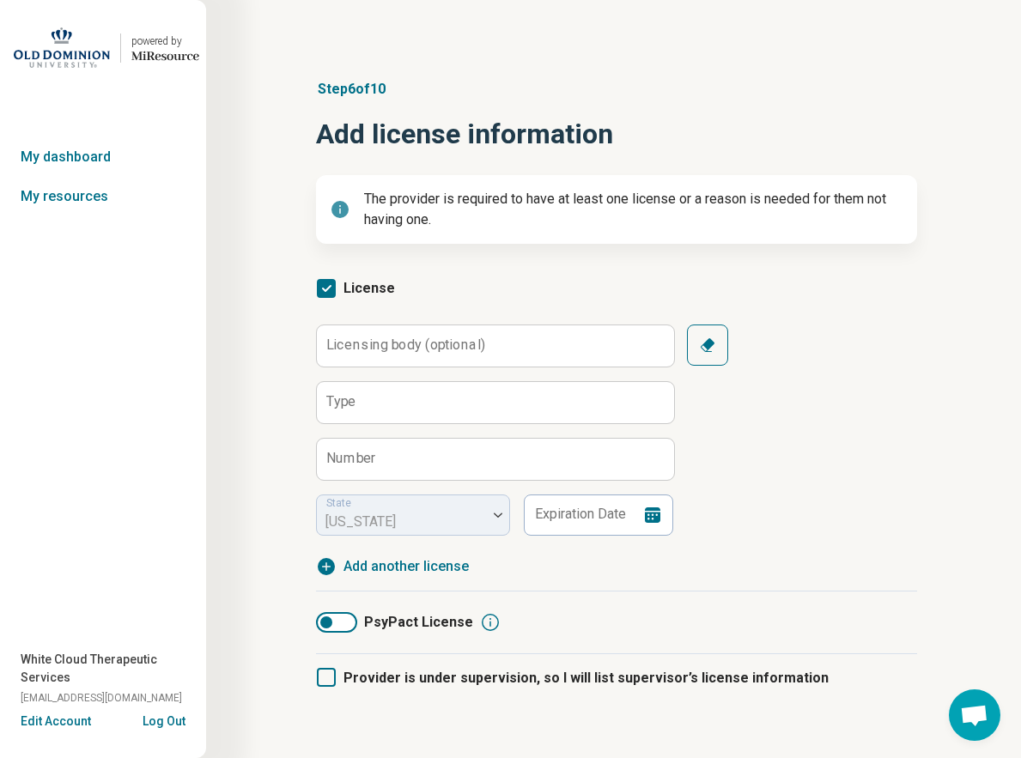
click at [350, 452] on label "Number" at bounding box center [351, 459] width 50 height 14
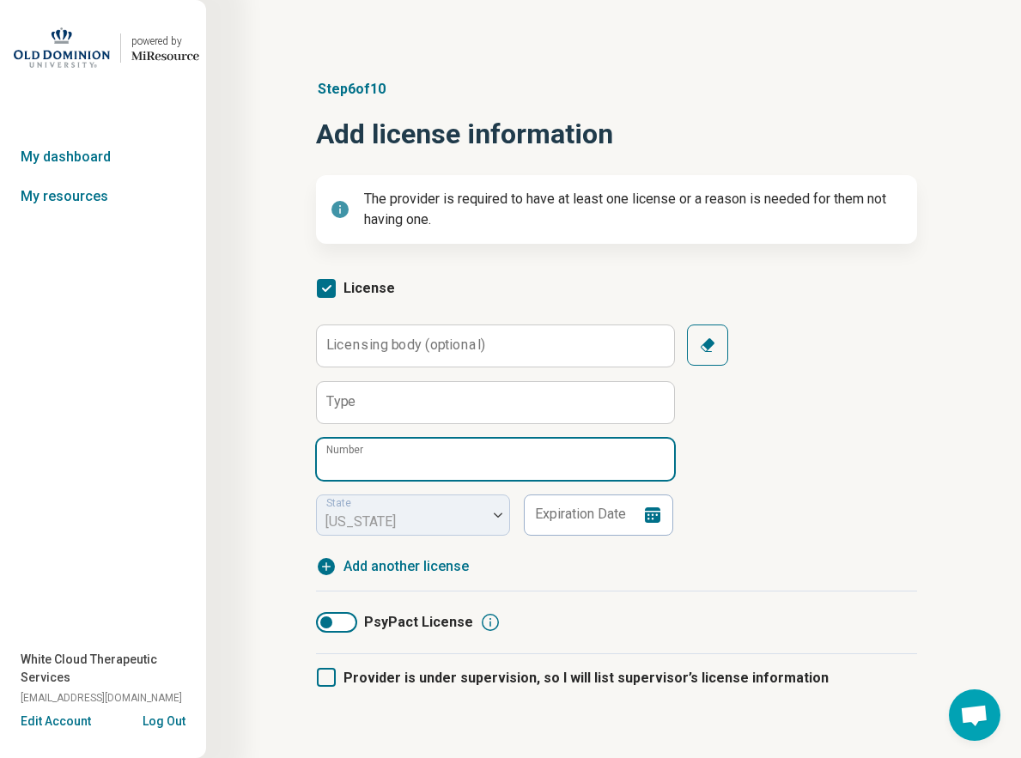
click at [350, 451] on input "Number" at bounding box center [495, 459] width 357 height 41
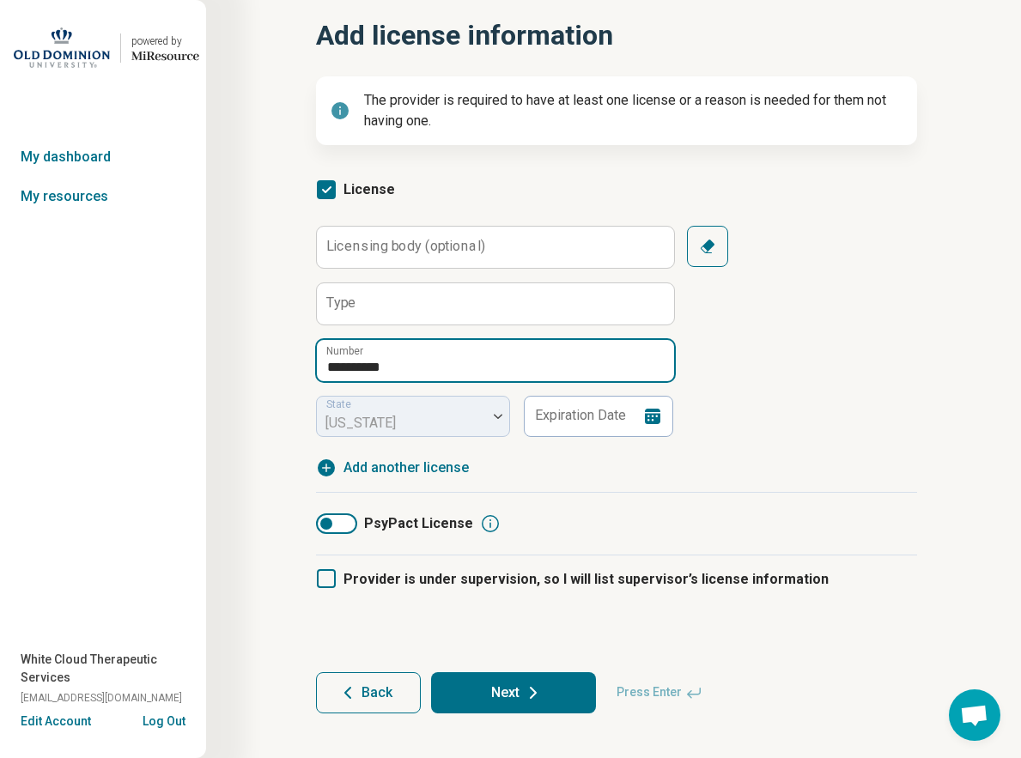
scroll to position [116, 0]
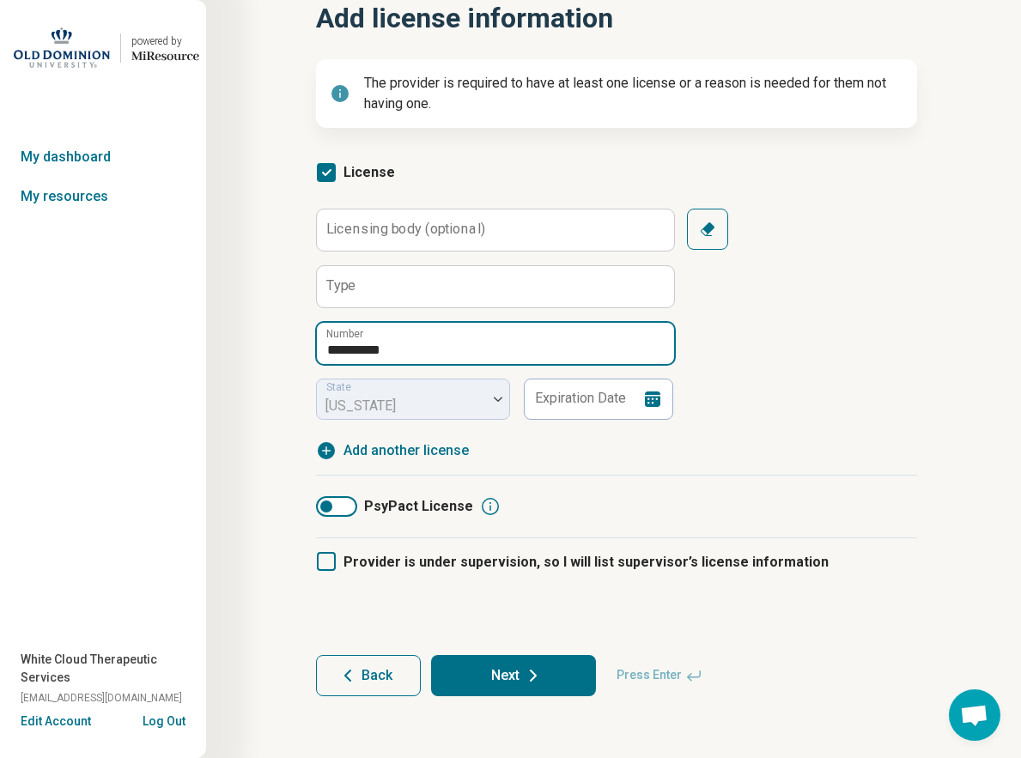
type input "**********"
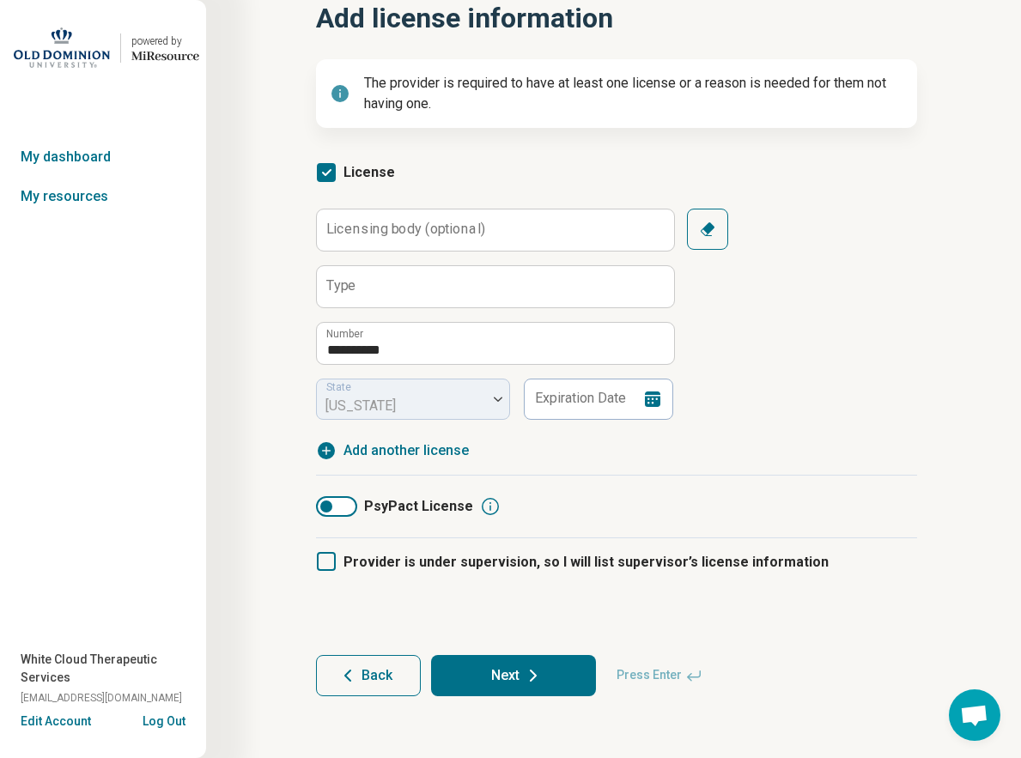
click at [534, 672] on icon at bounding box center [533, 675] width 21 height 21
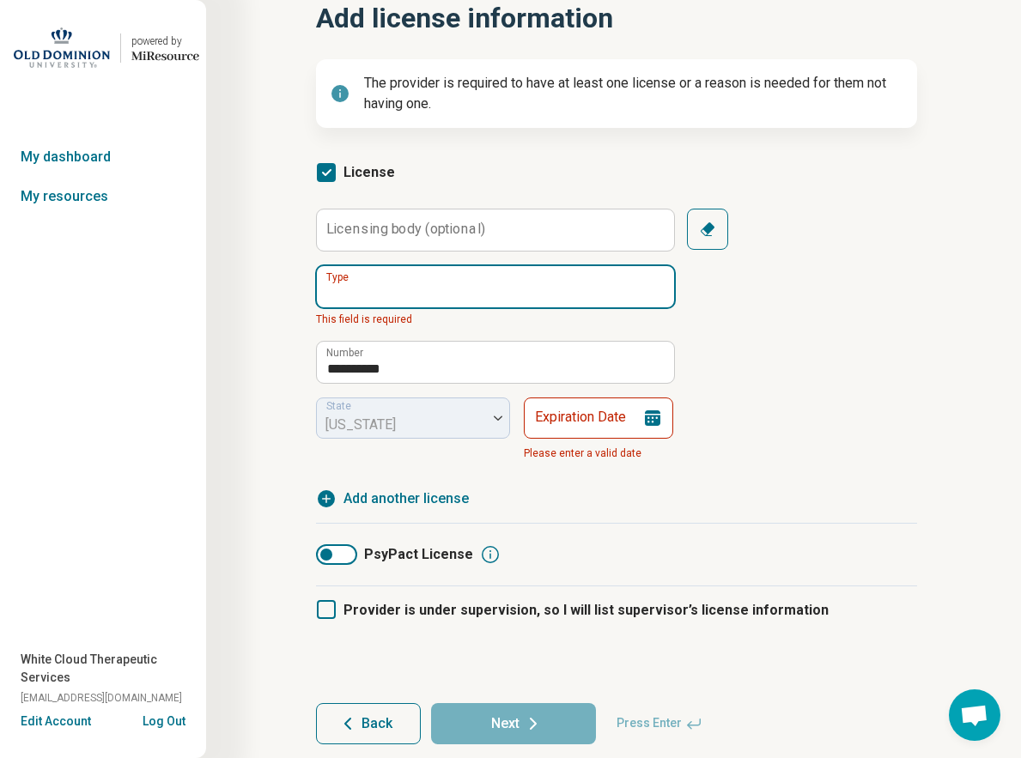
click at [415, 292] on input "Type" at bounding box center [495, 286] width 357 height 41
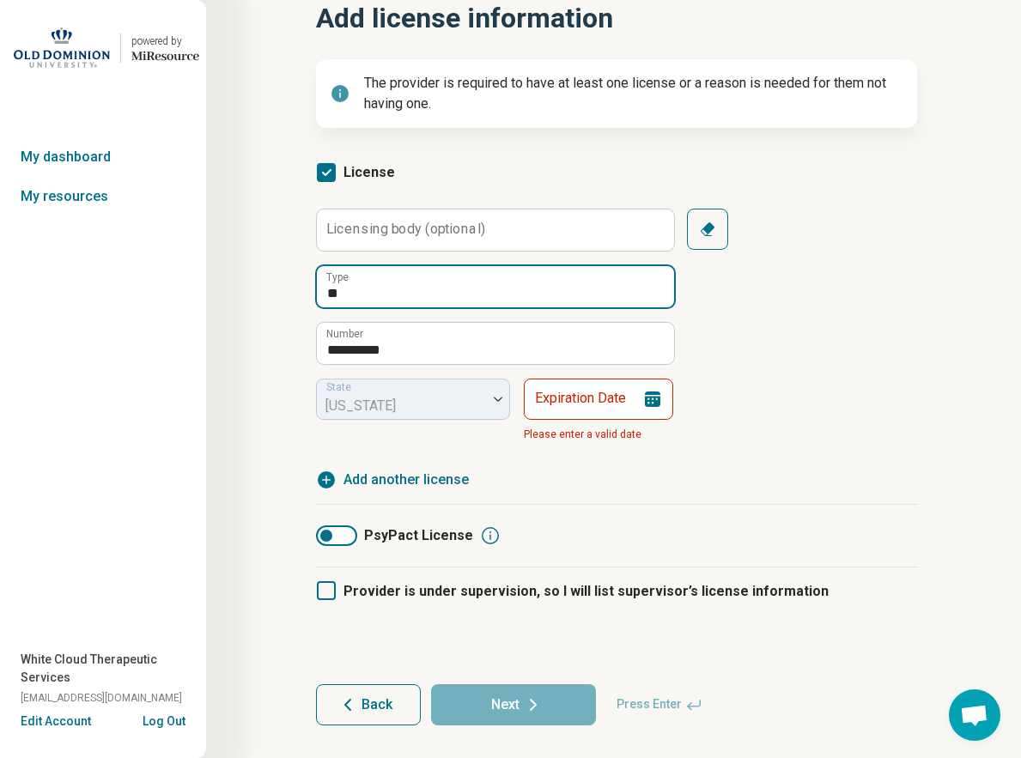
type input "*"
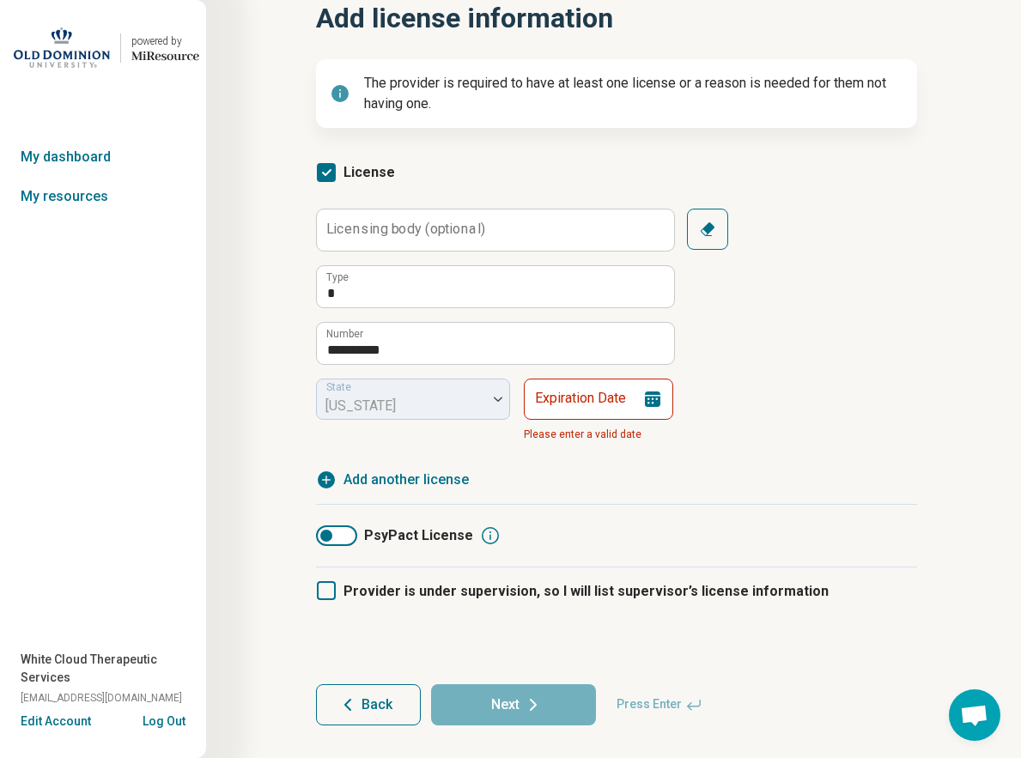
click at [424, 234] on label "Licensing body (optional)" at bounding box center [405, 229] width 159 height 14
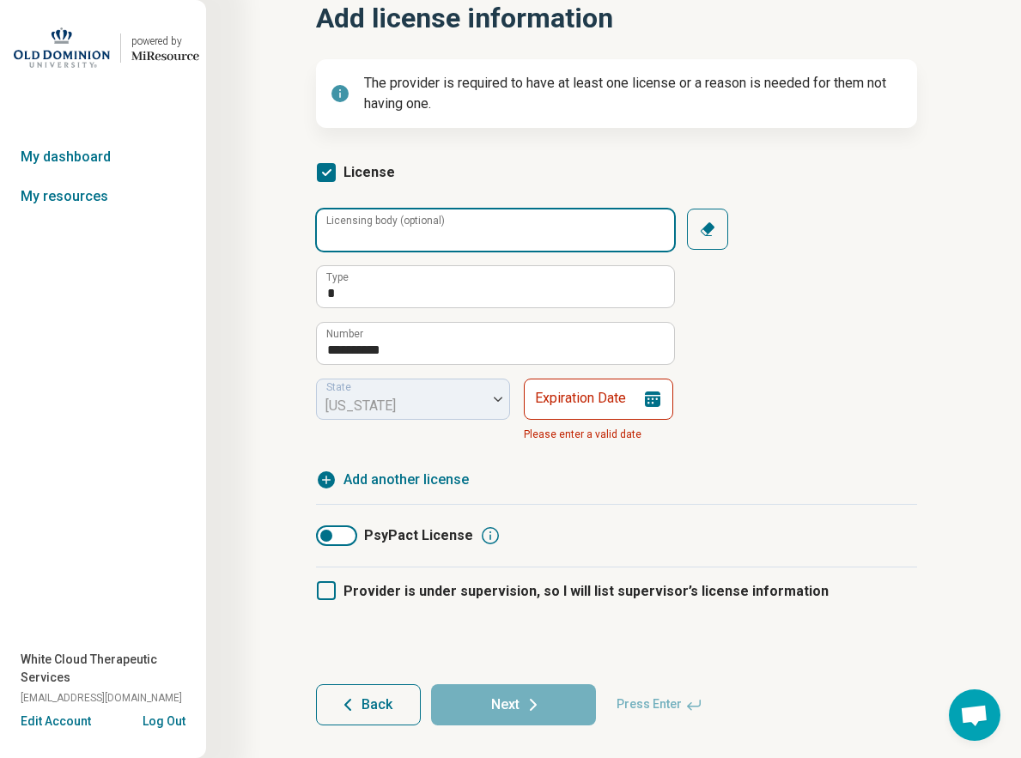
click at [424, 234] on input "Licensing body (optional)" at bounding box center [495, 230] width 357 height 41
type input "***"
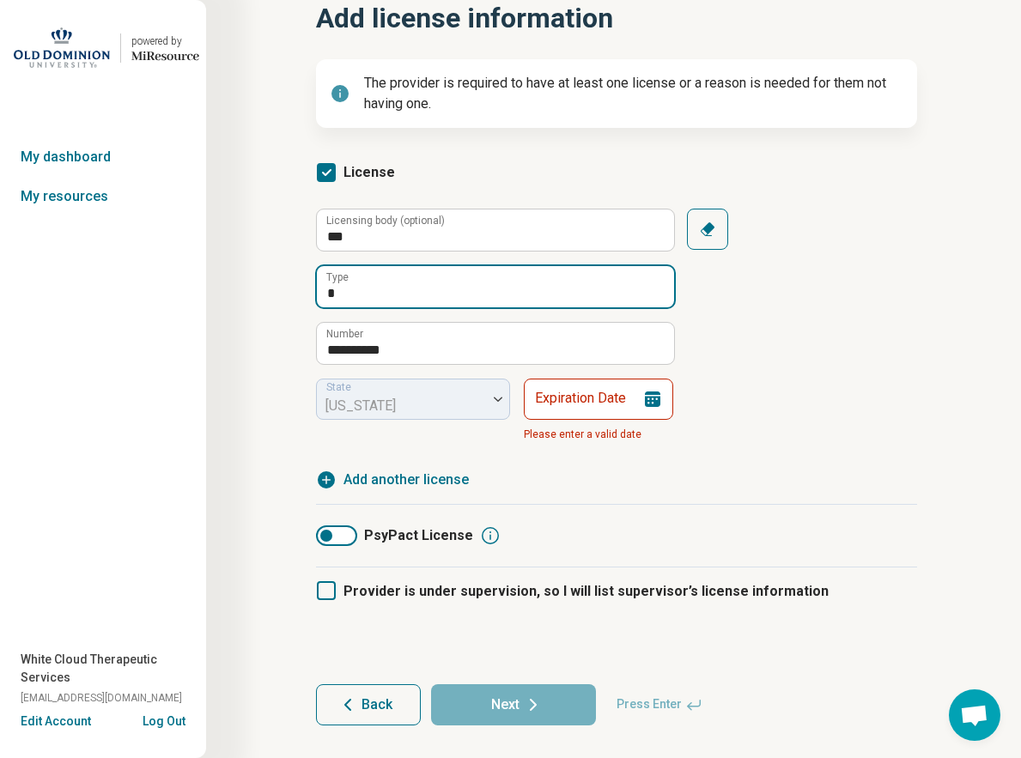
drag, startPoint x: 392, startPoint y: 297, endPoint x: 313, endPoint y: 294, distance: 79.1
click at [313, 294] on article "**********" at bounding box center [617, 344] width 656 height 831
type input "*******"
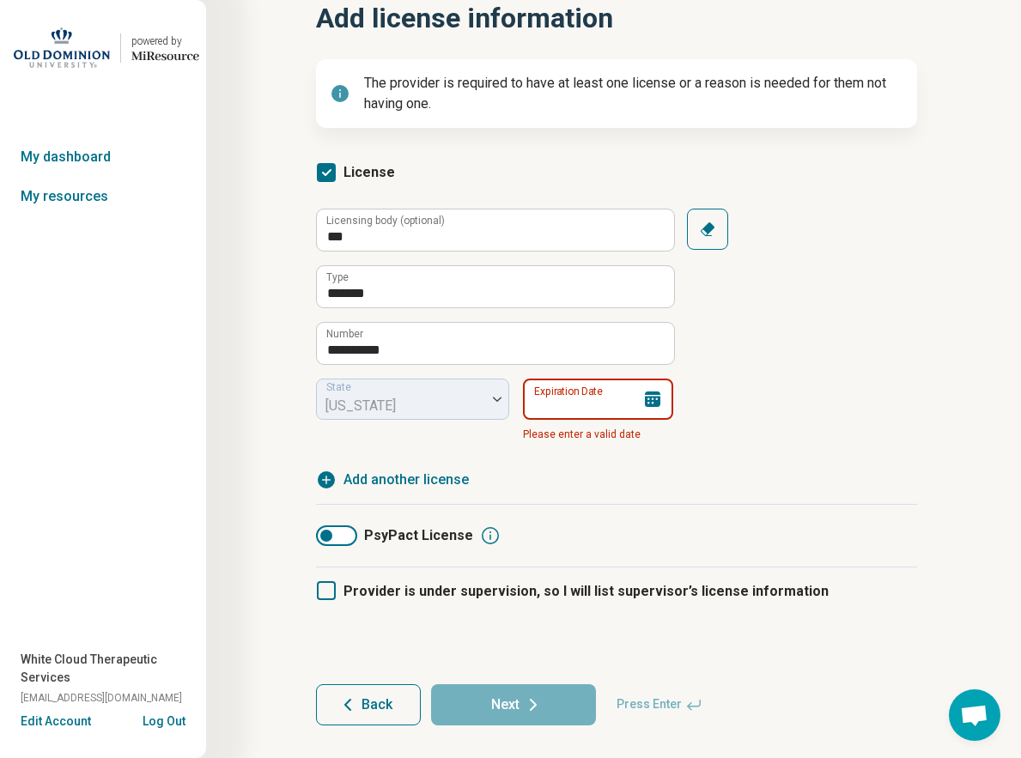
click at [601, 396] on input "Expiration Date" at bounding box center [598, 399] width 150 height 41
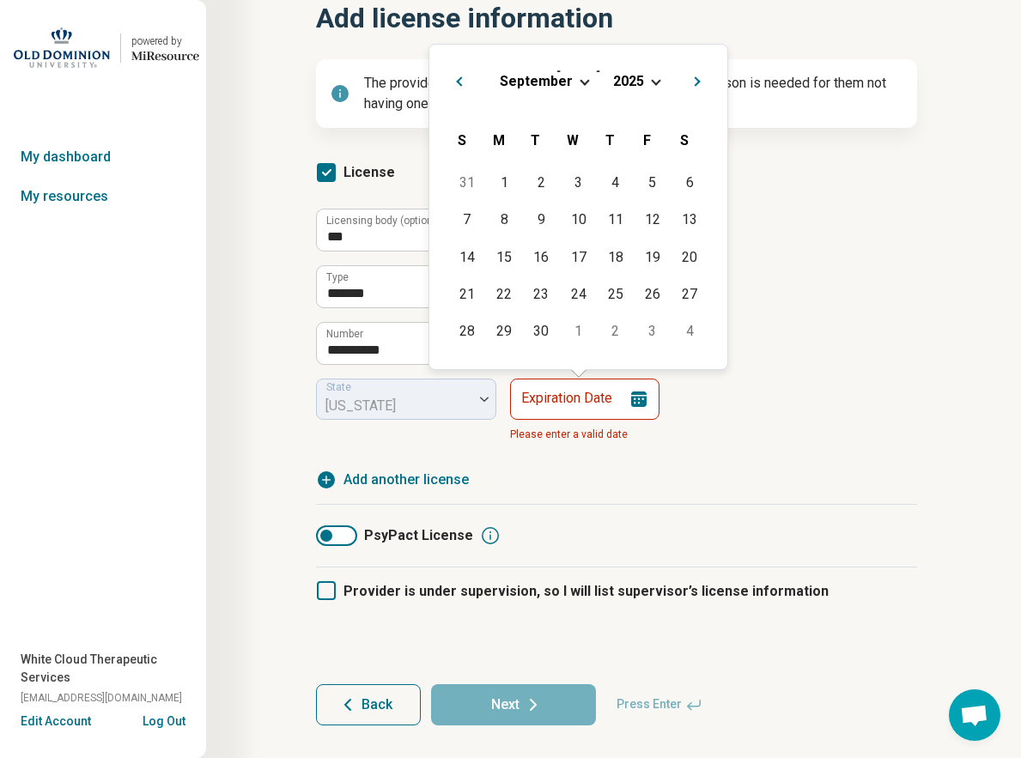
click at [582, 83] on span "Choose Date" at bounding box center [584, 80] width 9 height 9
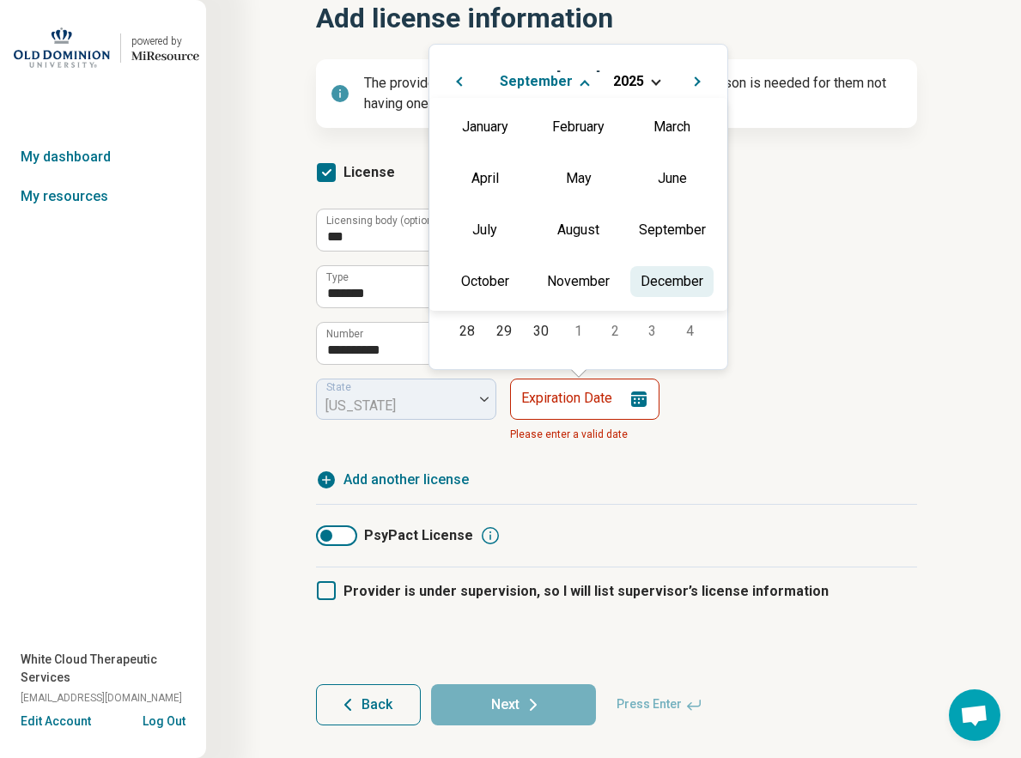
click at [651, 290] on div "December" at bounding box center [671, 281] width 83 height 31
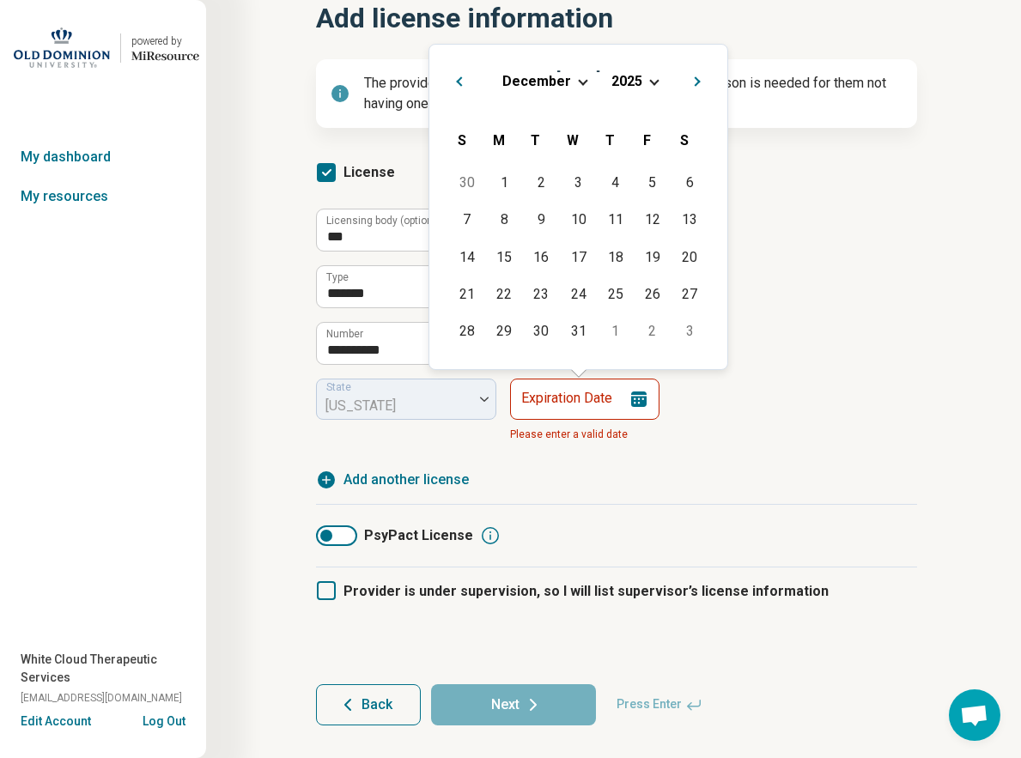
click at [656, 85] on div "[DATE]" at bounding box center [578, 81] width 270 height 18
click at [649, 80] on span "Choose Date" at bounding box center [653, 80] width 9 height 9
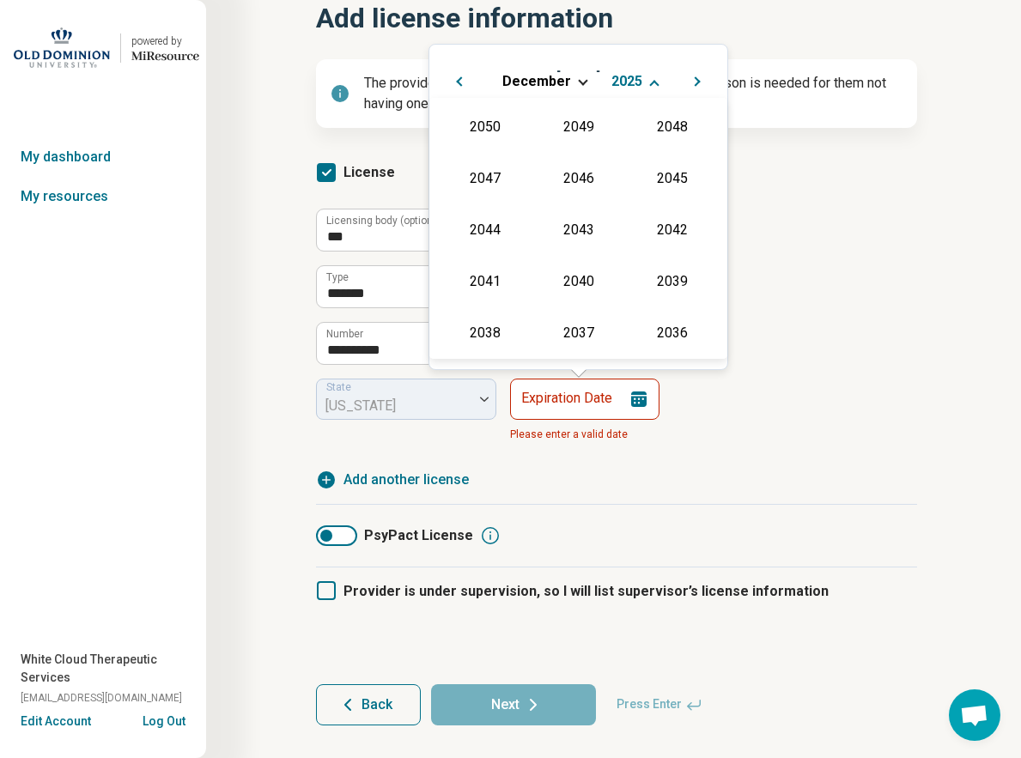
scroll to position [311, 0]
click at [489, 222] on div "2026" at bounding box center [484, 228] width 83 height 31
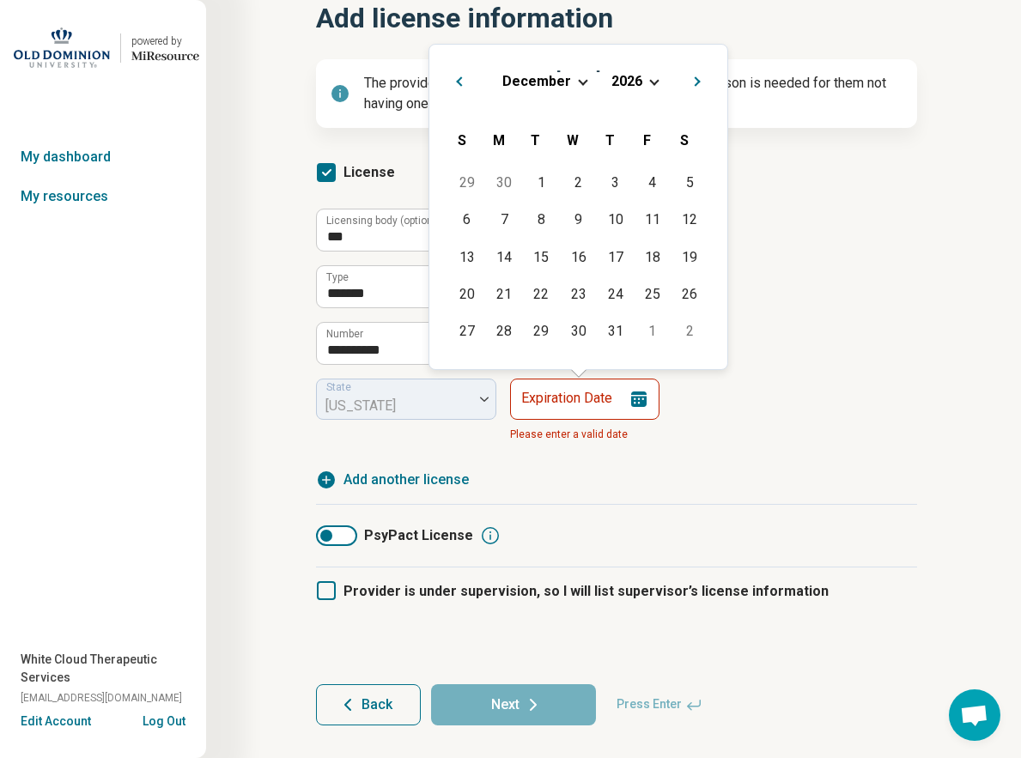
click at [786, 434] on div "**********" at bounding box center [616, 329] width 601 height 240
click at [596, 402] on input "Expiration Date" at bounding box center [584, 399] width 150 height 41
click at [697, 80] on span "Next Month" at bounding box center [697, 83] width 0 height 21
click at [698, 80] on span "Next Month" at bounding box center [698, 83] width 0 height 21
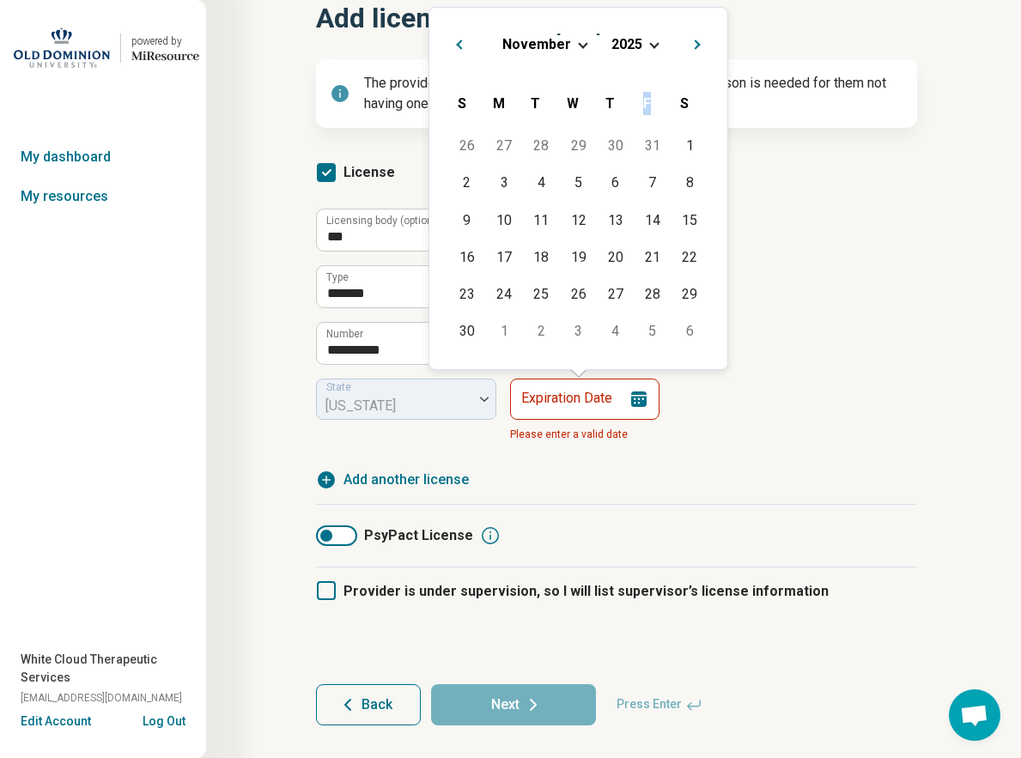
click at [692, 80] on div "[DATE] S [DATE] M [DATE] T [DATE] W [DATE] T [DATE] F [DATE] S" at bounding box center [578, 103] width 270 height 51
click at [702, 44] on button "Next Month" at bounding box center [699, 41] width 27 height 27
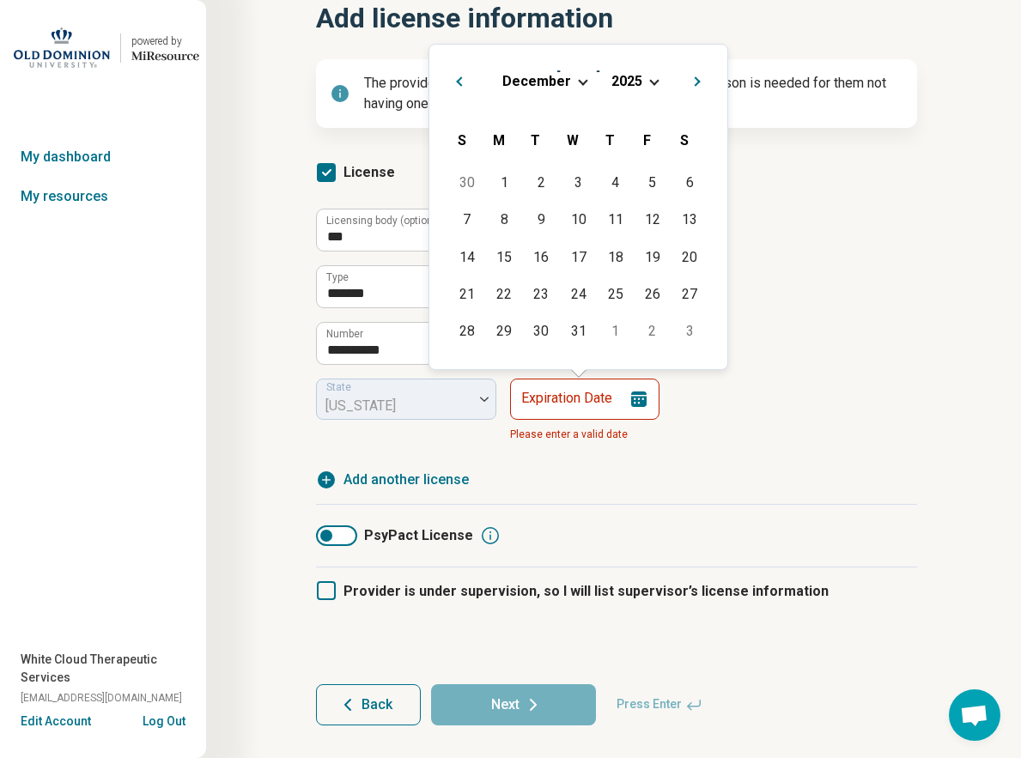
click at [702, 44] on div "[DATE] Previous Month Next Month [DATE] [DATE] [DATE] S [DATE] M [DATE] T [DATE…" at bounding box center [578, 207] width 300 height 326
click at [698, 86] on button "Next Month" at bounding box center [699, 78] width 27 height 27
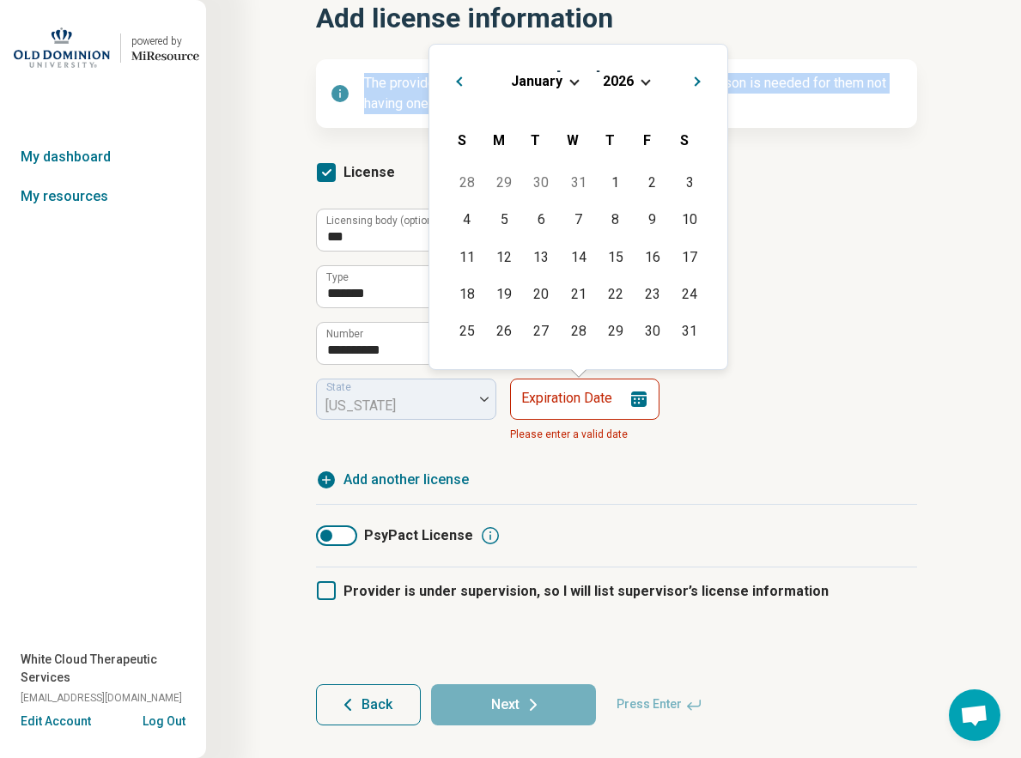
click at [698, 86] on p "The provider is required to have at least one license or a reason is needed for…" at bounding box center [633, 93] width 539 height 41
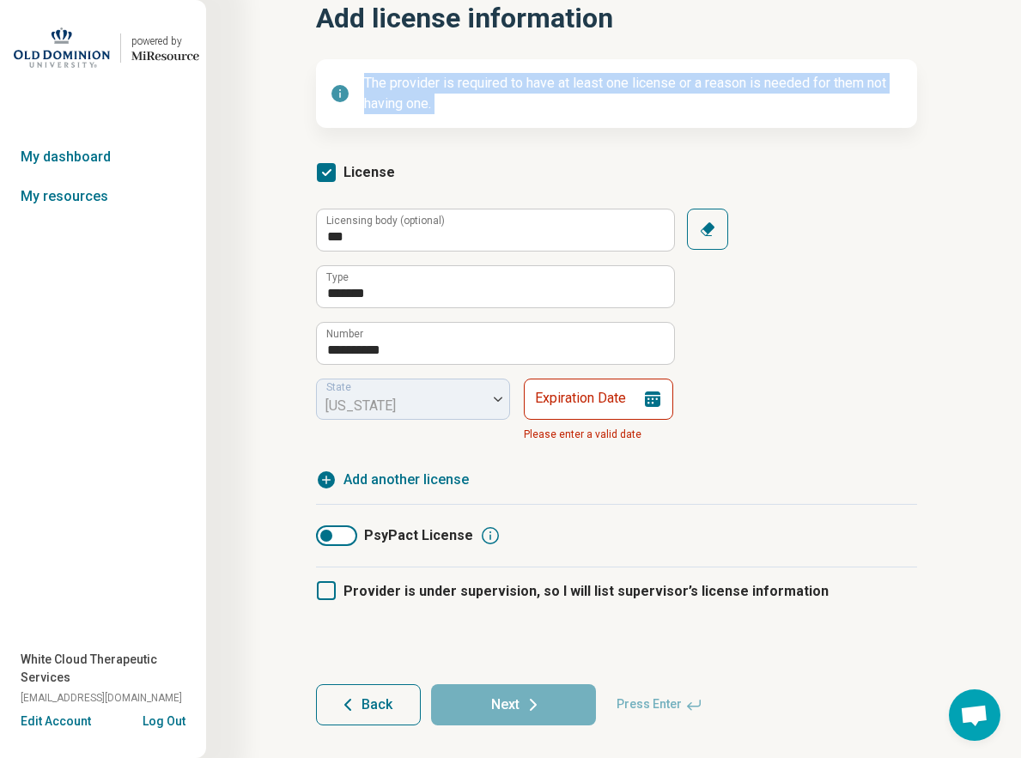
click at [698, 86] on p "The provider is required to have at least one license or a reason is needed for…" at bounding box center [633, 93] width 539 height 41
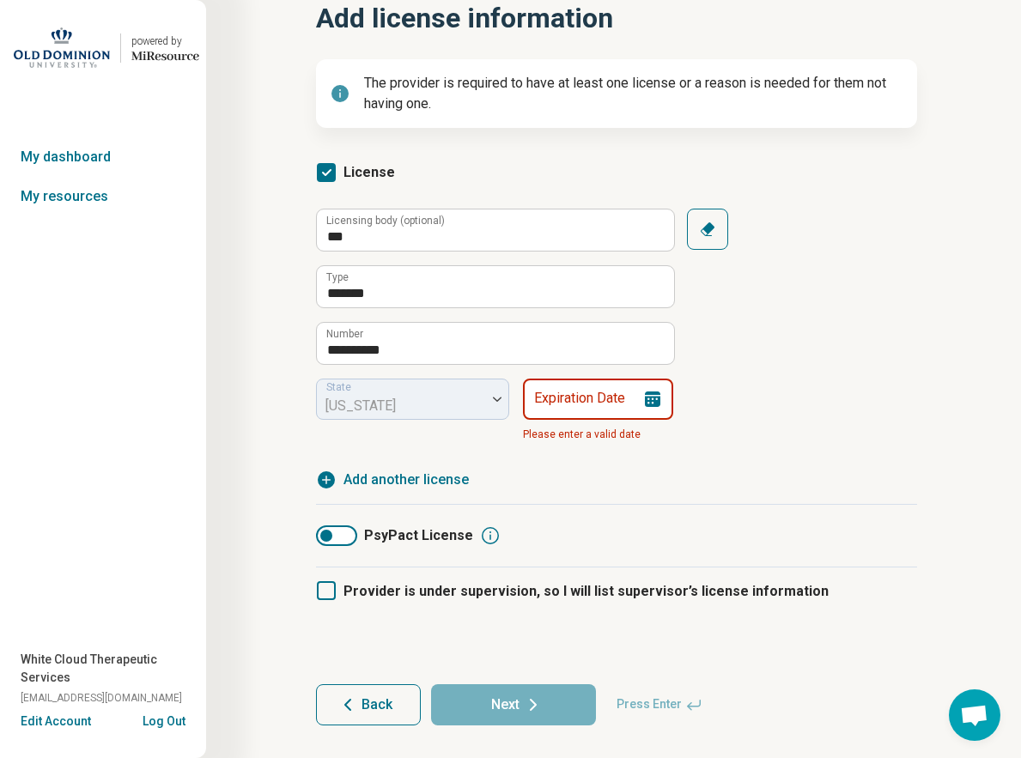
click at [655, 400] on icon at bounding box center [652, 399] width 15 height 15
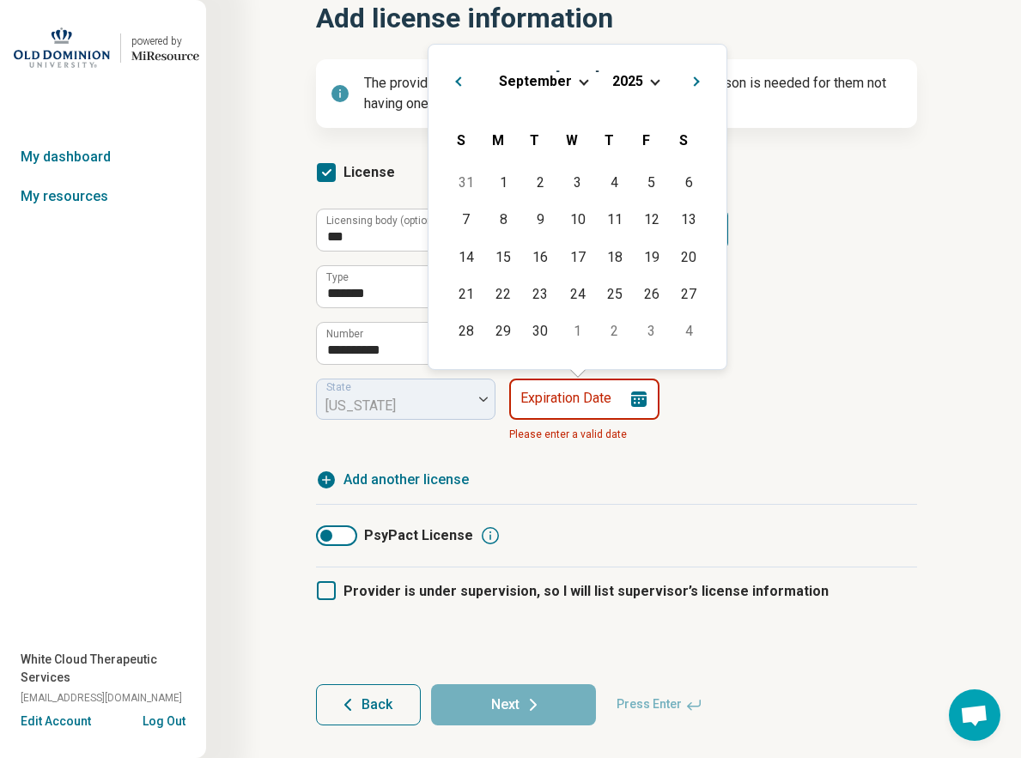
click at [597, 404] on input "Expiration Date" at bounding box center [584, 399] width 150 height 41
click at [698, 79] on span "Next Month" at bounding box center [698, 83] width 0 height 21
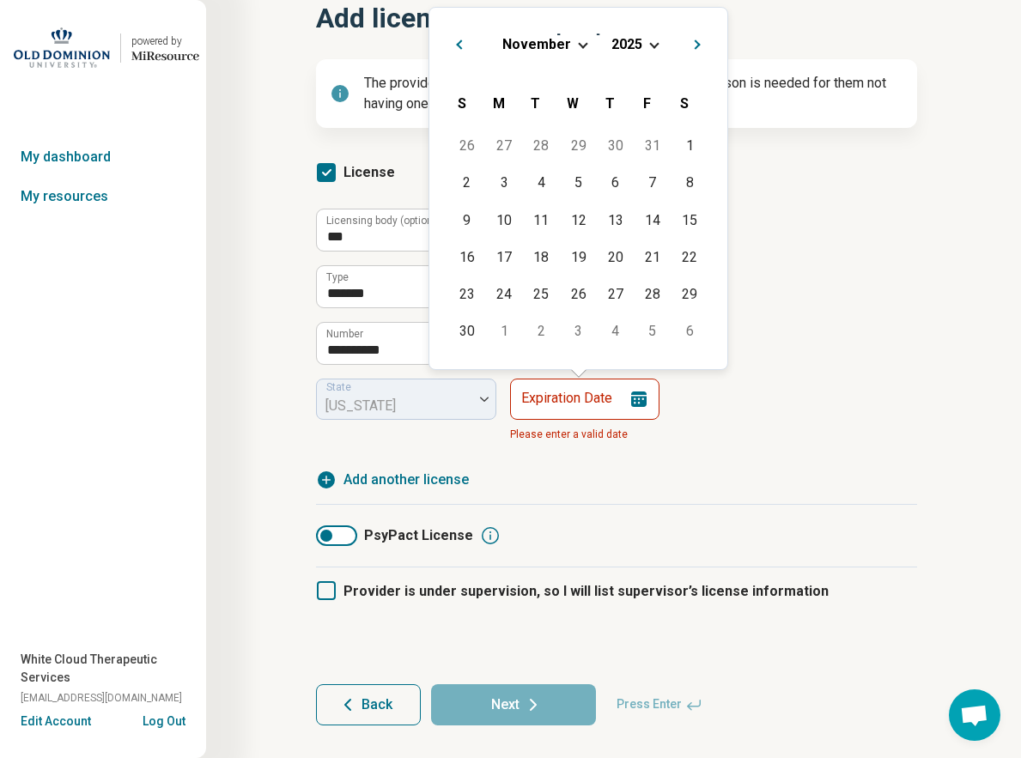
click at [698, 46] on span "Next Month" at bounding box center [698, 46] width 0 height 21
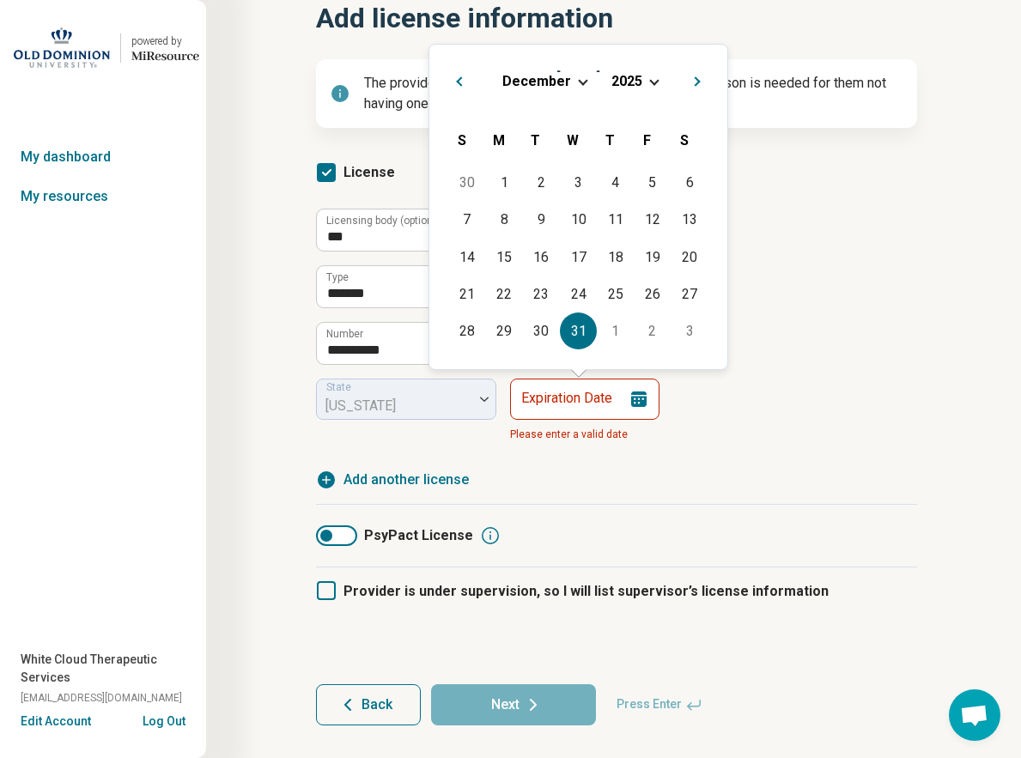
click at [580, 334] on div "31" at bounding box center [578, 331] width 37 height 37
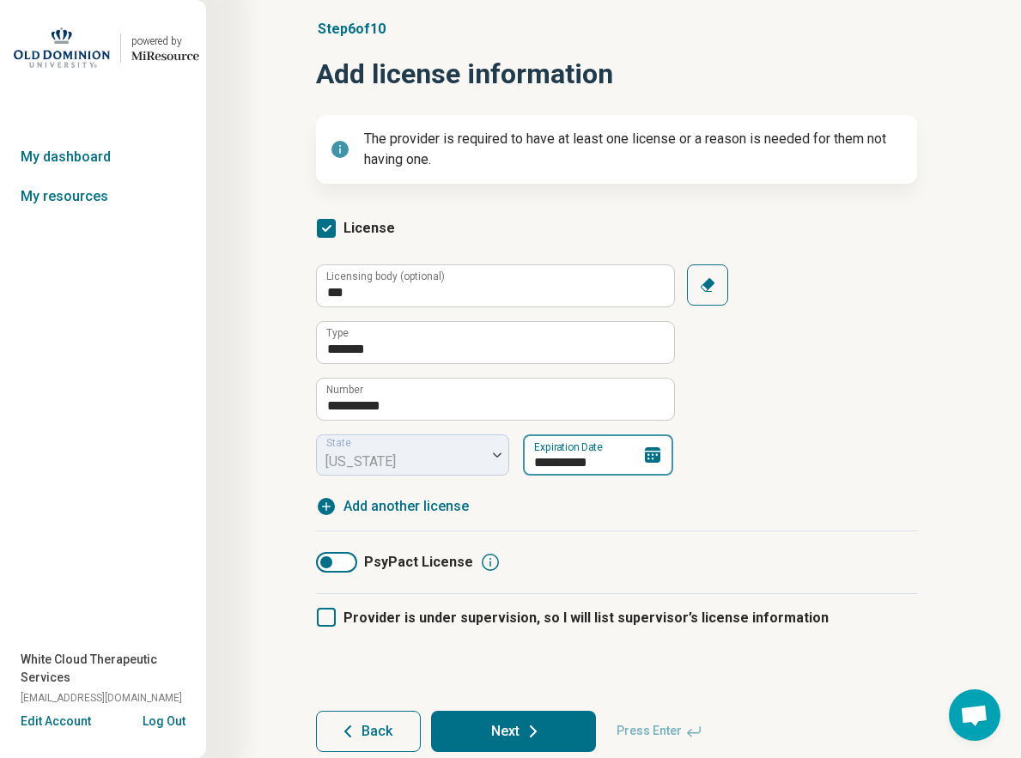
scroll to position [30, 0]
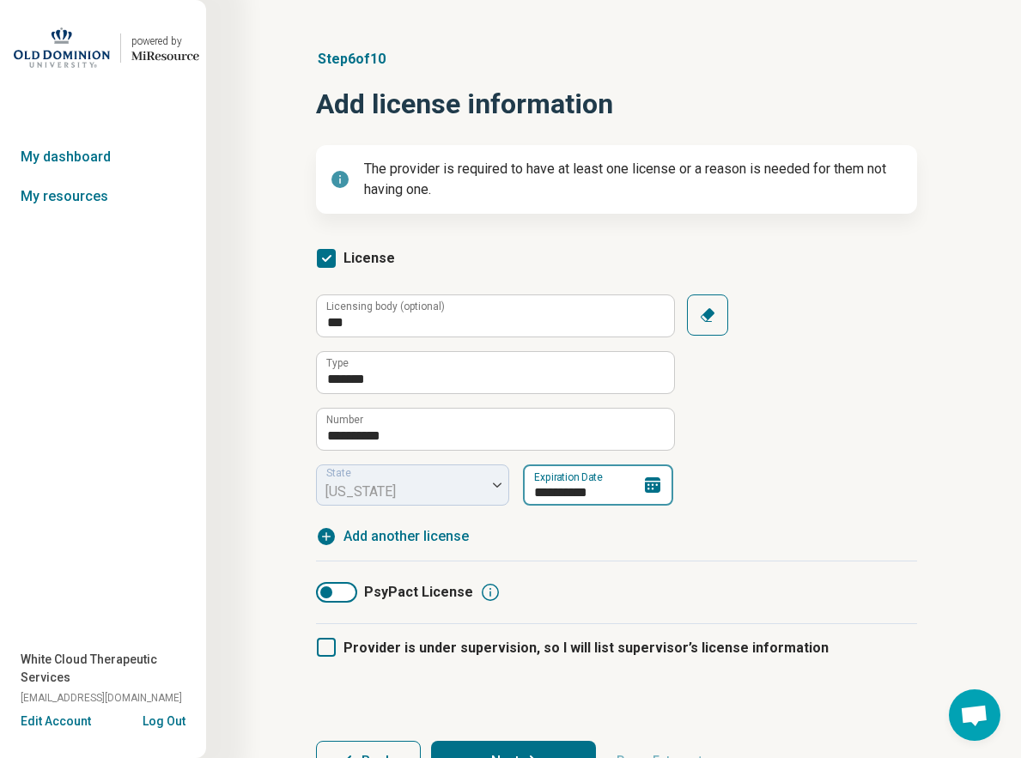
type input "**********"
click at [533, 746] on button "Next" at bounding box center [513, 761] width 165 height 41
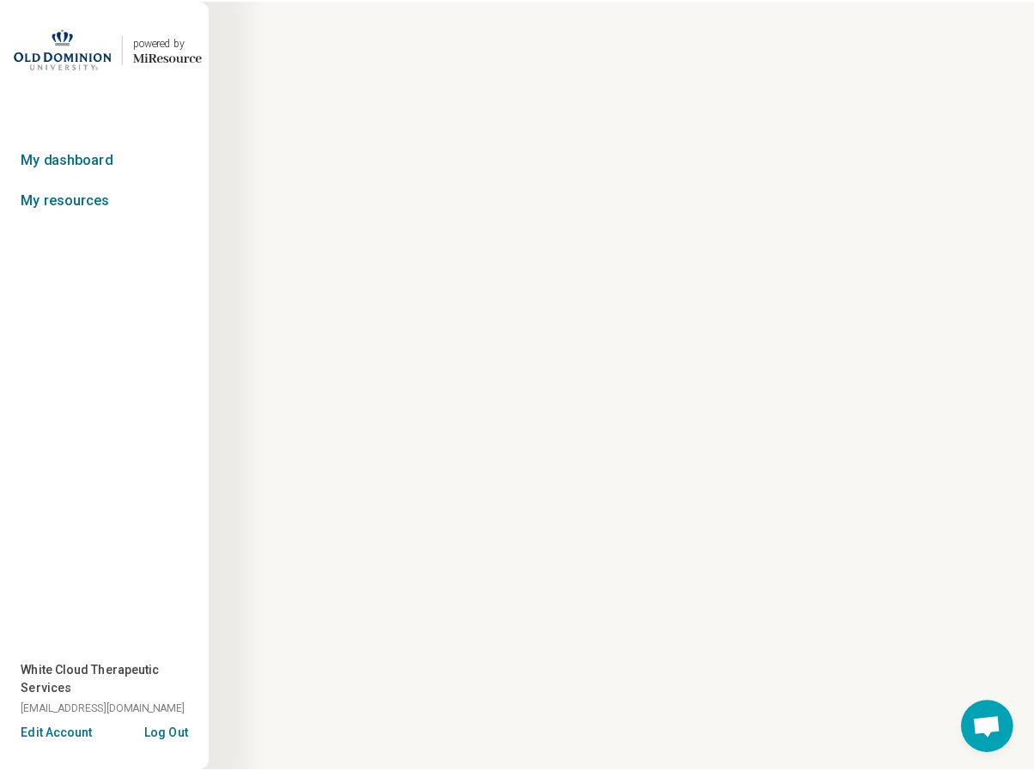
scroll to position [0, 0]
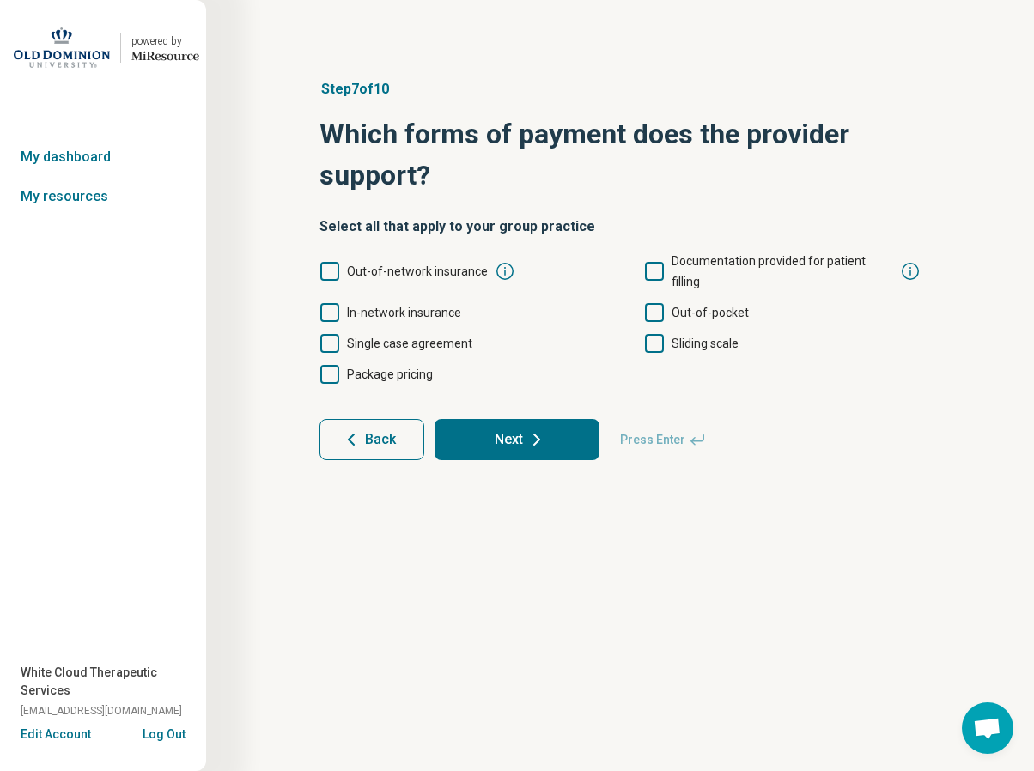
click at [331, 263] on icon at bounding box center [329, 271] width 19 height 19
click at [330, 303] on icon at bounding box center [329, 312] width 19 height 19
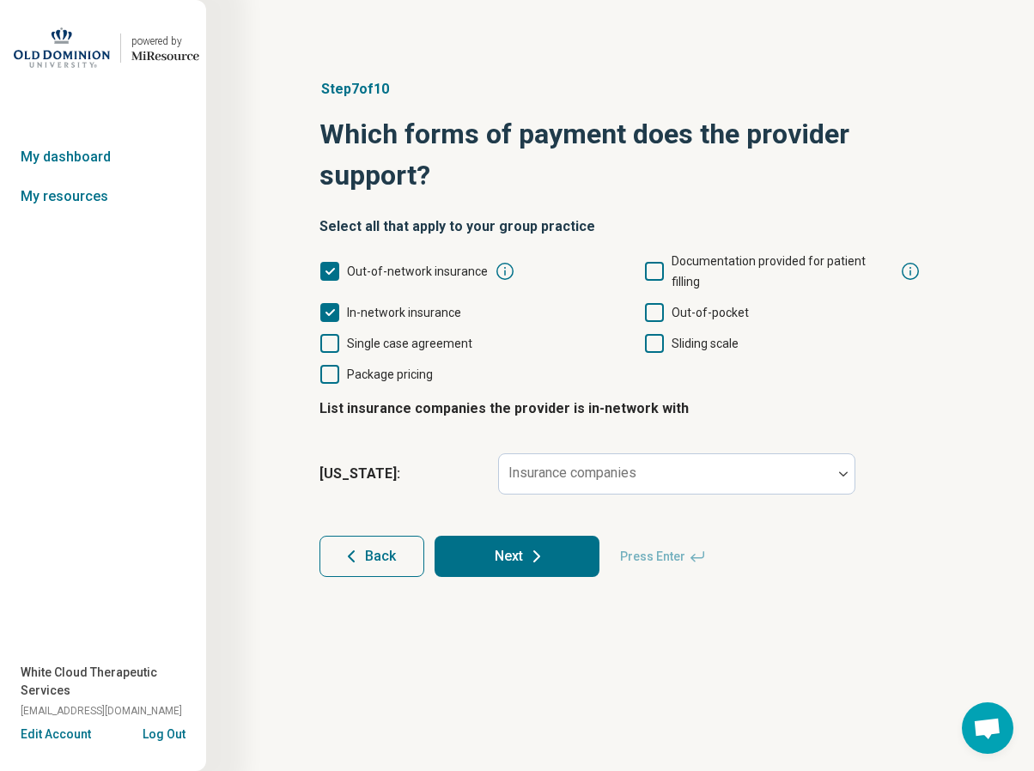
click at [657, 303] on icon at bounding box center [654, 312] width 19 height 19
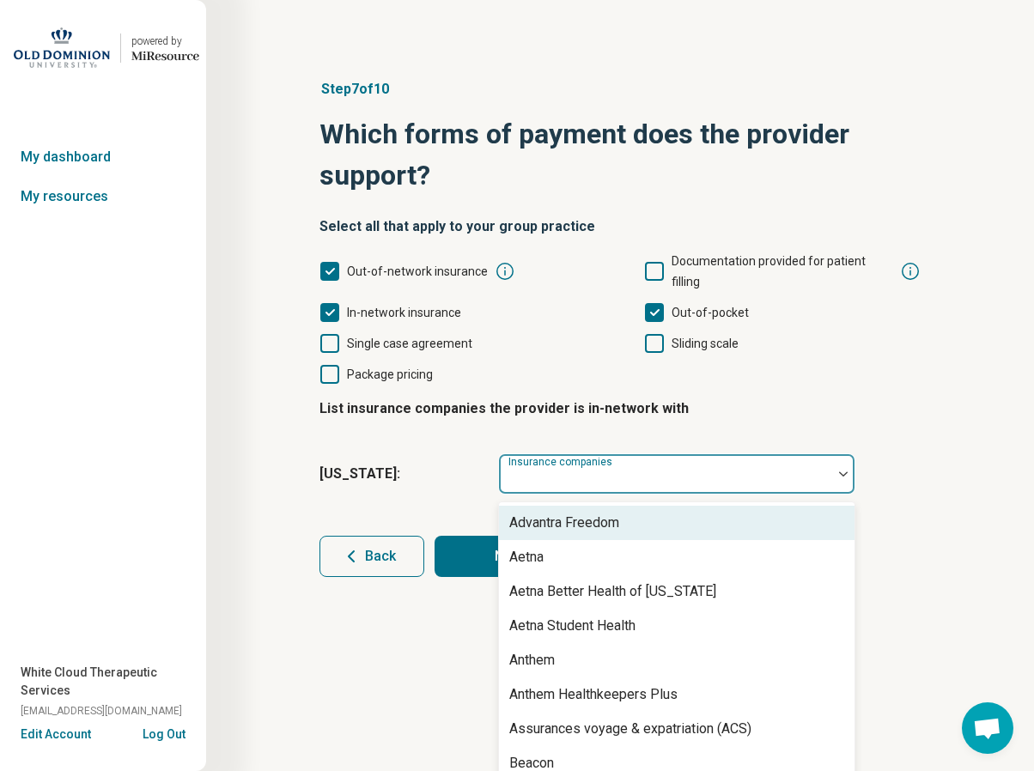
click at [574, 455] on div "Insurance companies" at bounding box center [676, 473] width 357 height 41
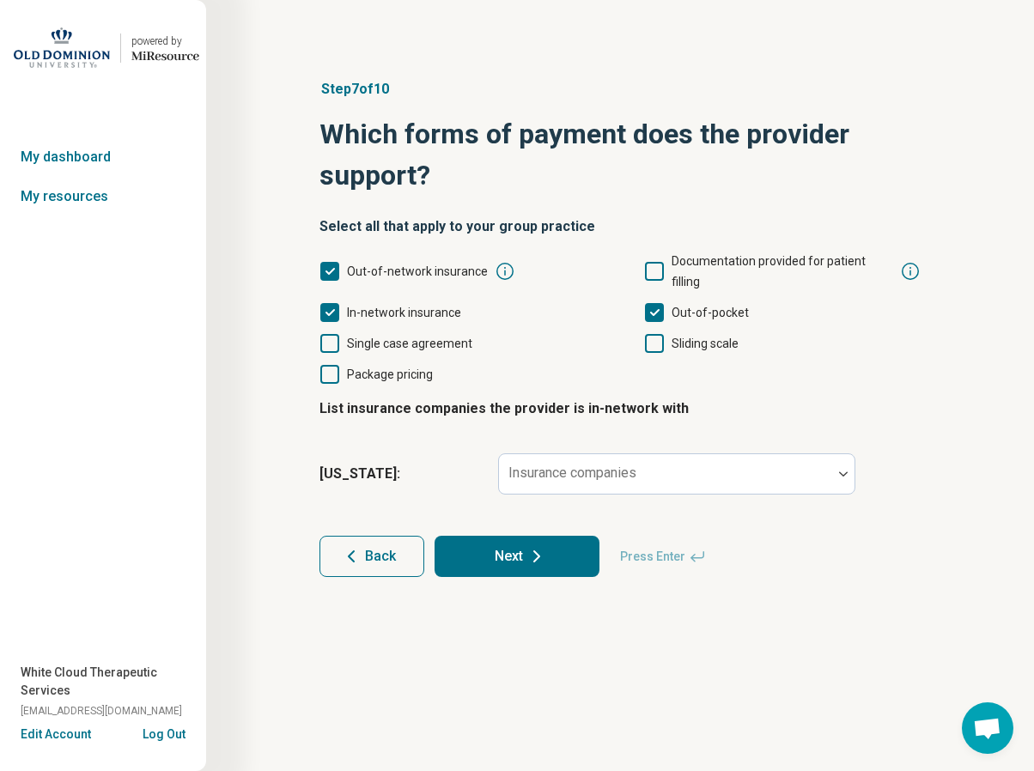
click at [452, 536] on button "Next" at bounding box center [516, 556] width 165 height 41
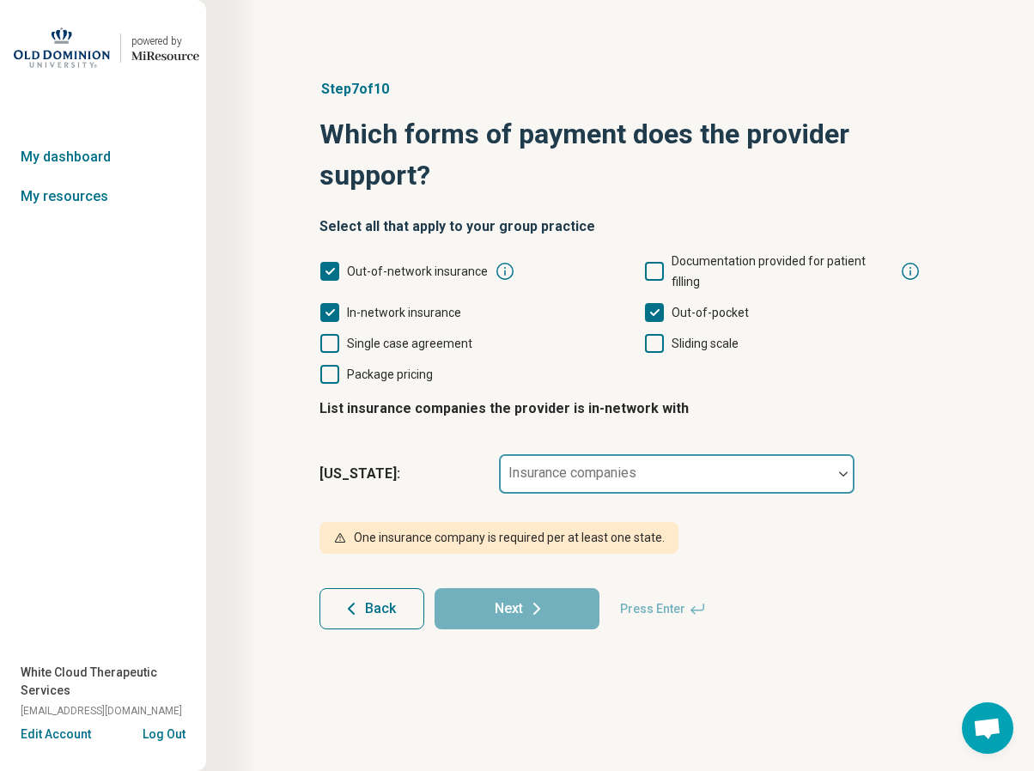
click at [620, 454] on div "Insurance companies" at bounding box center [676, 473] width 357 height 41
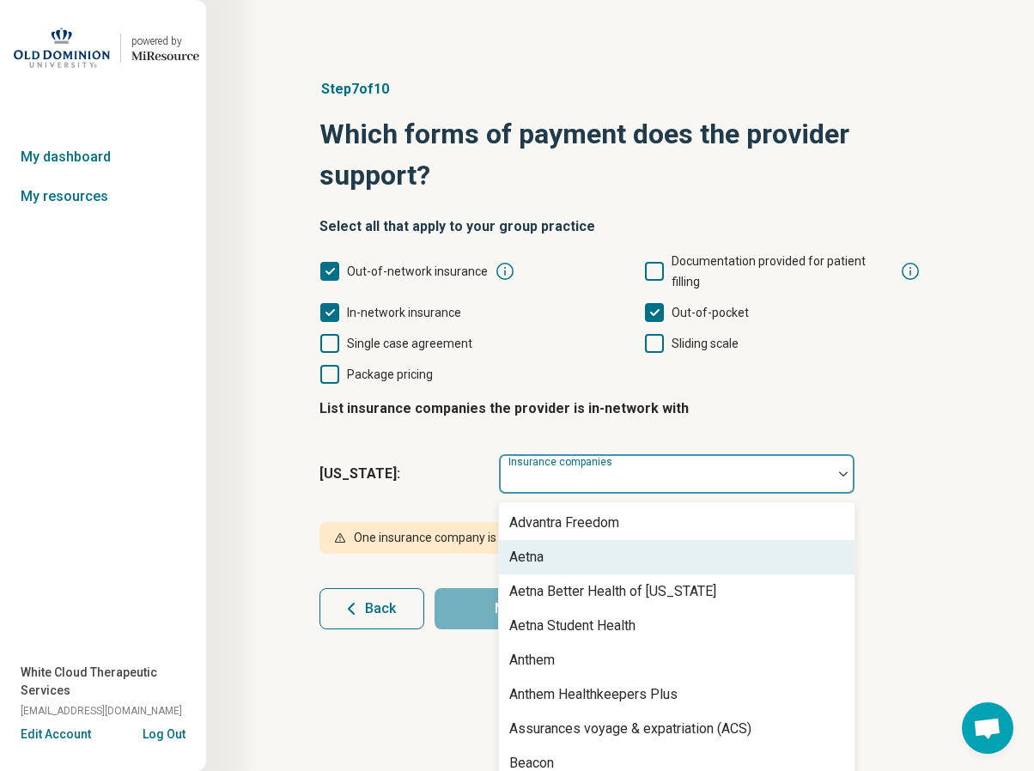
click at [528, 547] on div "Aetna" at bounding box center [526, 557] width 34 height 21
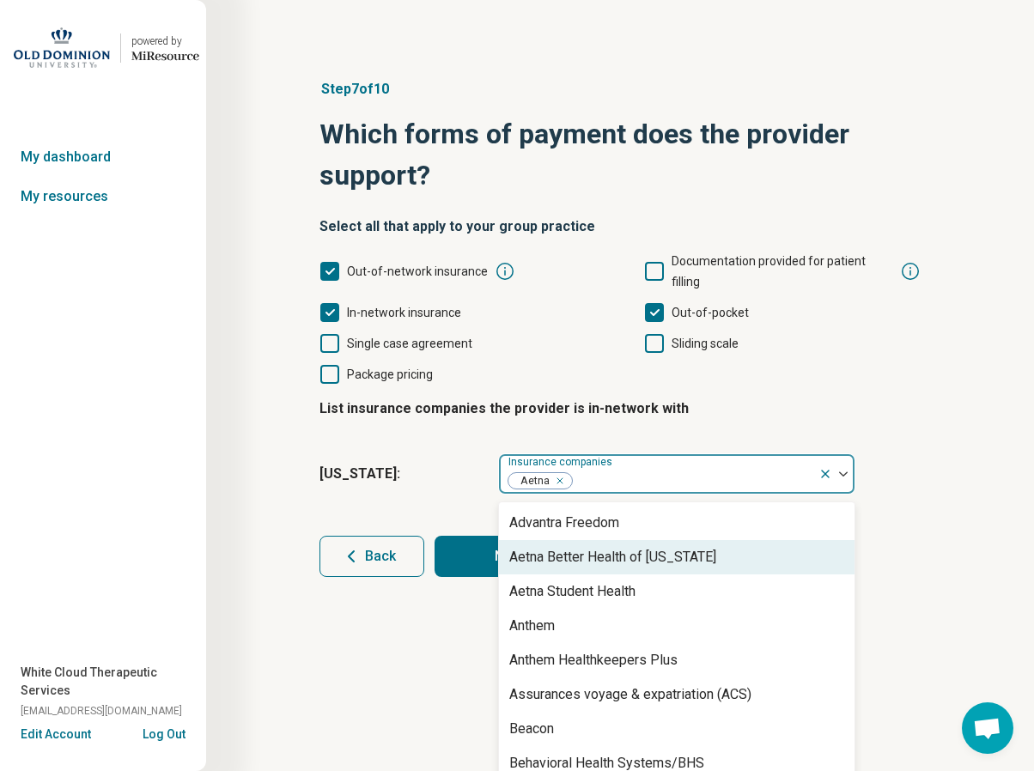
click at [592, 547] on div "Aetna Better Health of [US_STATE]" at bounding box center [612, 557] width 207 height 21
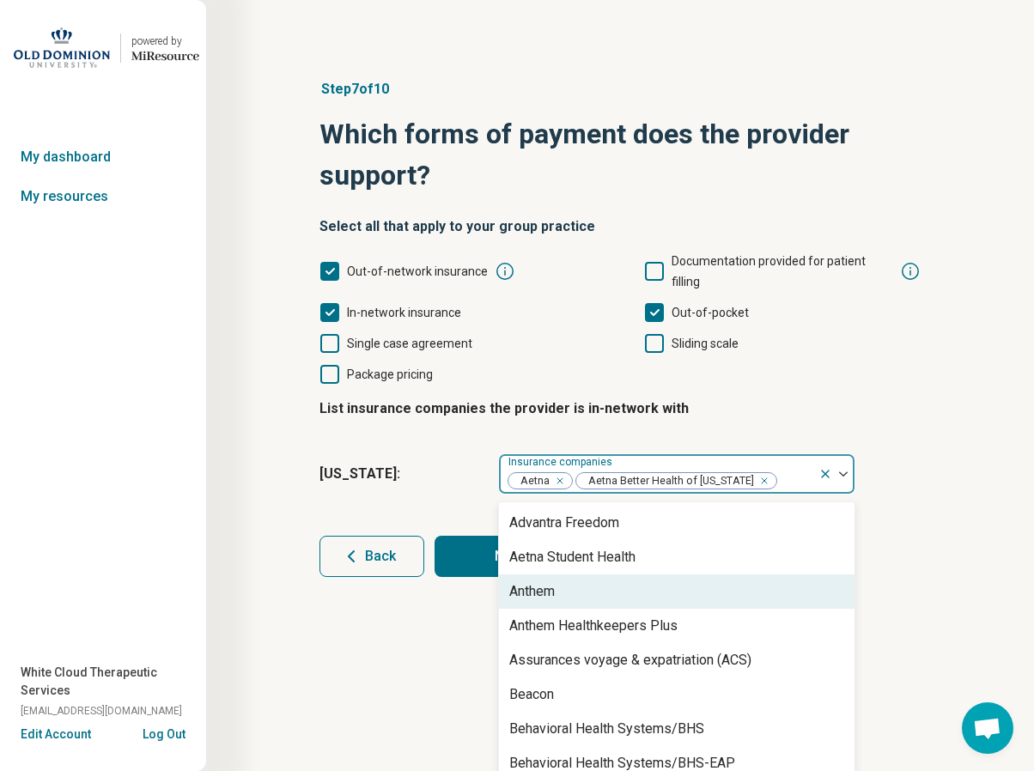
click at [551, 581] on div "Anthem" at bounding box center [532, 591] width 46 height 21
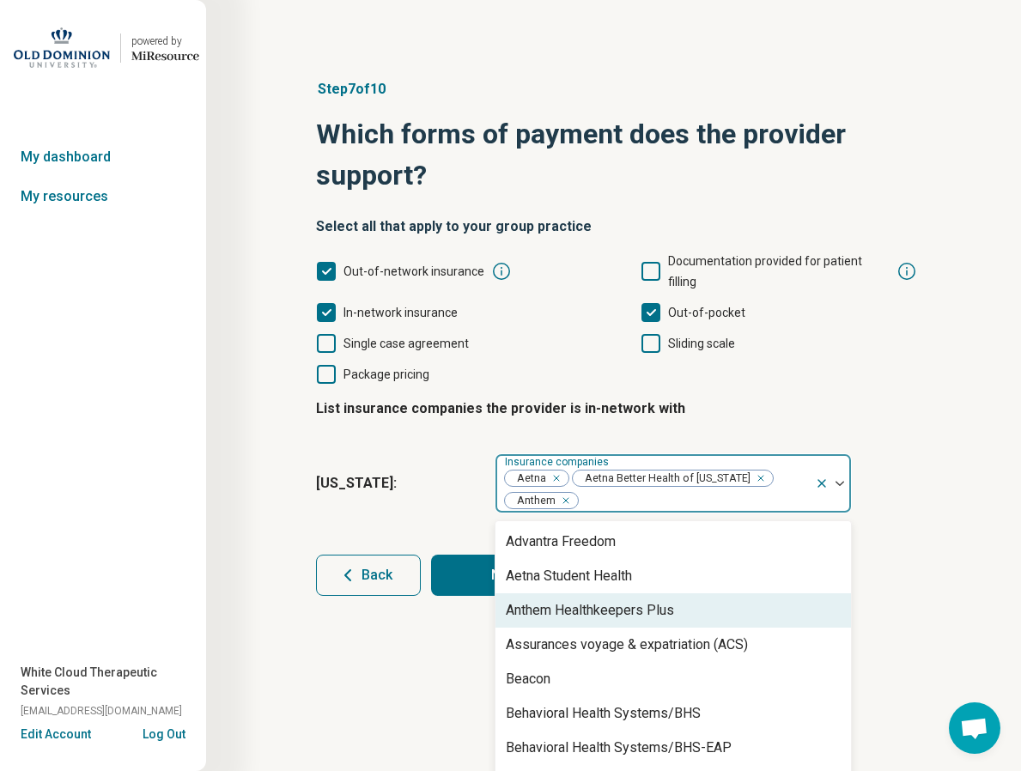
click at [553, 600] on div "Anthem Healthkeepers Plus" at bounding box center [590, 610] width 168 height 21
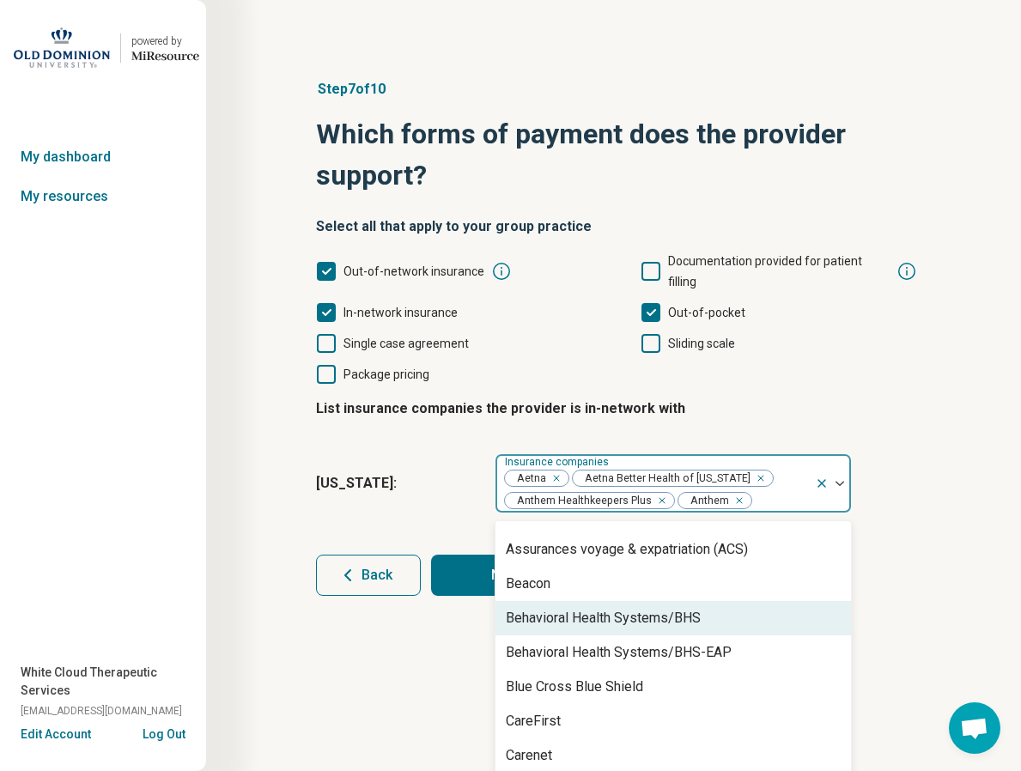
scroll to position [86, 0]
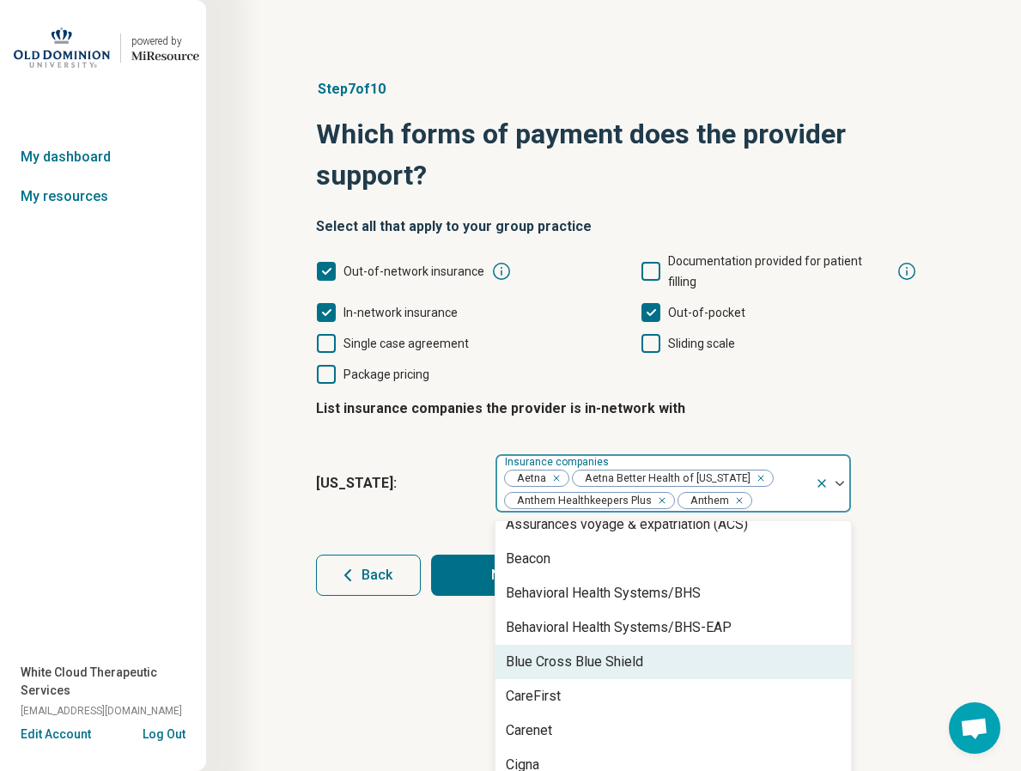
click at [561, 652] on div "Blue Cross Blue Shield" at bounding box center [574, 662] width 137 height 21
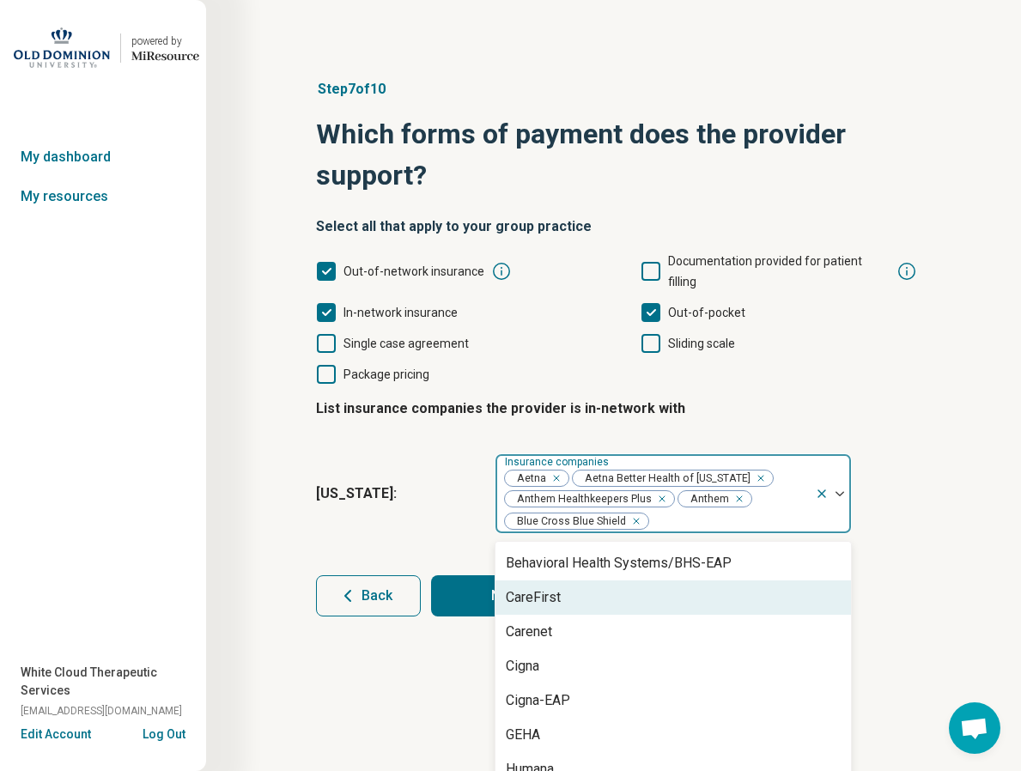
scroll to position [172, 0]
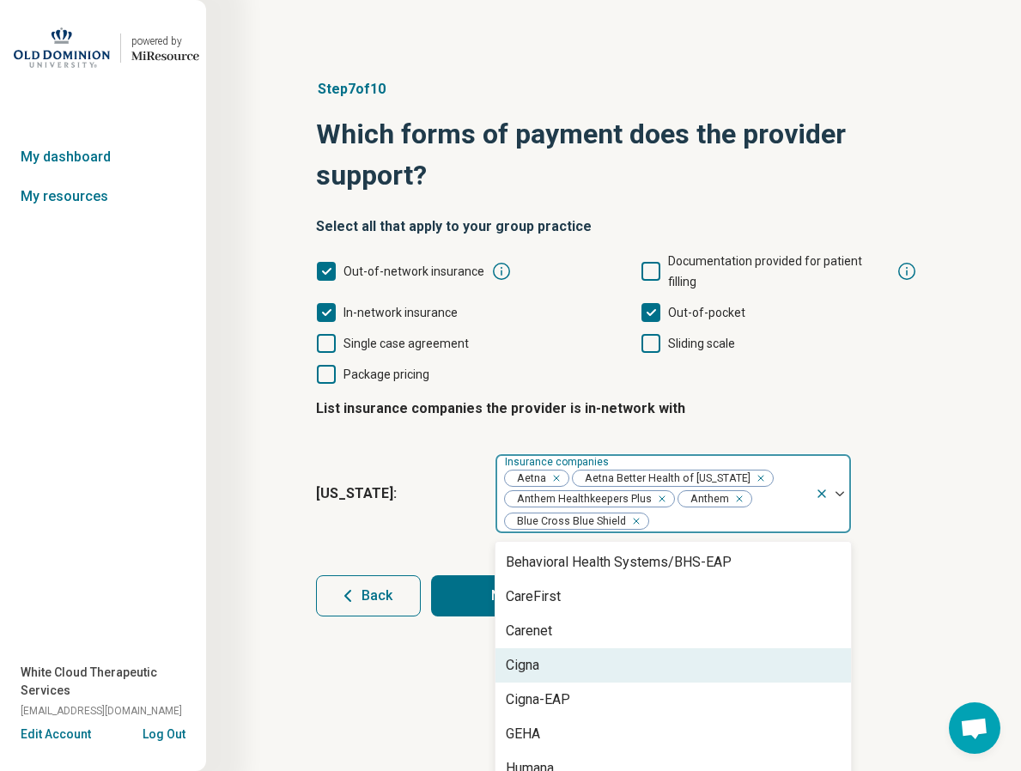
click at [532, 655] on div "Cigna" at bounding box center [522, 665] width 33 height 21
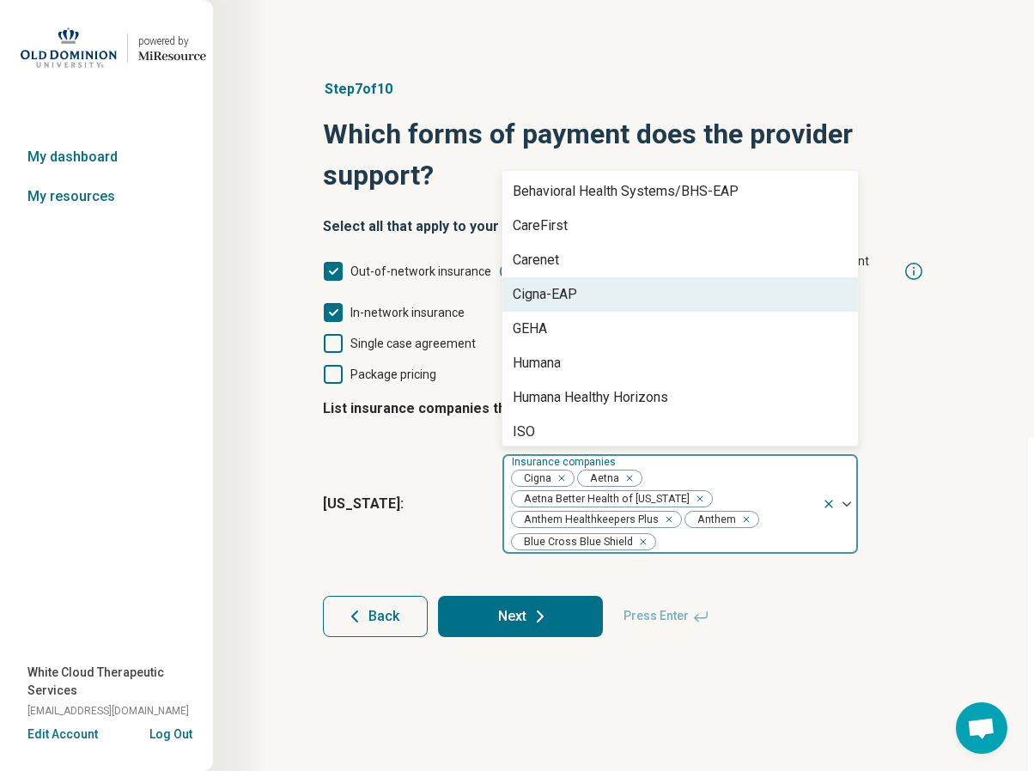
scroll to position [258, 0]
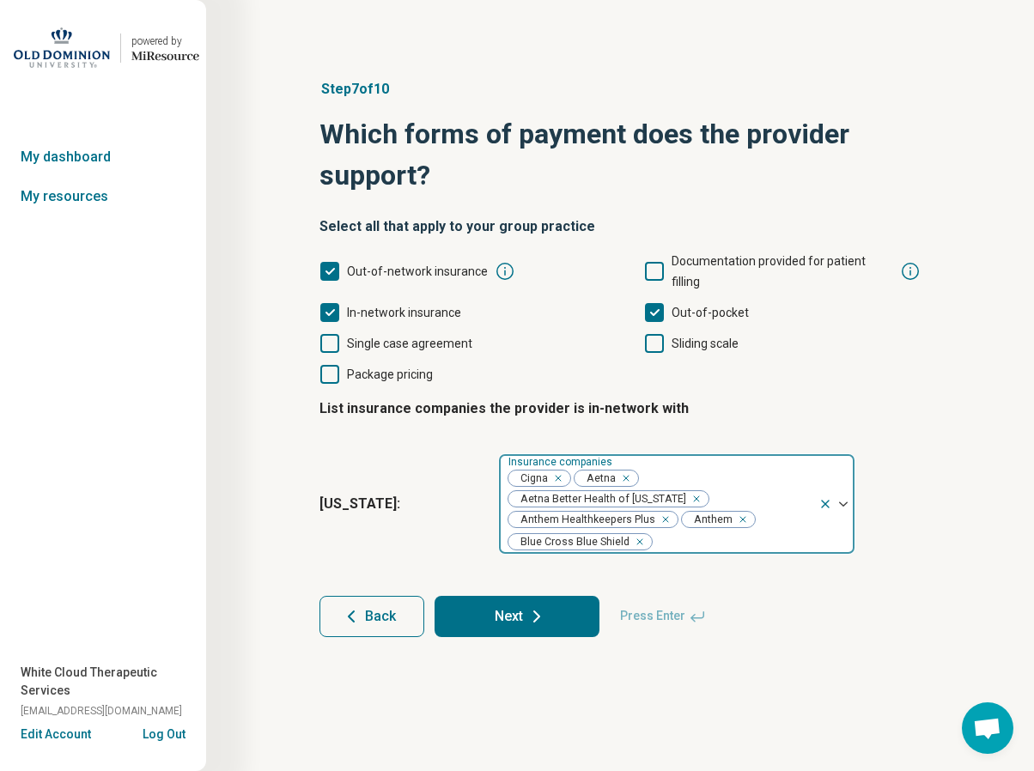
click at [672, 530] on div at bounding box center [732, 542] width 158 height 24
type input "*"
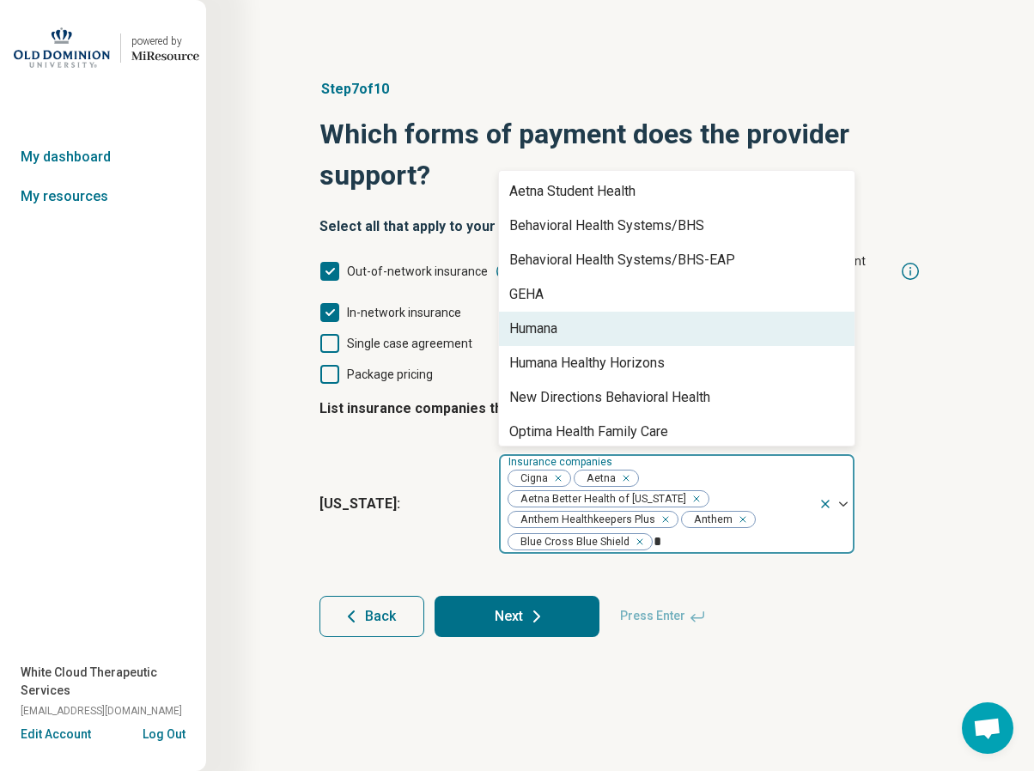
click at [545, 319] on div "Humana" at bounding box center [533, 329] width 48 height 21
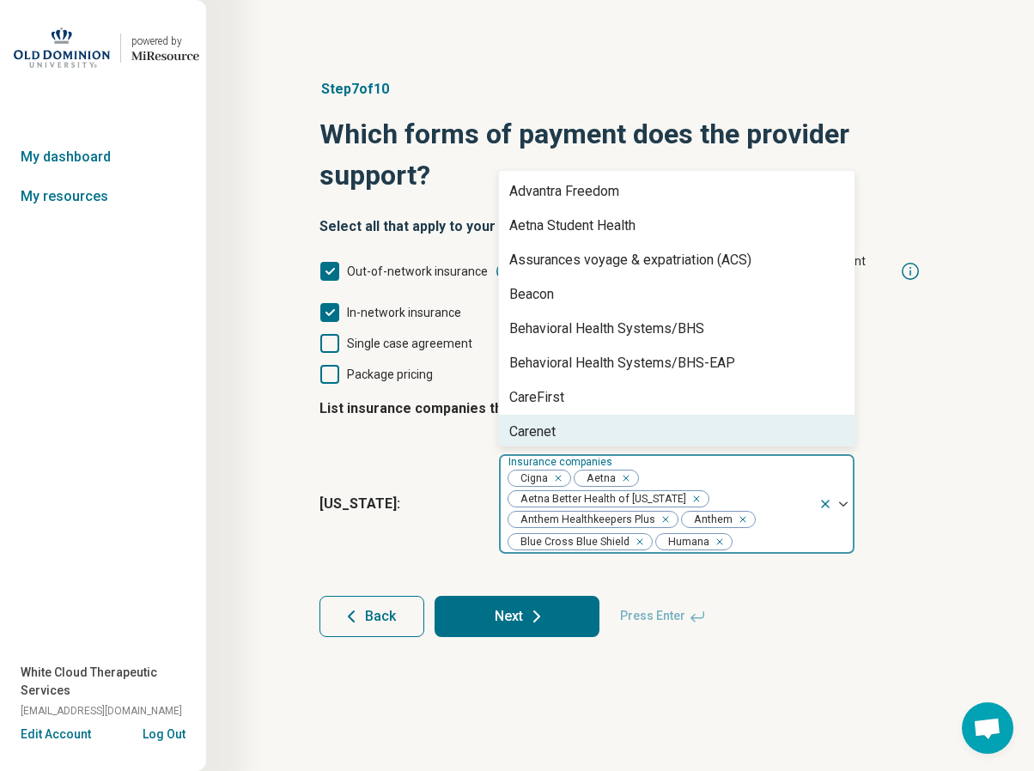
type input "*"
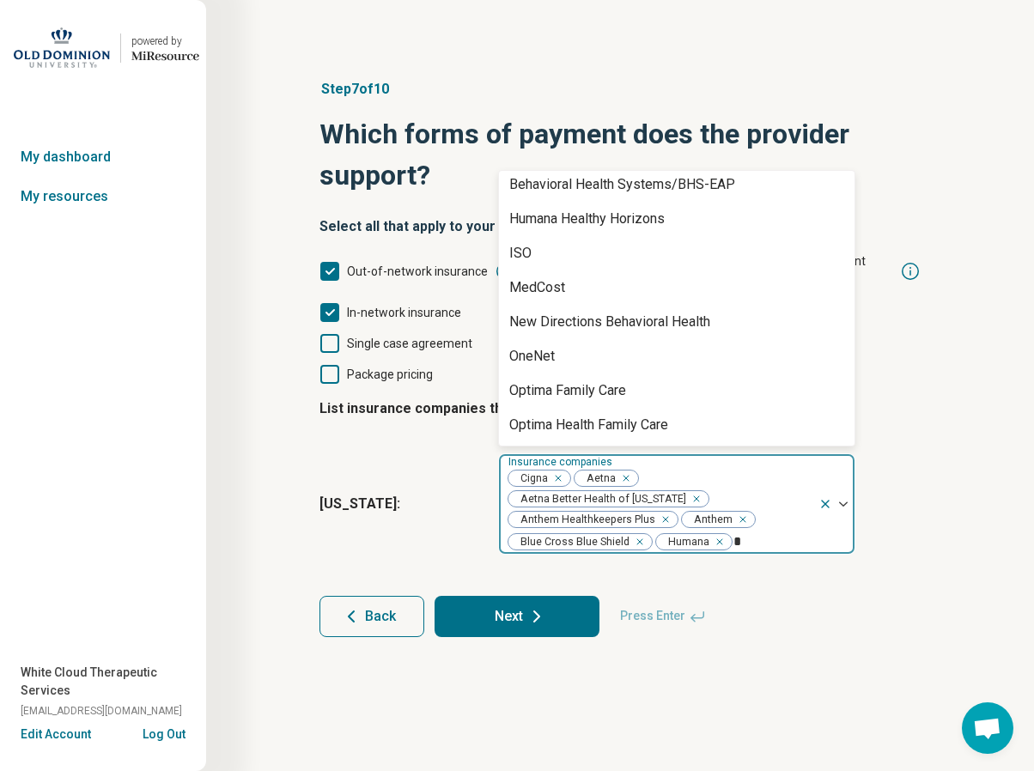
scroll to position [172, 0]
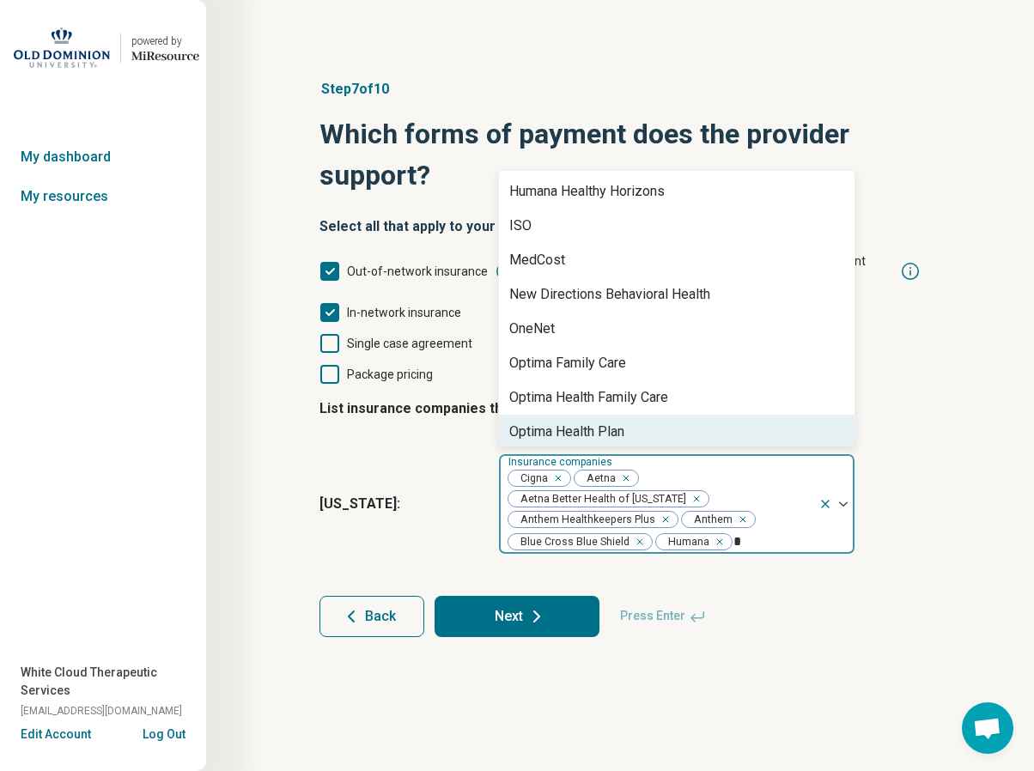
click at [600, 422] on div "Optima Health Plan" at bounding box center [566, 432] width 115 height 21
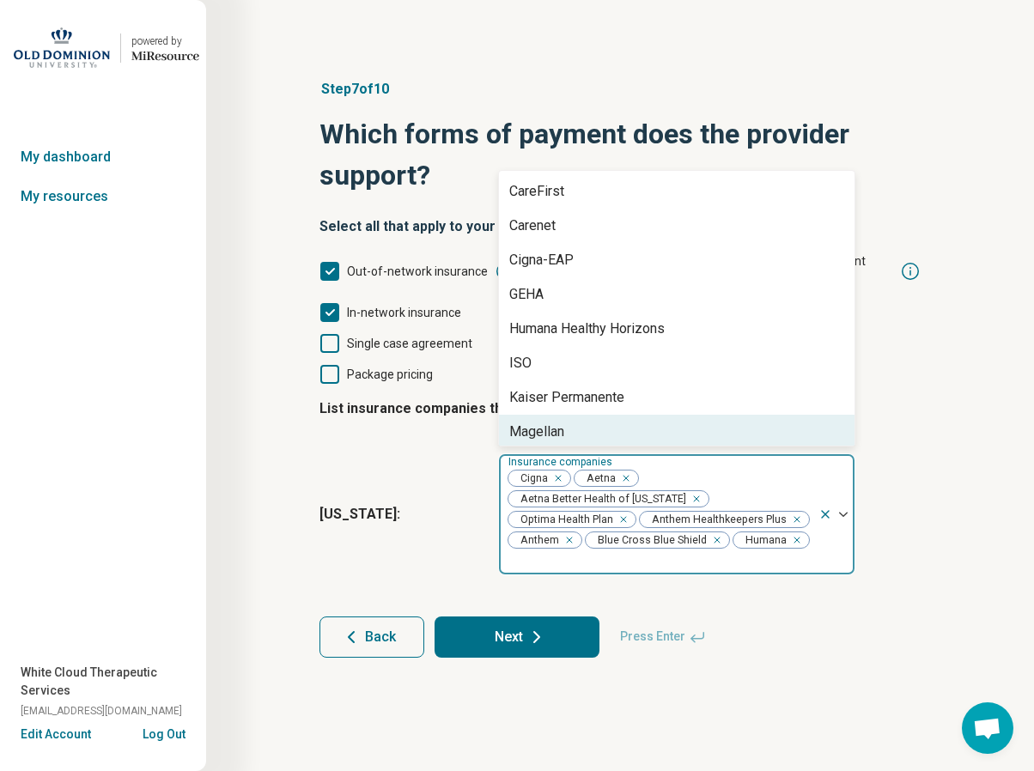
type input "*"
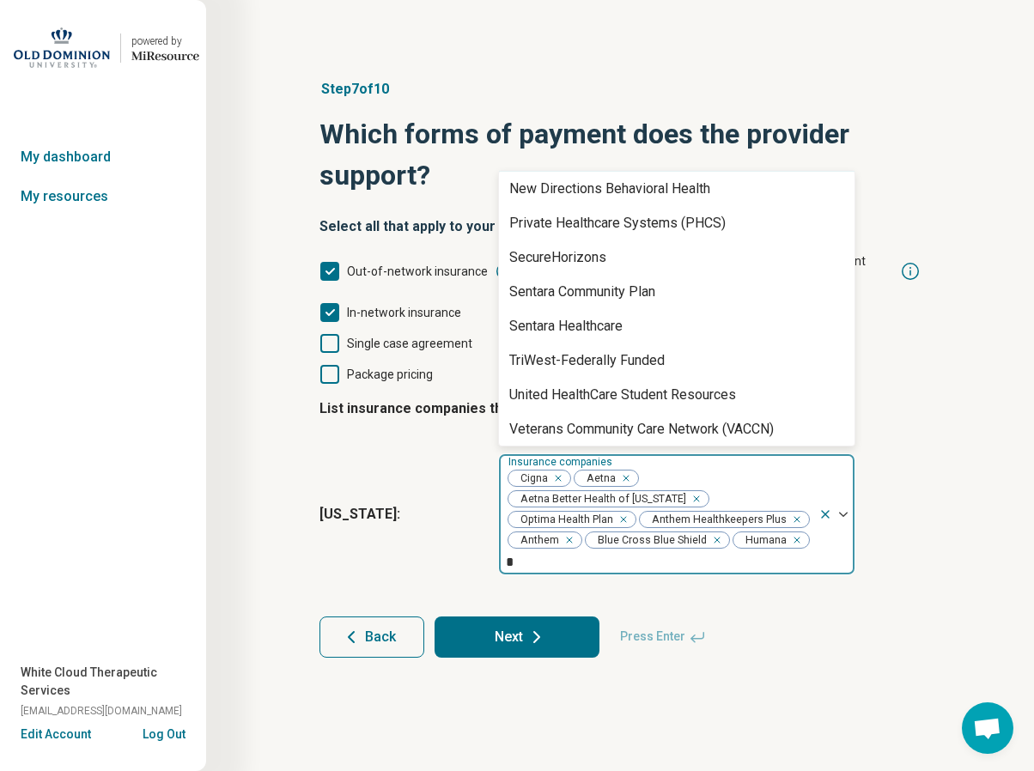
scroll to position [350, 0]
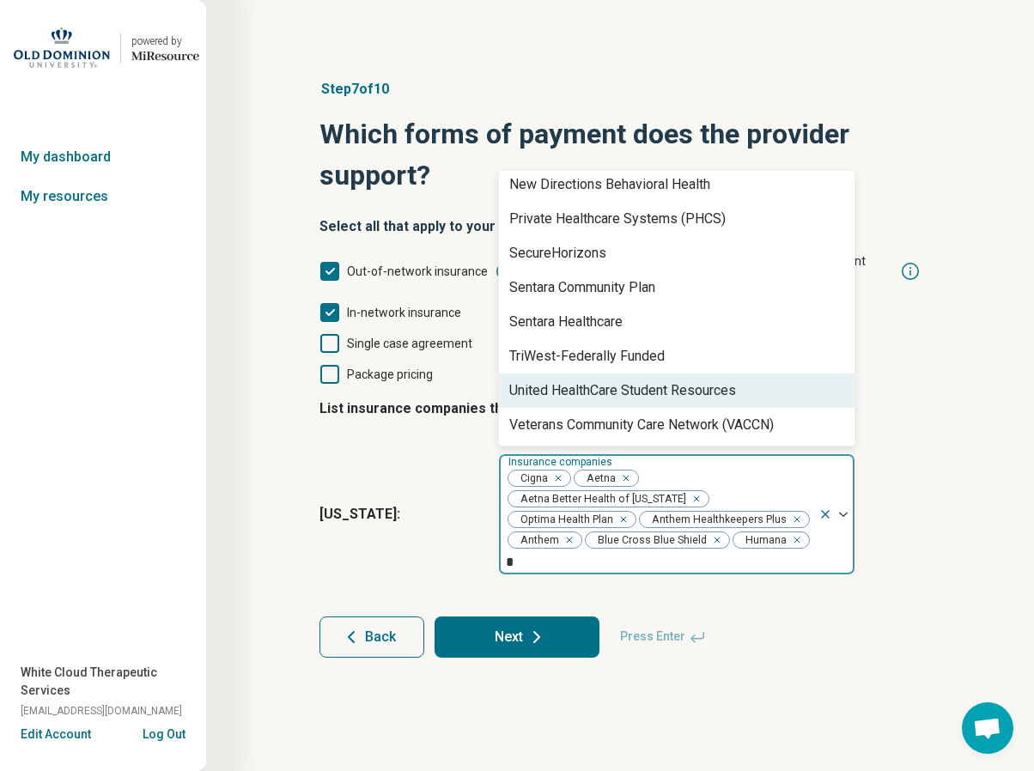
click at [605, 380] on div "United HealthCare Student Resources" at bounding box center [622, 390] width 227 height 21
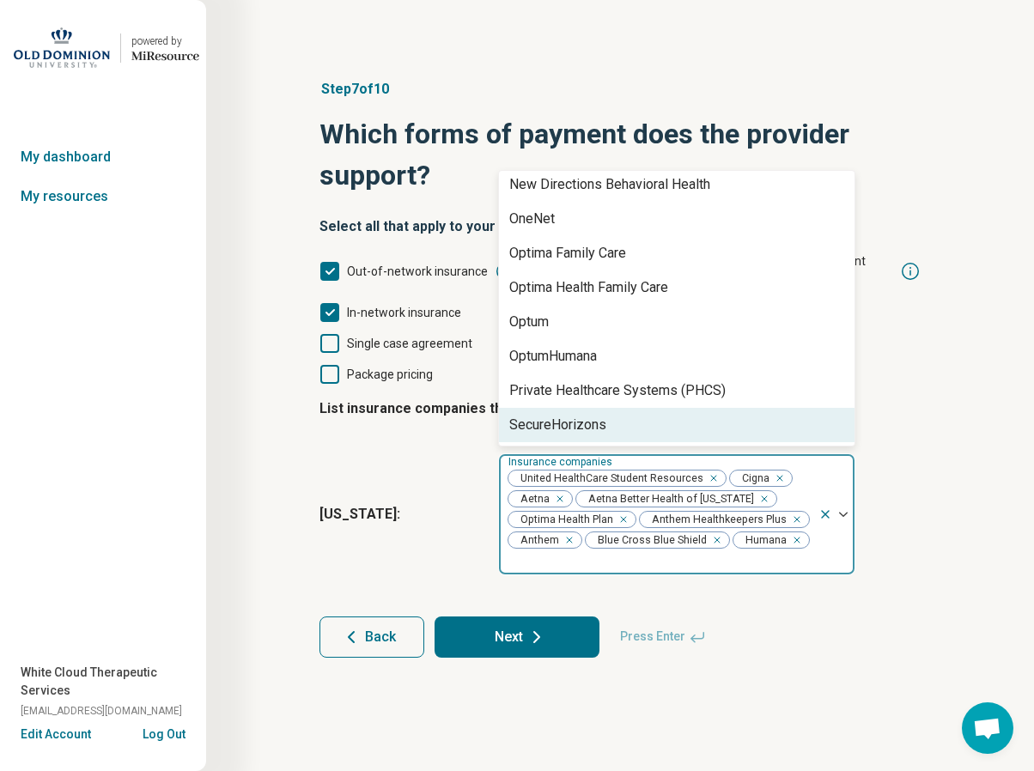
type input "*"
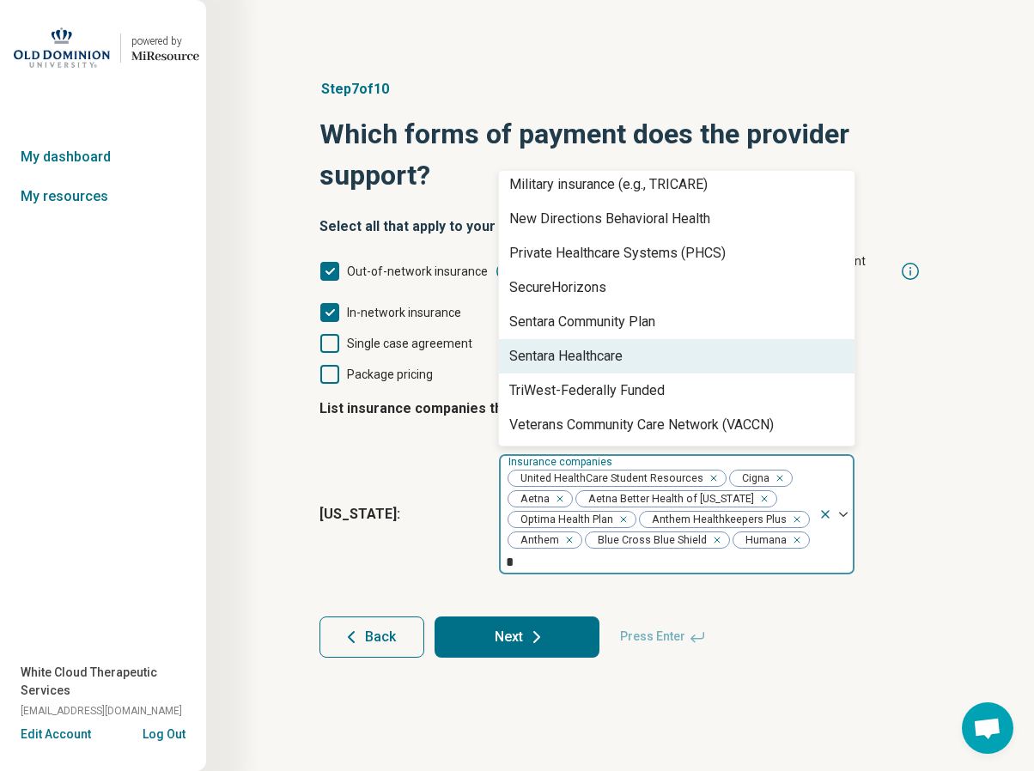
click at [592, 346] on div "Sentara Healthcare" at bounding box center [565, 356] width 113 height 21
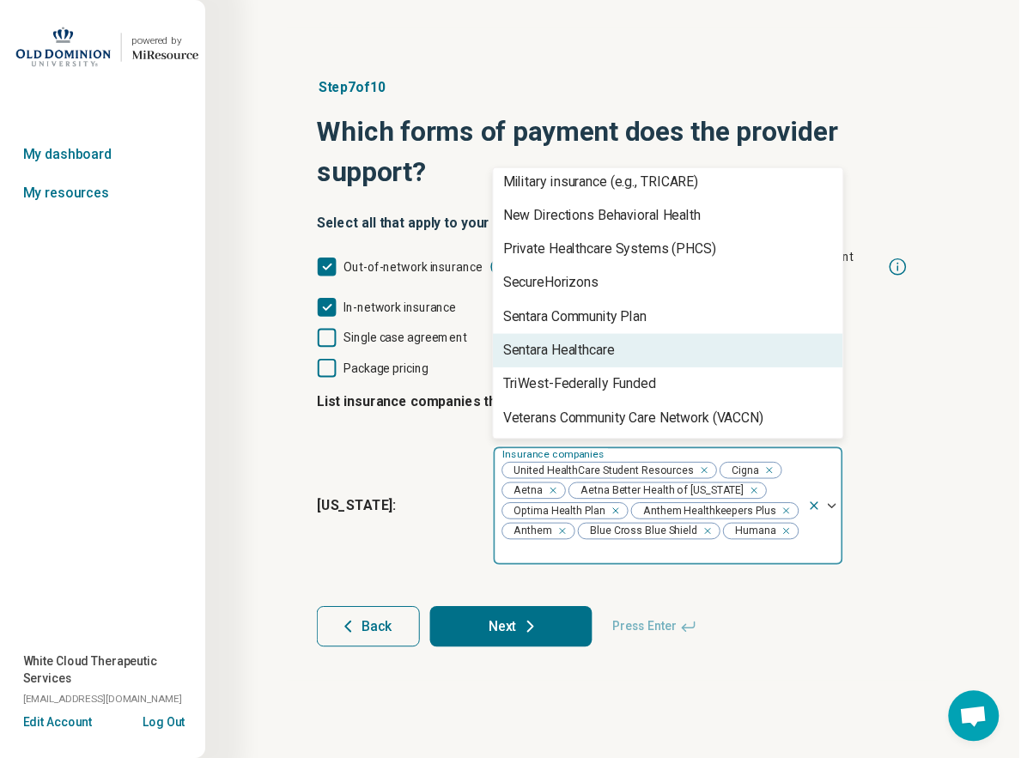
scroll to position [659, 0]
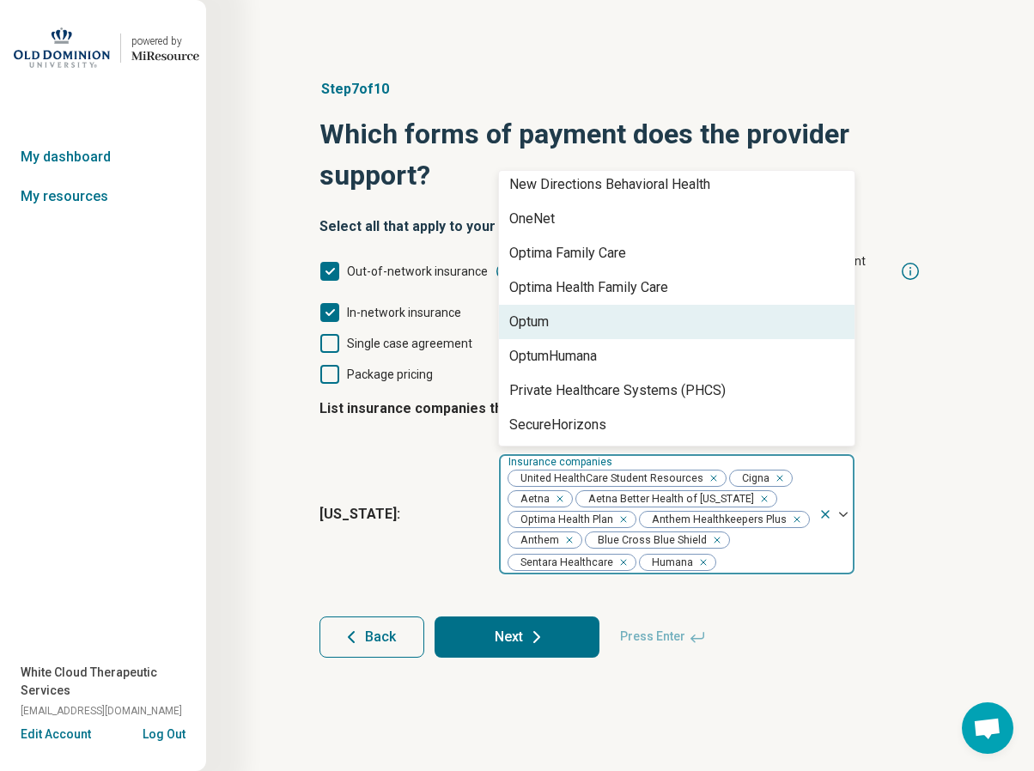
click at [538, 312] on div "Optum" at bounding box center [528, 322] width 39 height 21
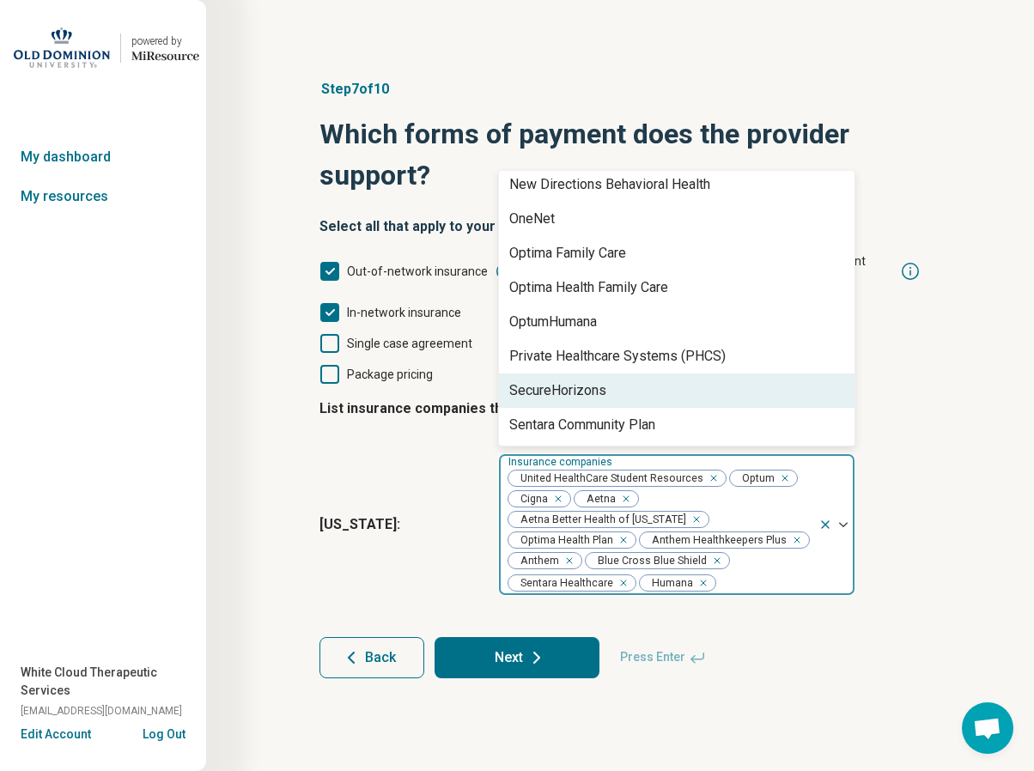
click at [517, 637] on button "Next" at bounding box center [516, 657] width 165 height 41
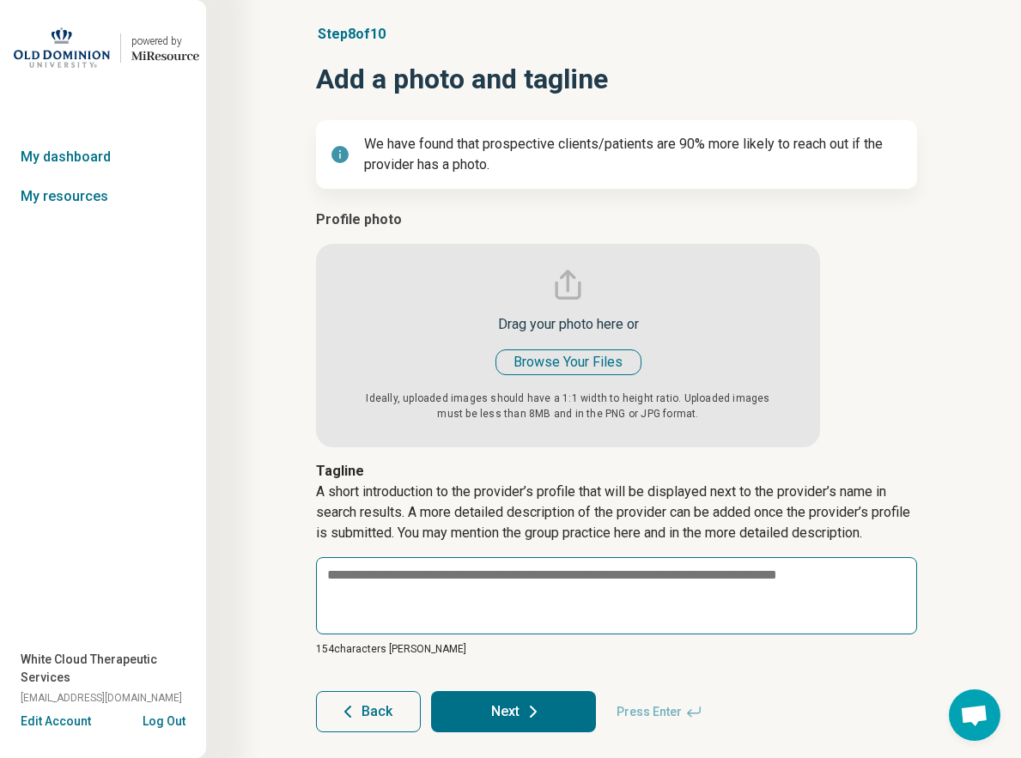
scroll to position [91, 0]
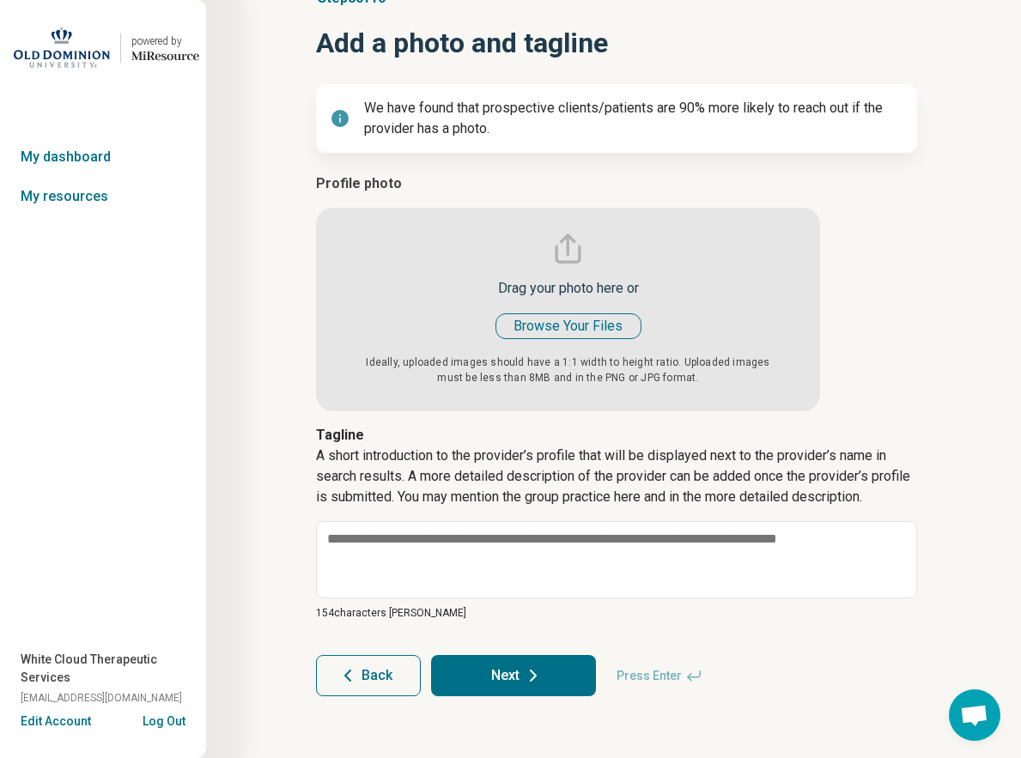
click at [572, 673] on button "Next" at bounding box center [513, 675] width 165 height 41
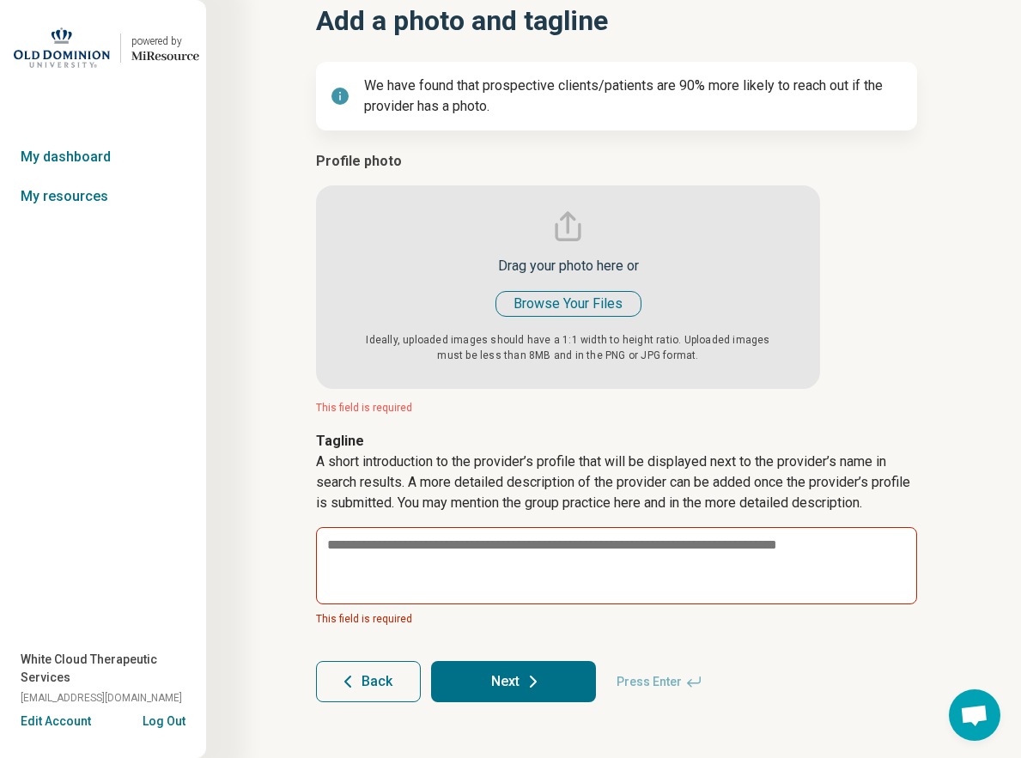
scroll to position [119, 0]
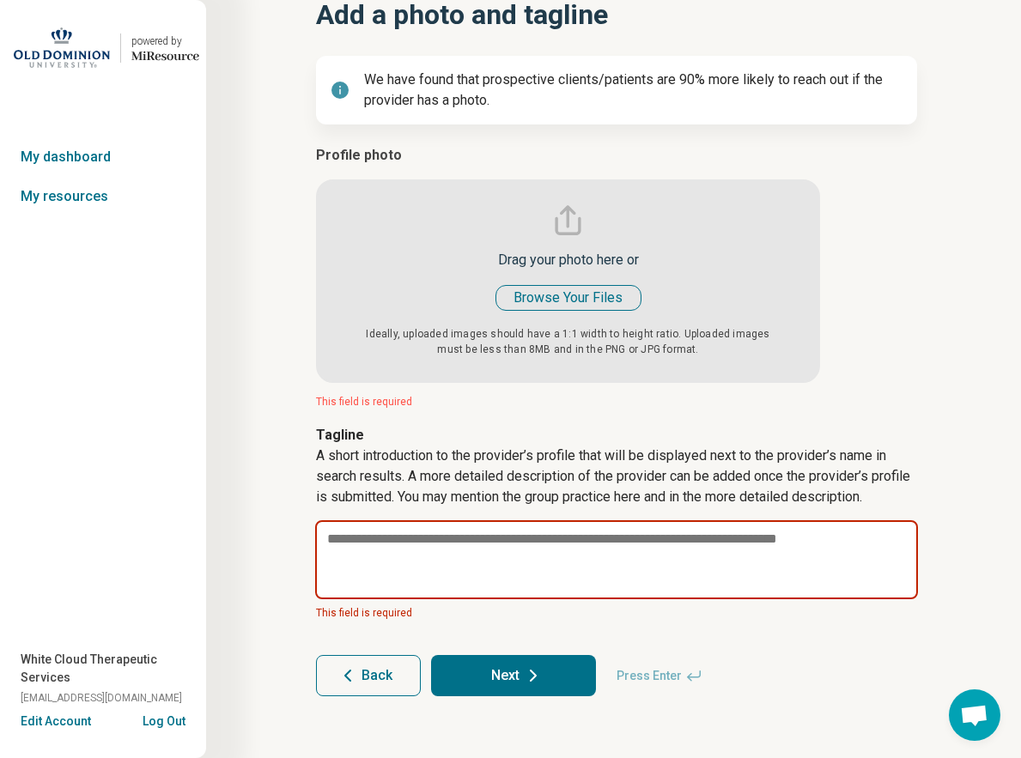
click at [345, 550] on textarea at bounding box center [616, 559] width 603 height 79
paste textarea "**********"
type textarea "*"
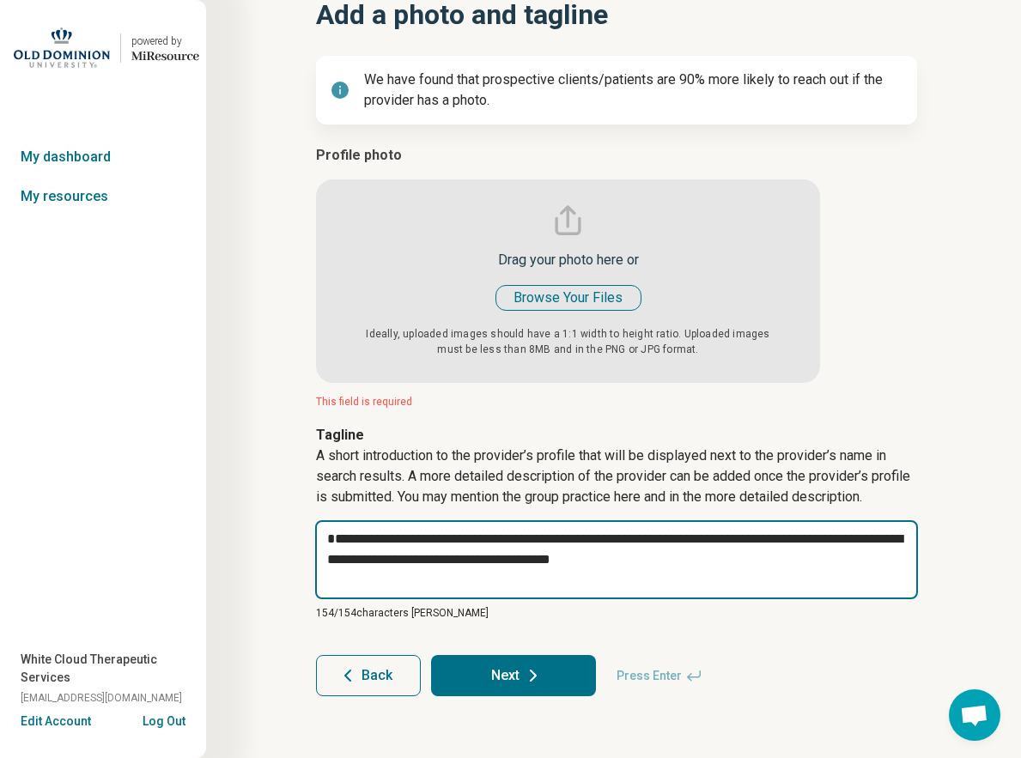
type textarea "**********"
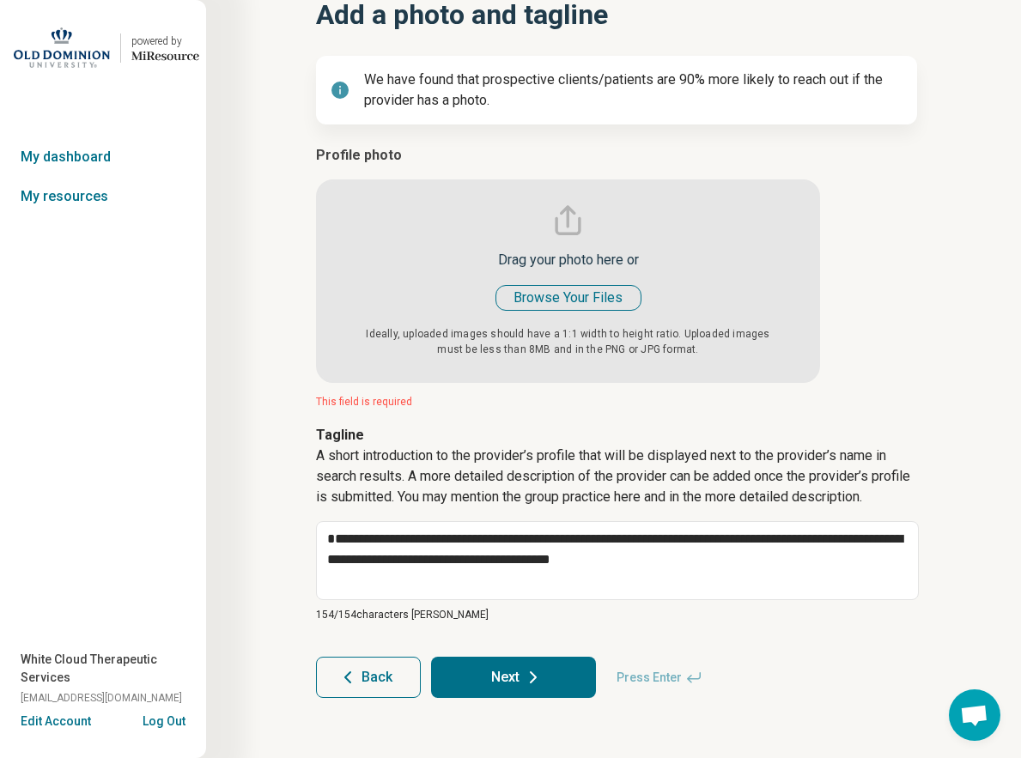
click at [511, 671] on button "Next" at bounding box center [513, 677] width 165 height 41
click at [537, 289] on input "file" at bounding box center [568, 264] width 504 height 238
click at [498, 669] on button "Next" at bounding box center [513, 677] width 165 height 41
type textarea "*"
click at [367, 440] on p "Tagline" at bounding box center [616, 435] width 601 height 21
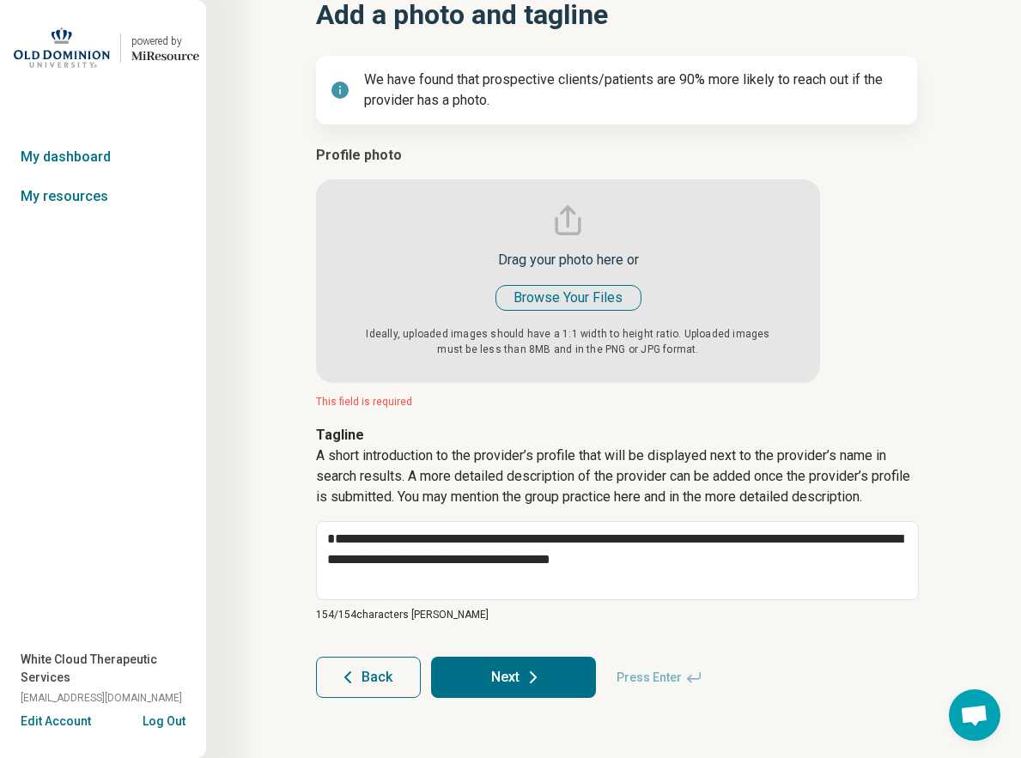
click at [553, 294] on input "file" at bounding box center [568, 264] width 504 height 238
click at [543, 297] on input "file" at bounding box center [568, 264] width 504 height 238
type input "**********"
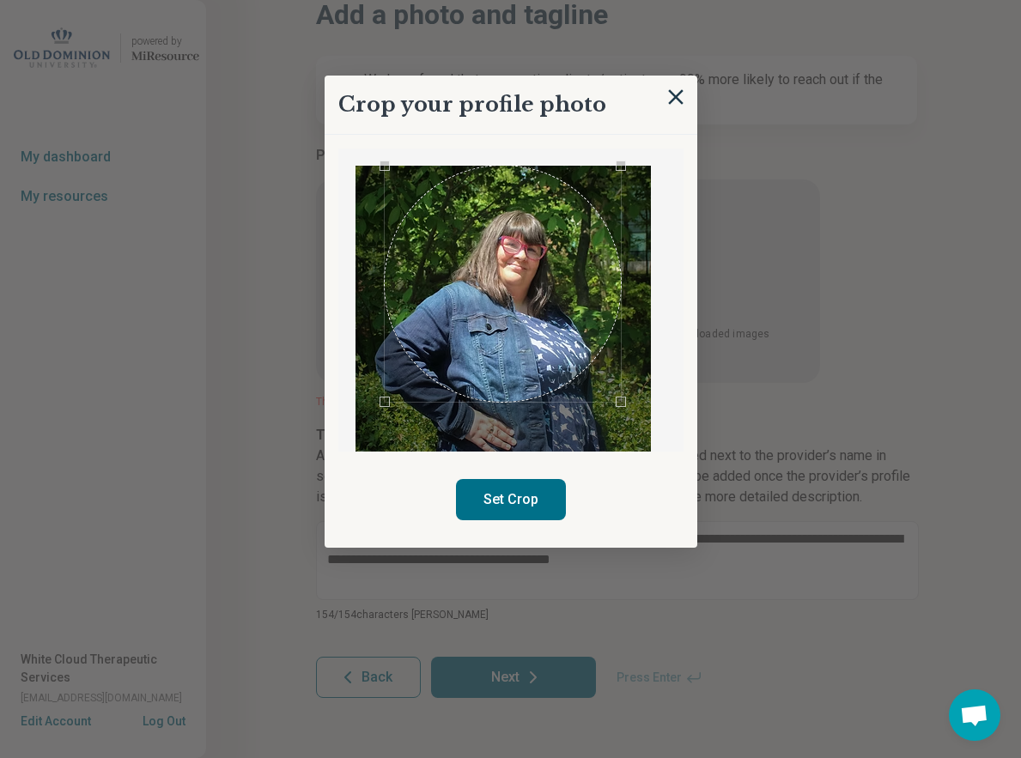
click at [520, 507] on button "Set Crop" at bounding box center [511, 499] width 110 height 41
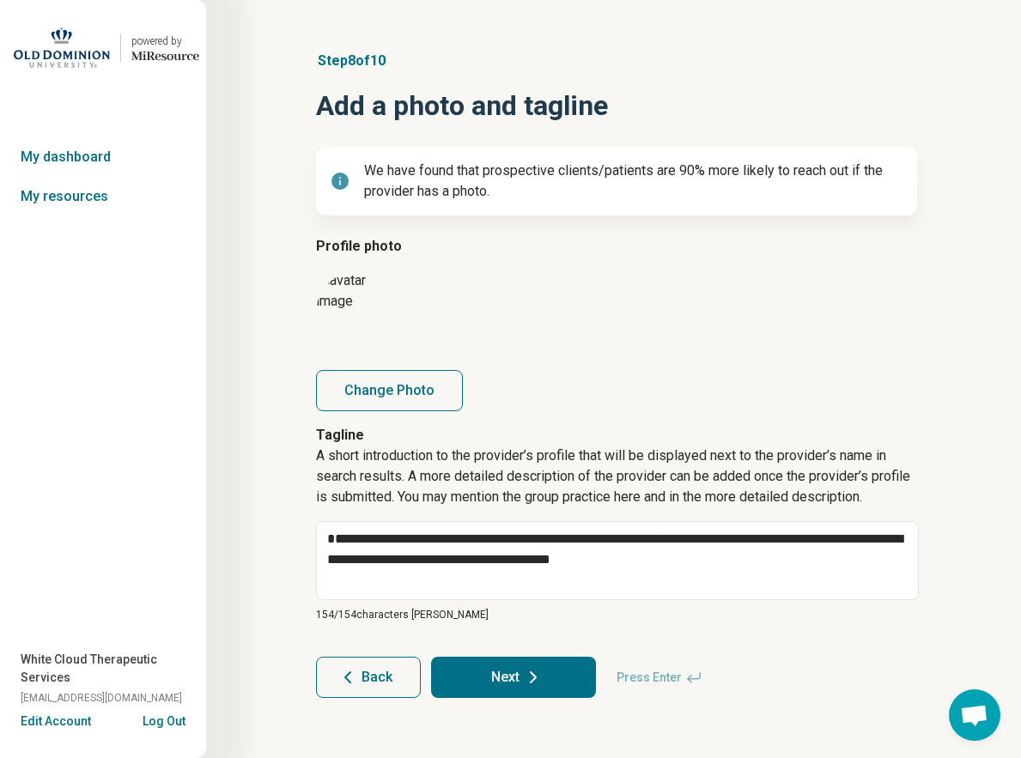
click at [552, 678] on button "Next" at bounding box center [513, 677] width 165 height 41
type textarea "*"
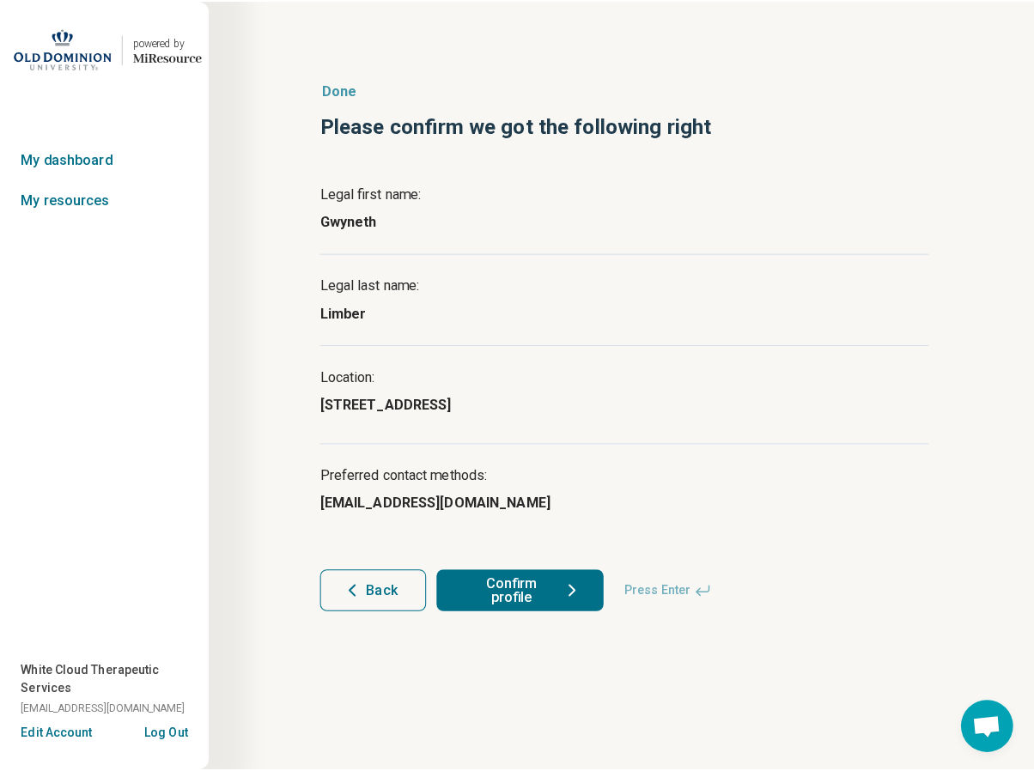
scroll to position [0, 0]
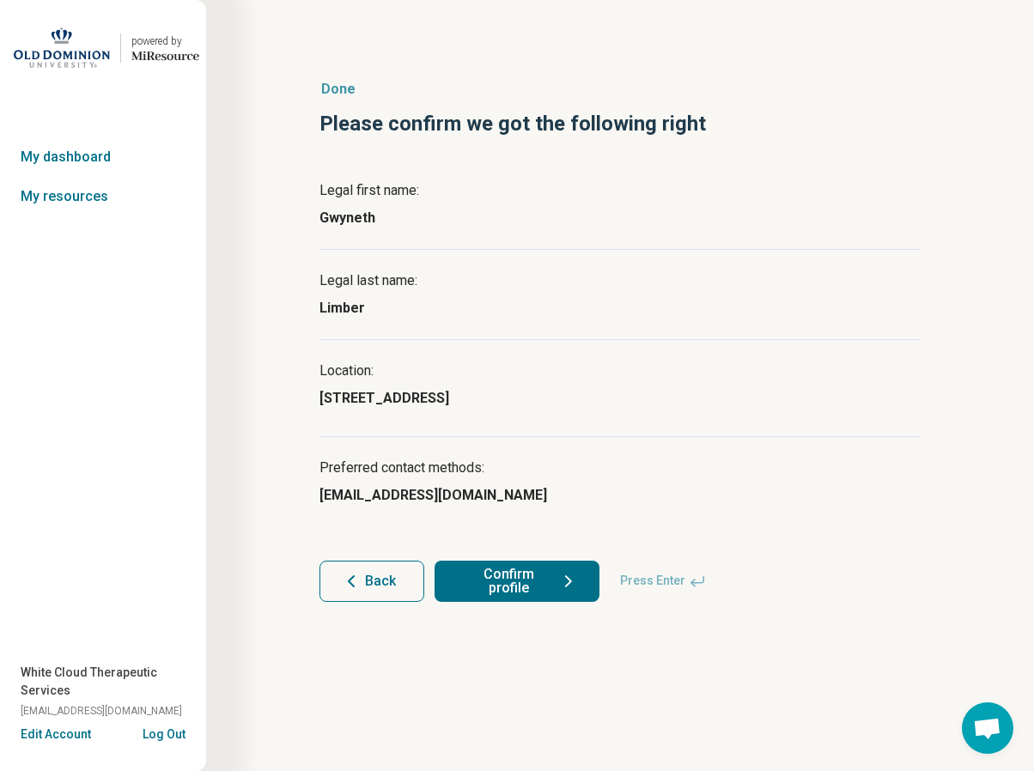
click at [543, 582] on button "Confirm profile" at bounding box center [516, 581] width 165 height 41
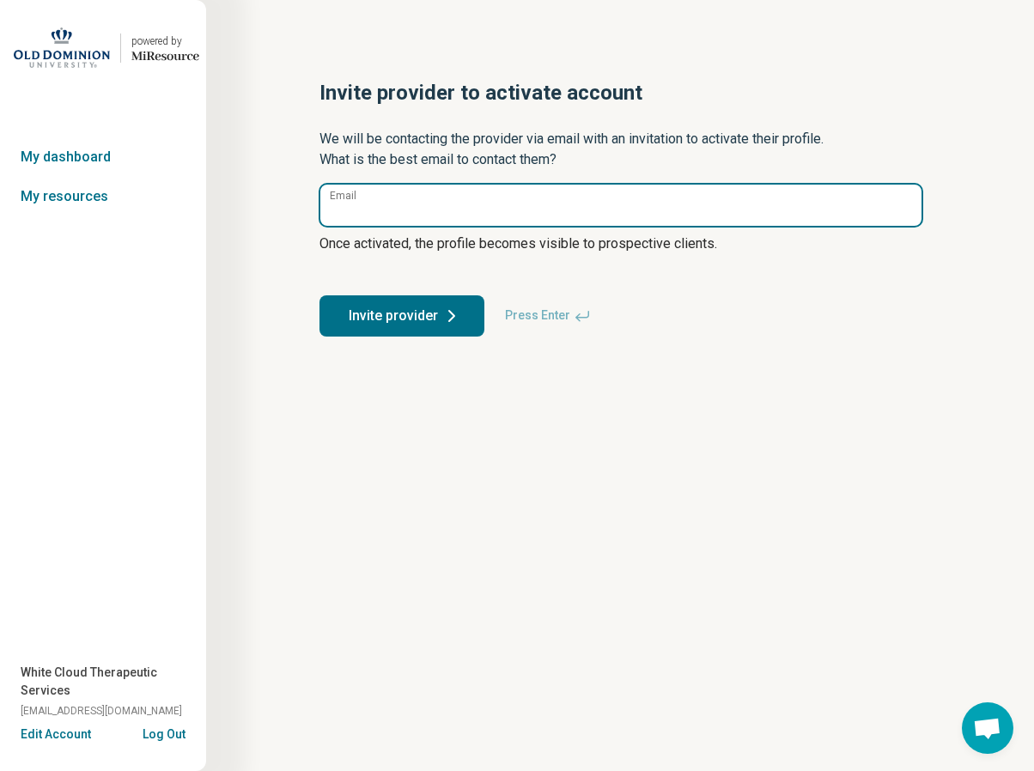
click at [454, 220] on input "Email" at bounding box center [620, 205] width 601 height 41
type input "**********"
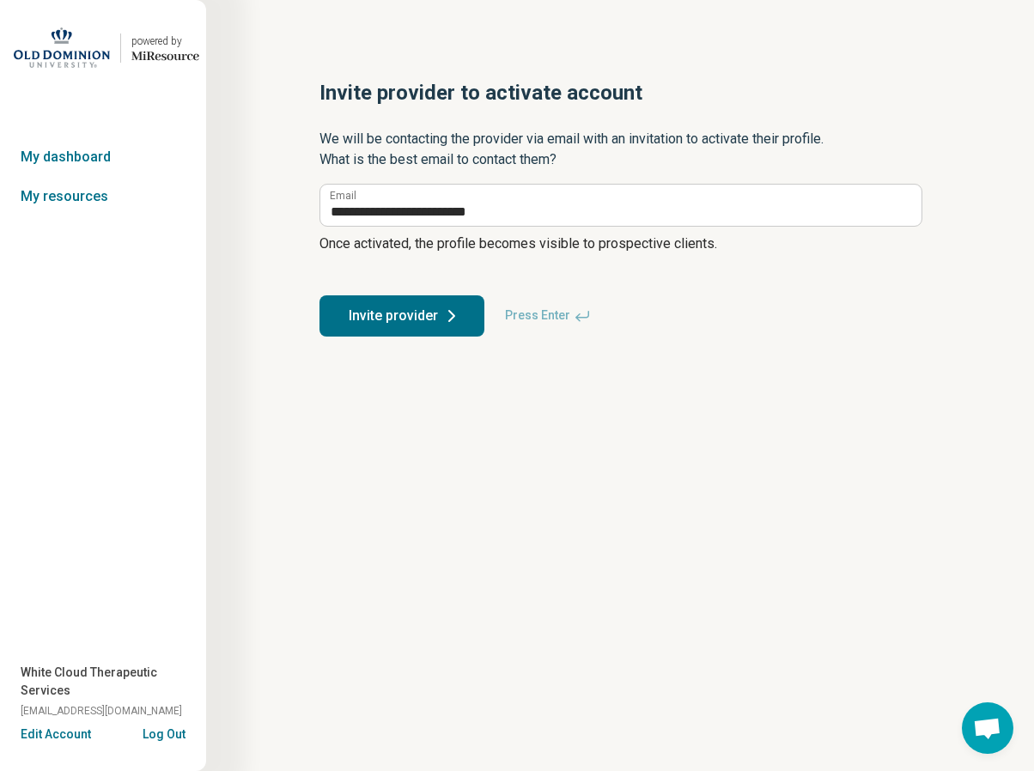
click at [702, 333] on div "Invite provider Press Enter" at bounding box center [619, 315] width 601 height 41
click at [446, 319] on icon at bounding box center [451, 316] width 21 height 21
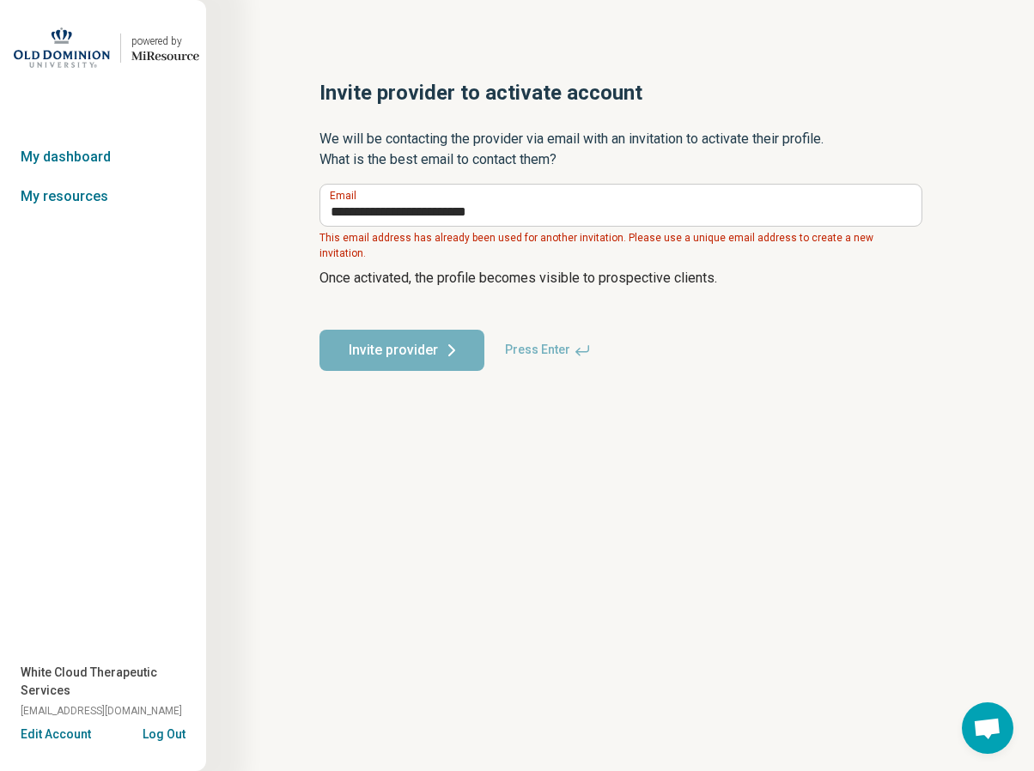
click at [552, 337] on span "Press Enter" at bounding box center [548, 350] width 106 height 41
